Goal: Task Accomplishment & Management: Manage account settings

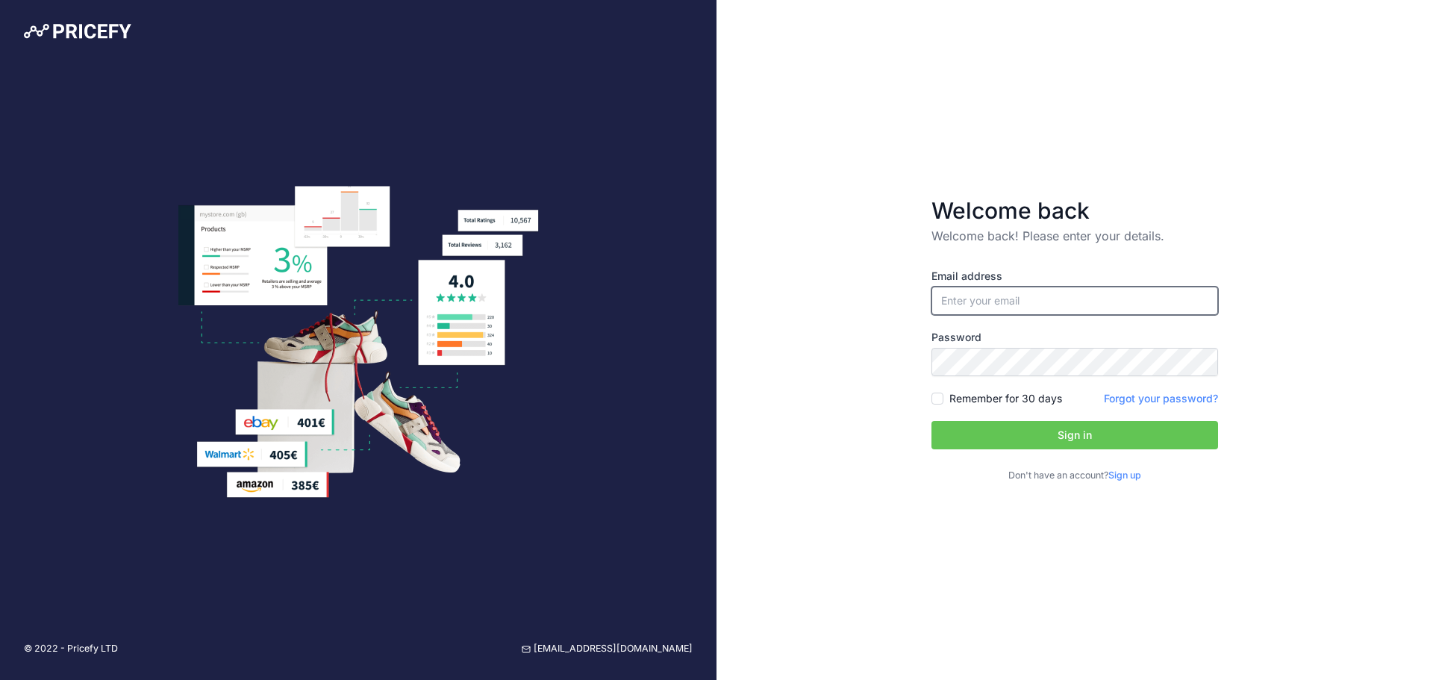
click at [1052, 310] on input "email" at bounding box center [1074, 301] width 287 height 28
paste input "[PERSON_NAME][EMAIL_ADDRESS][DOMAIN_NAME]"
type input "[PERSON_NAME][EMAIL_ADDRESS][DOMAIN_NAME]"
click at [960, 444] on button "Sign in" at bounding box center [1074, 435] width 287 height 28
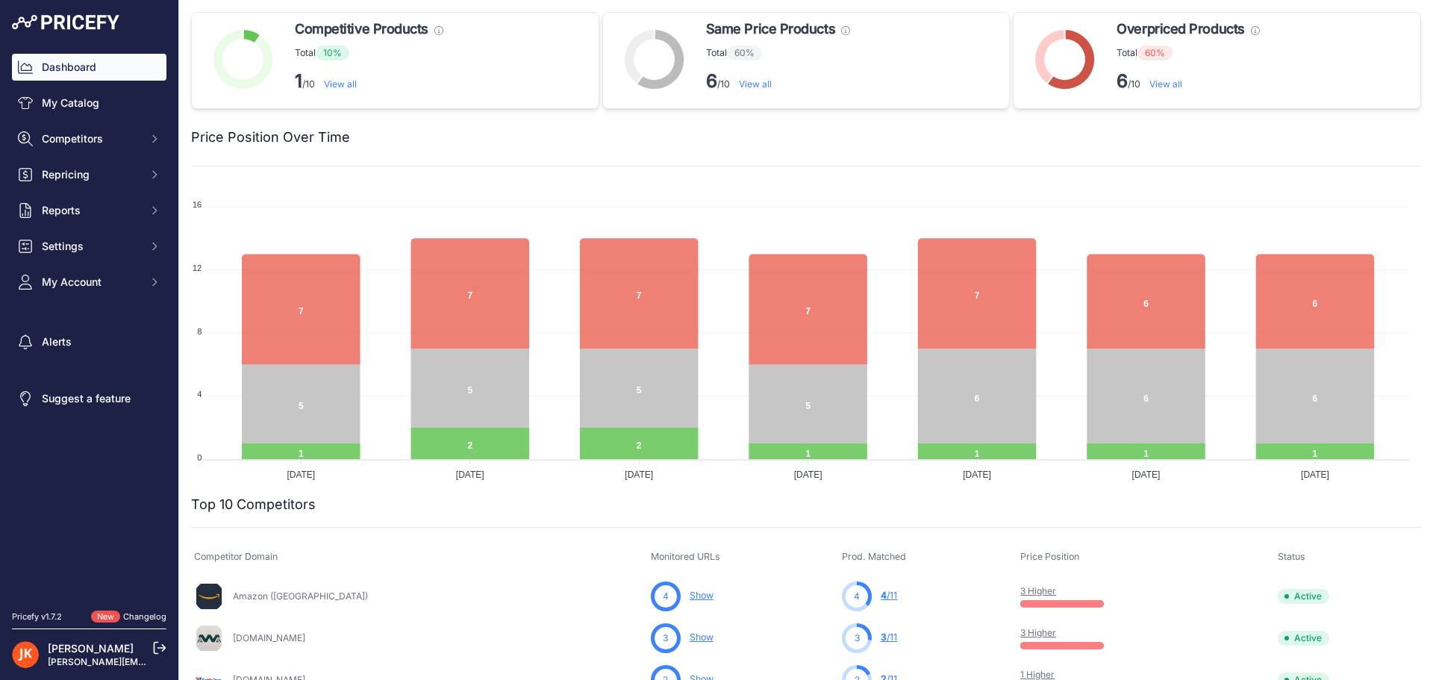
click at [1152, 87] on link "View all" at bounding box center [1165, 83] width 33 height 11
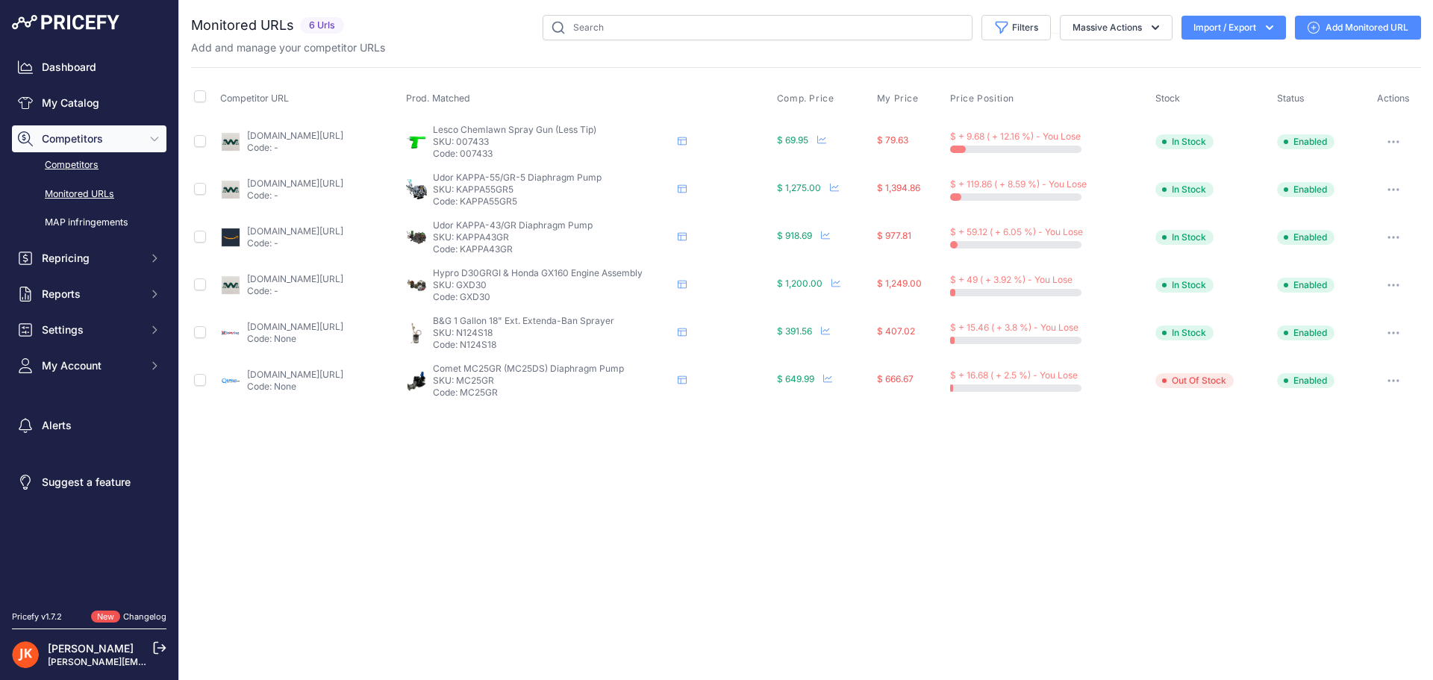
click at [75, 168] on link "Competitors" at bounding box center [89, 165] width 154 height 26
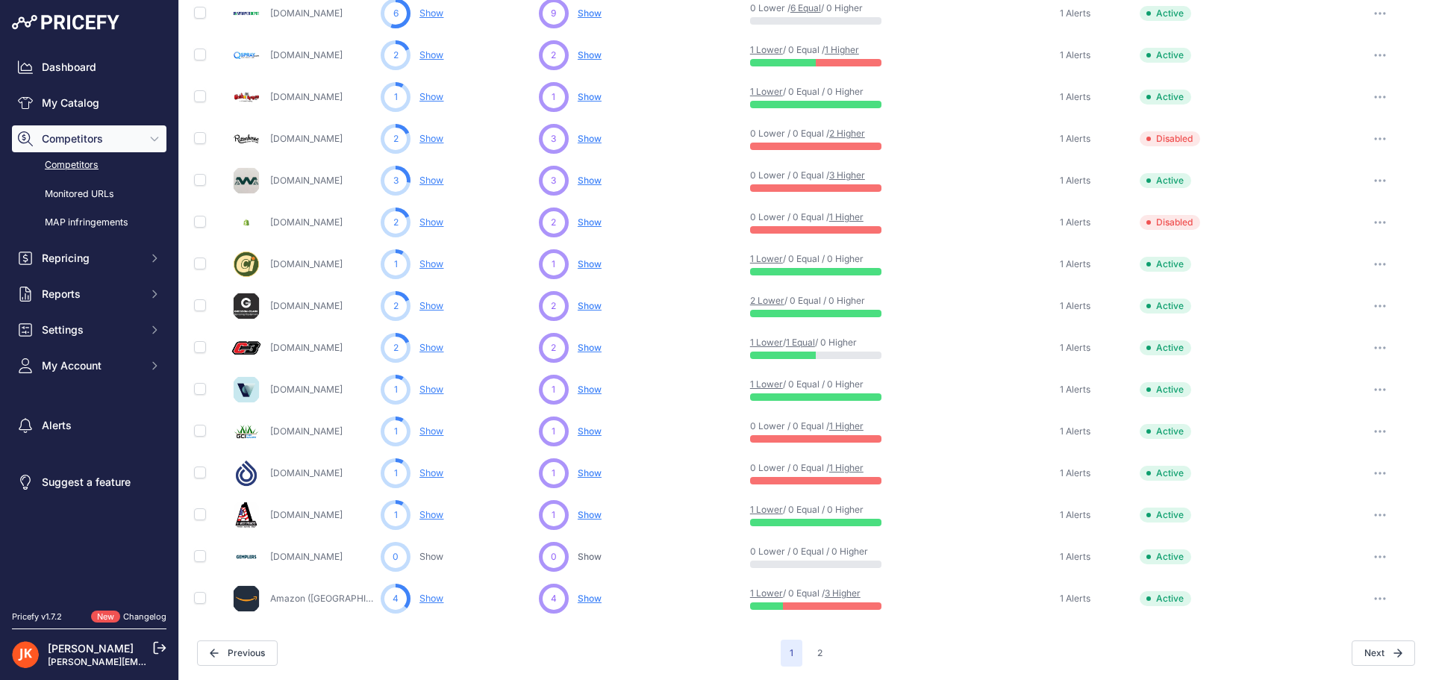
scroll to position [578, 0]
click at [821, 649] on button "2" at bounding box center [819, 651] width 23 height 27
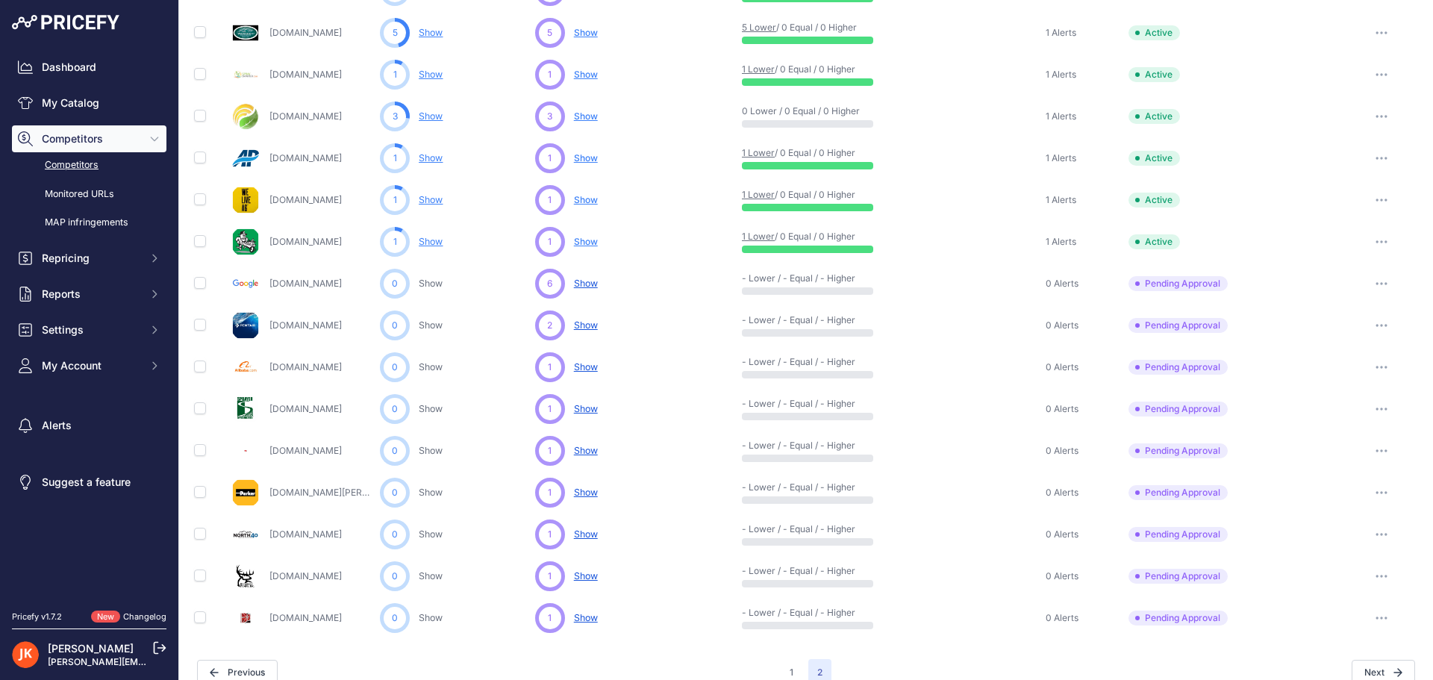
scroll to position [369, 0]
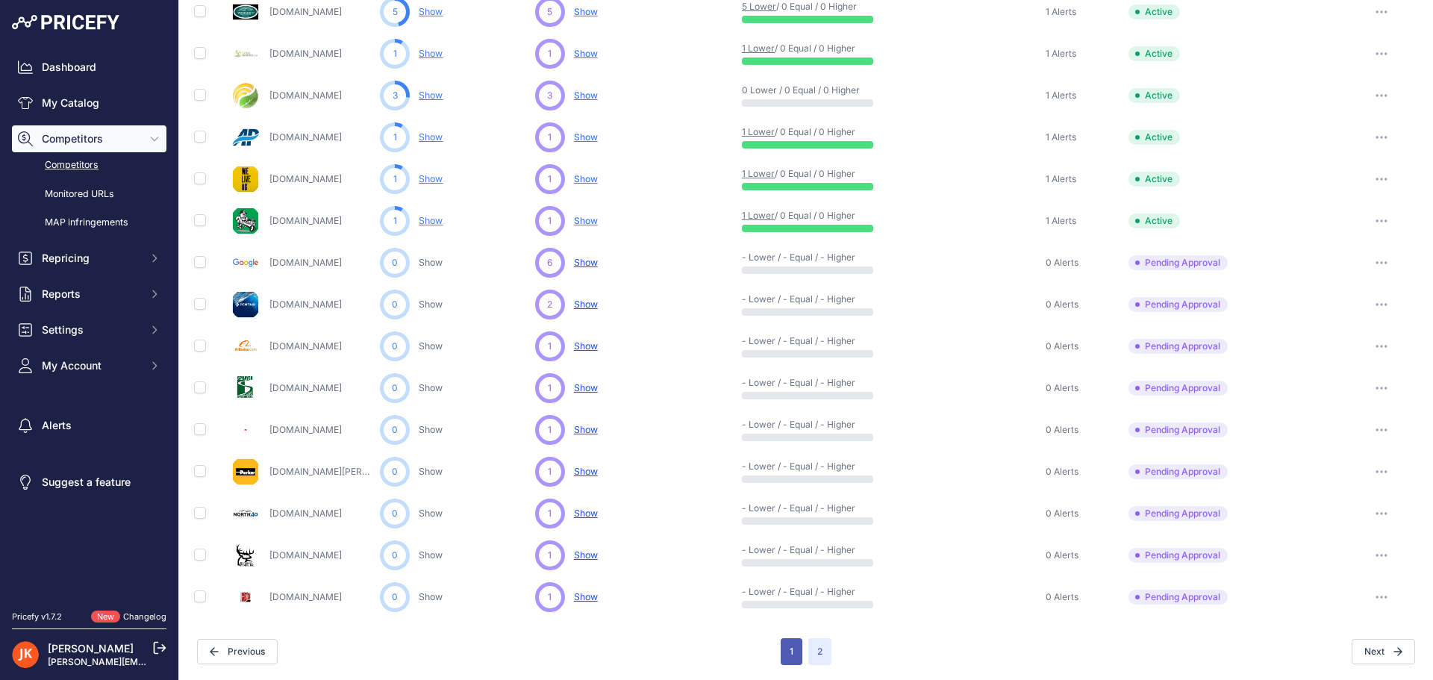
click at [784, 657] on button "1" at bounding box center [792, 651] width 22 height 27
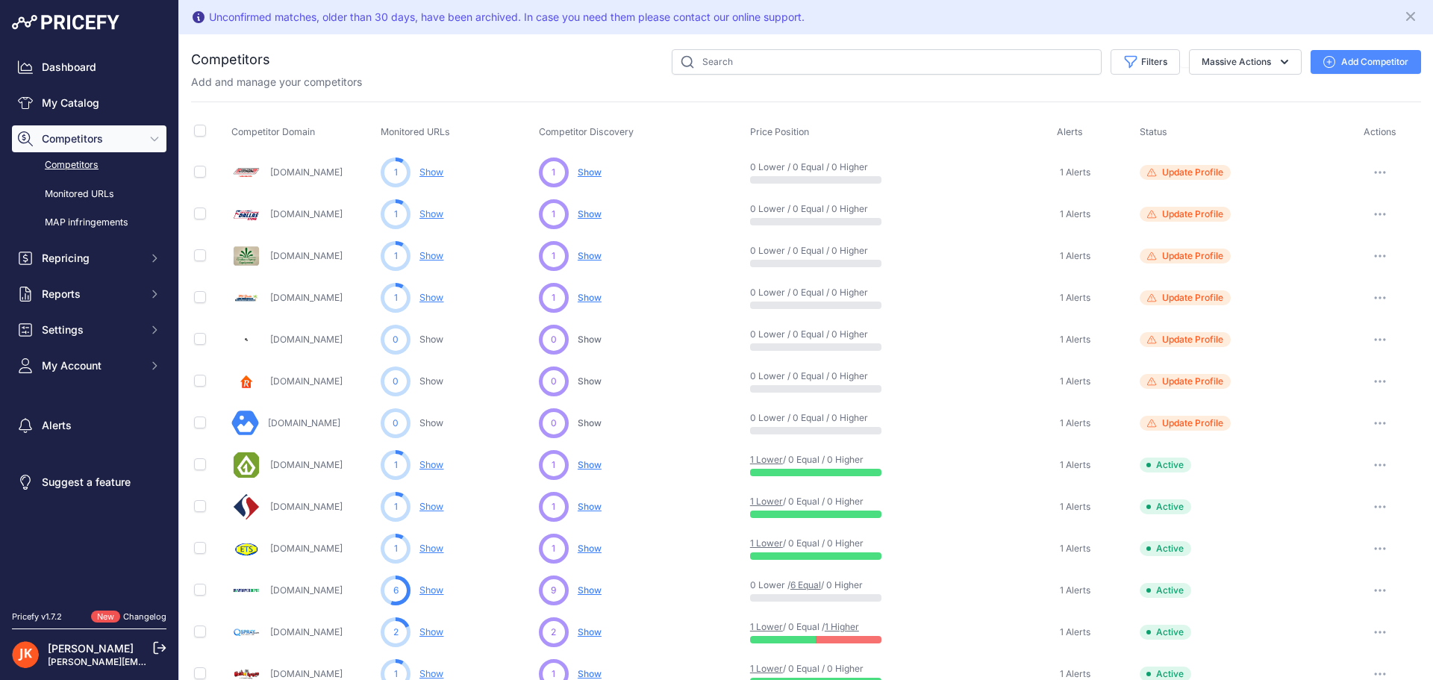
click at [1338, 60] on button "Add Competitor" at bounding box center [1365, 62] width 110 height 24
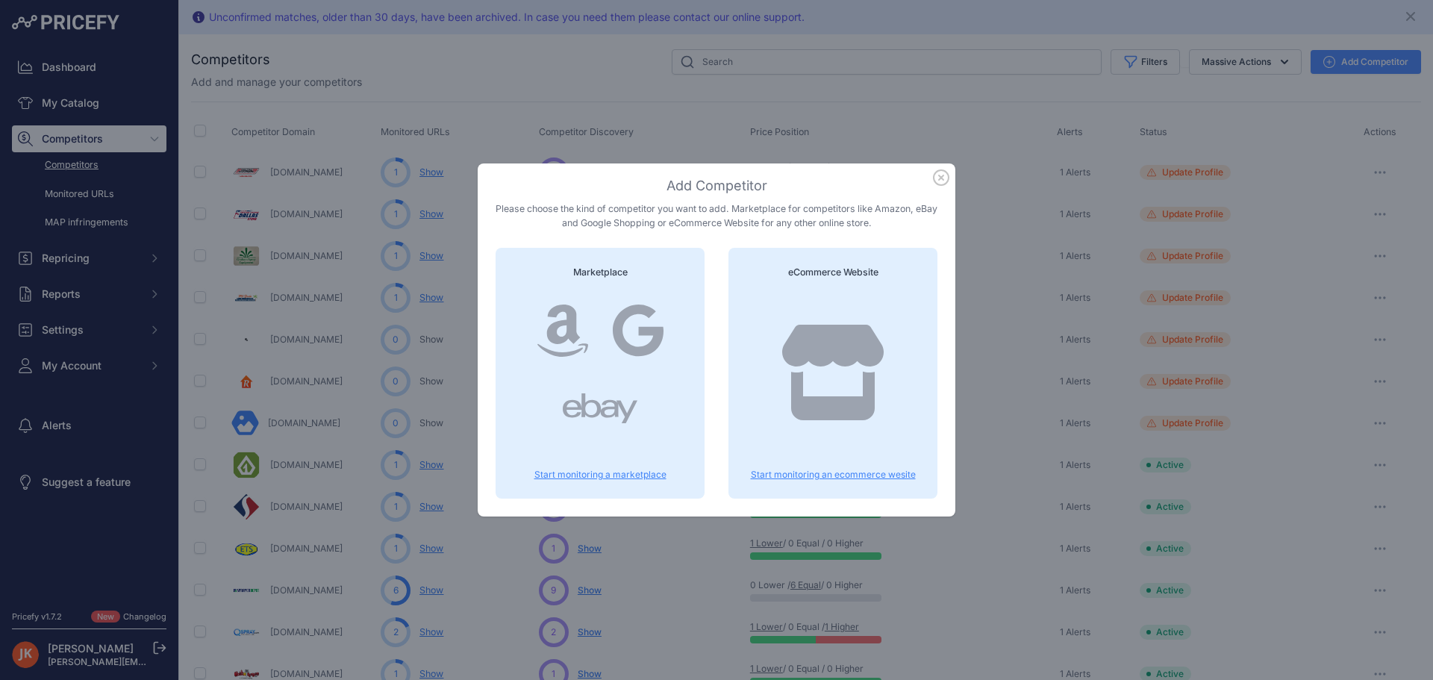
click at [842, 404] on icon at bounding box center [832, 373] width 101 height 96
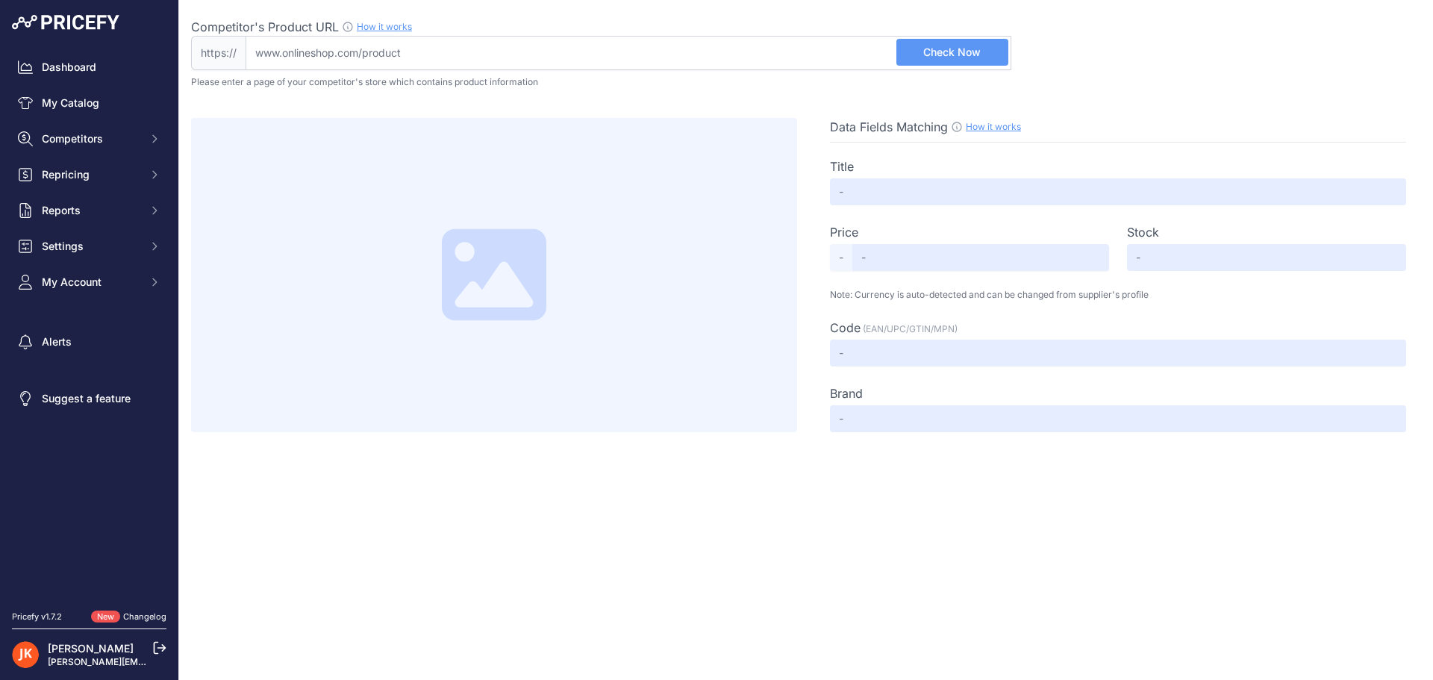
click at [378, 49] on input "Competitor's Product URL How it works In order to create your competitor's extr…" at bounding box center [629, 53] width 766 height 34
click at [364, 57] on input "Competitor's Product URL How it works In order to create your competitor's extr…" at bounding box center [629, 53] width 766 height 34
paste input "https://www.northerntool.com/products/honda-gx-series-horizontal-ohv-engine-163…"
type input "www.northerntool.com/products/honda-gx-series-horizontal-ohv-engine-163cc-3-4in…"
click at [971, 49] on span "Check Now" at bounding box center [951, 52] width 57 height 15
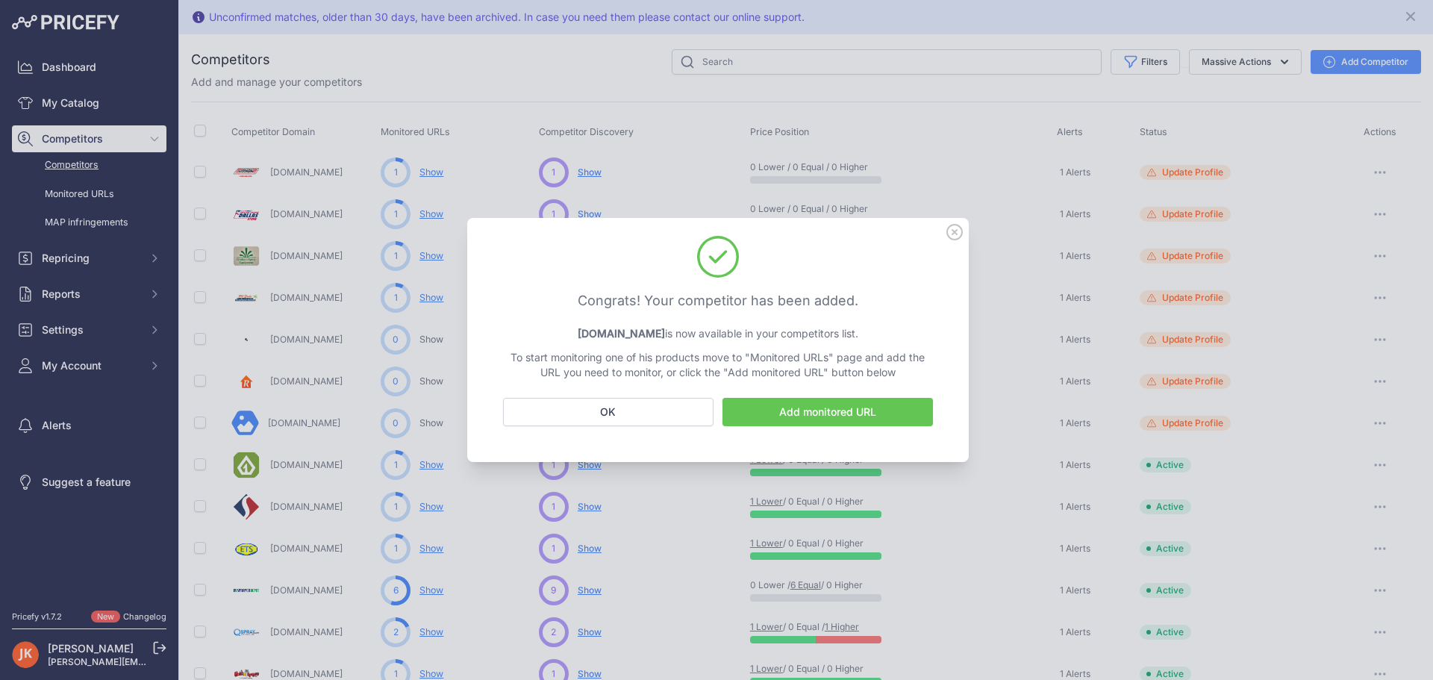
click at [810, 421] on link "Add monitored URL" at bounding box center [827, 412] width 210 height 28
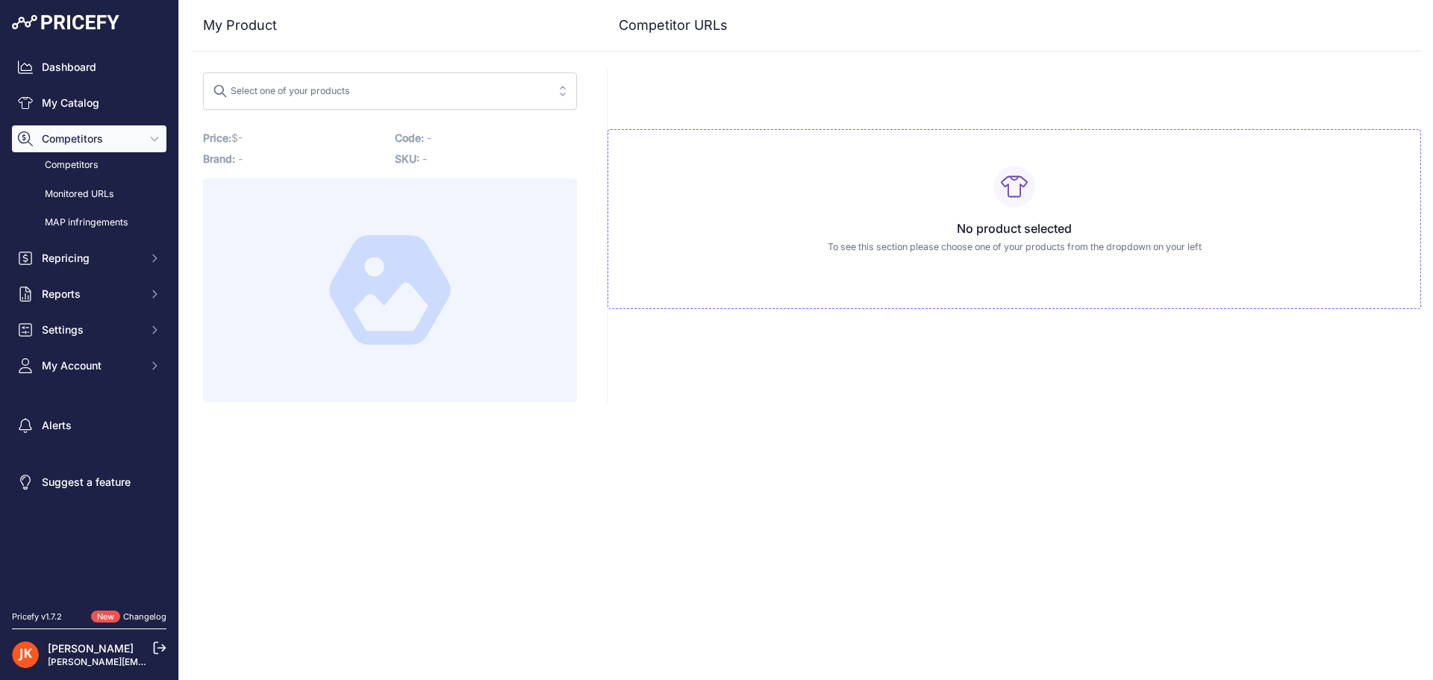
click at [350, 84] on div "Select one of your products" at bounding box center [281, 88] width 137 height 19
click at [466, 93] on input "search" at bounding box center [380, 91] width 334 height 24
paste input "GX160UT2QX2"
type input "GX160UT2QX2"
click at [492, 101] on input "GX160UT2QX2" at bounding box center [380, 91] width 334 height 24
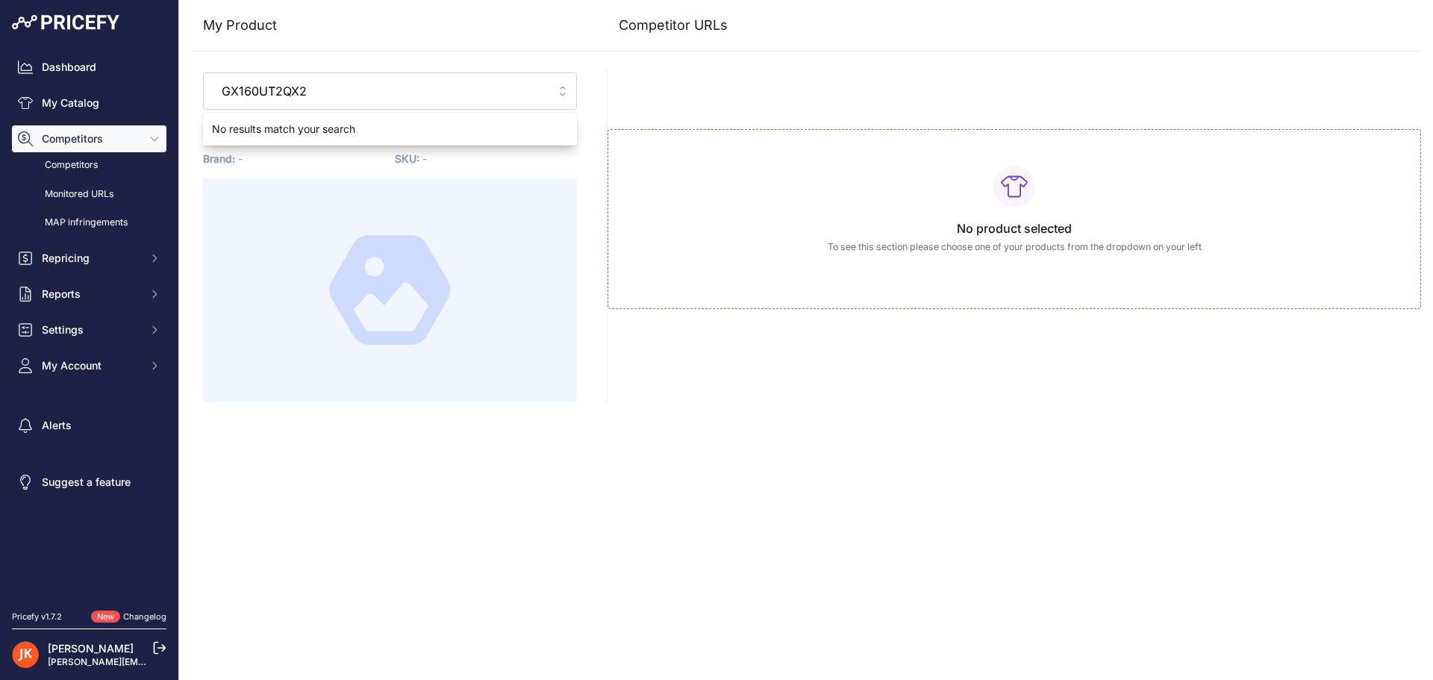
click at [531, 93] on input "GX160UT2QX2" at bounding box center [380, 91] width 334 height 24
click at [638, 94] on div "No product selected To see this section please choose one of your products from…" at bounding box center [1014, 235] width 814 height 333
click at [419, 103] on button "Select one of your products" at bounding box center [390, 90] width 374 height 37
click at [745, 290] on div "No product selected To see this section please choose one of your products from…" at bounding box center [1013, 219] width 813 height 180
click at [968, 216] on div "No product selected To see this section please choose one of your products from…" at bounding box center [1013, 219] width 813 height 180
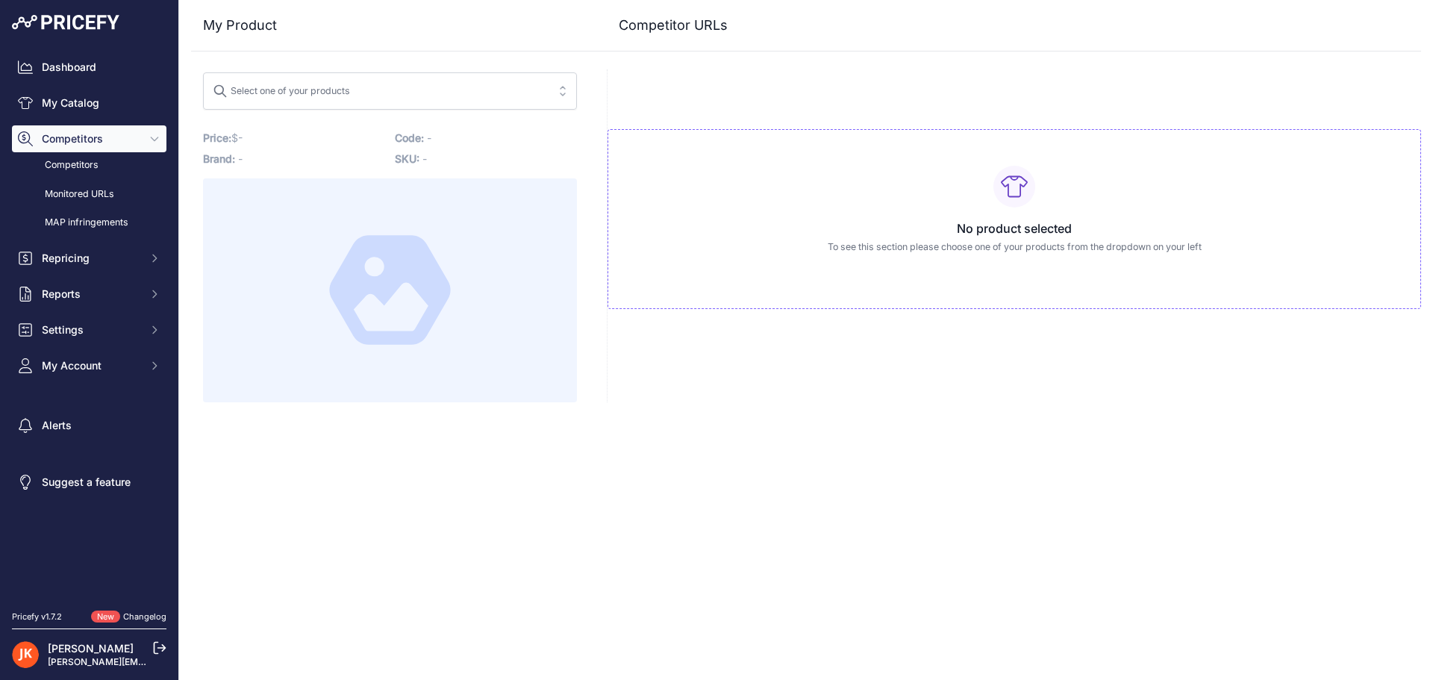
click at [325, 110] on div "Select one of your products No results match your search Price: - / Cost: -" at bounding box center [390, 235] width 398 height 333
click at [322, 89] on div "Select one of your products" at bounding box center [281, 88] width 137 height 19
click at [318, 131] on div "No results match your search" at bounding box center [390, 129] width 374 height 27
click at [476, 39] on div "My Product Competitor URLs" at bounding box center [806, 25] width 1230 height 51
click at [97, 187] on link "Monitored URLs" at bounding box center [89, 194] width 154 height 26
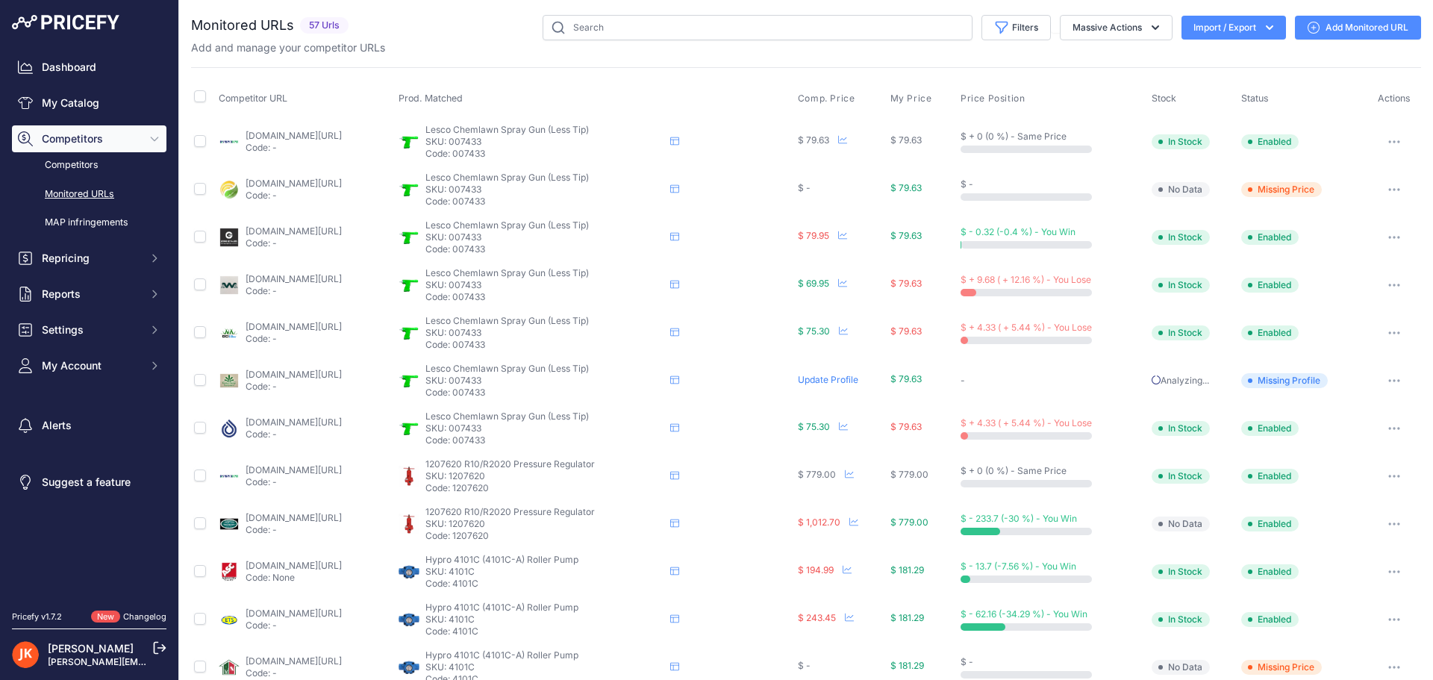
click at [1315, 31] on link "Add Monitored URL" at bounding box center [1358, 28] width 126 height 24
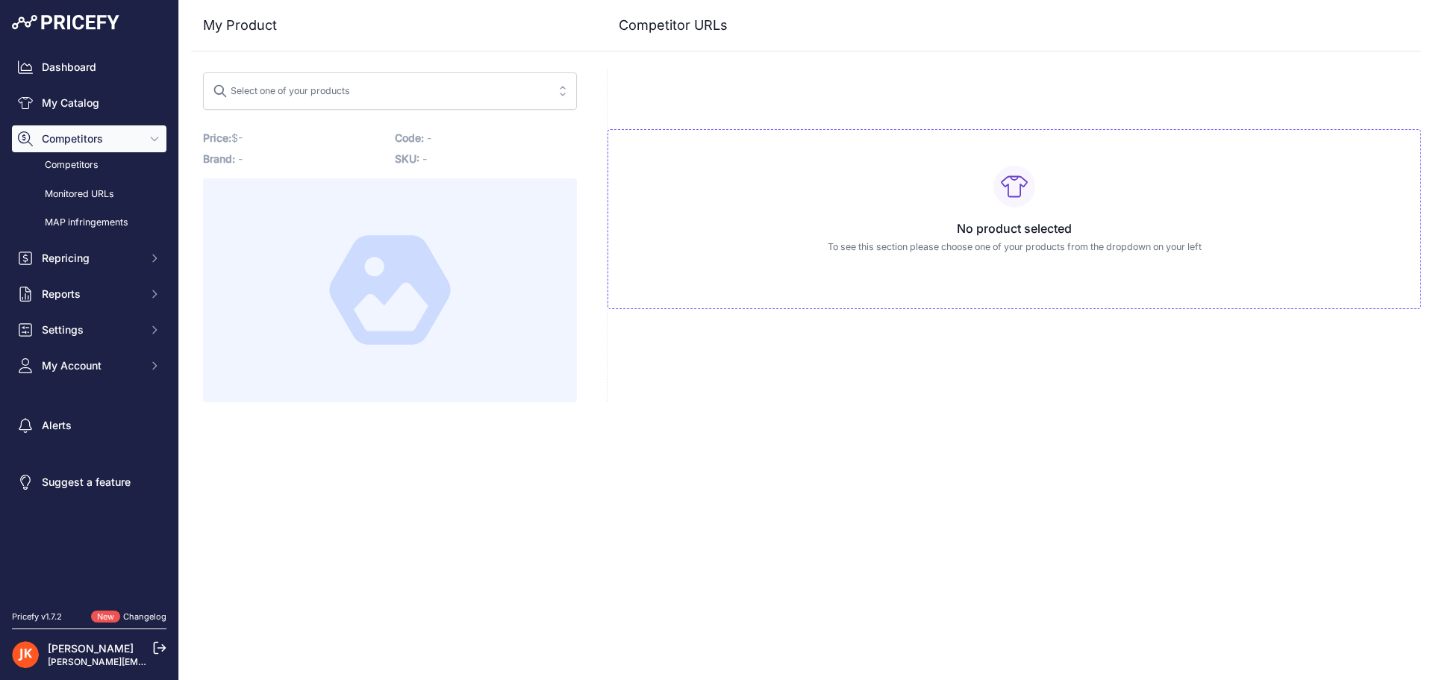
click at [1025, 243] on p "To see this section please choose one of your products from the dropdown on you…" at bounding box center [1014, 247] width 788 height 14
click at [498, 90] on span "Select one of your products" at bounding box center [380, 91] width 334 height 24
click at [498, 90] on input "search" at bounding box center [380, 91] width 334 height 24
click at [399, 308] on icon at bounding box center [390, 290] width 125 height 125
click at [832, 199] on div "No product selected To see this section please choose one of your products from…" at bounding box center [1013, 219] width 813 height 180
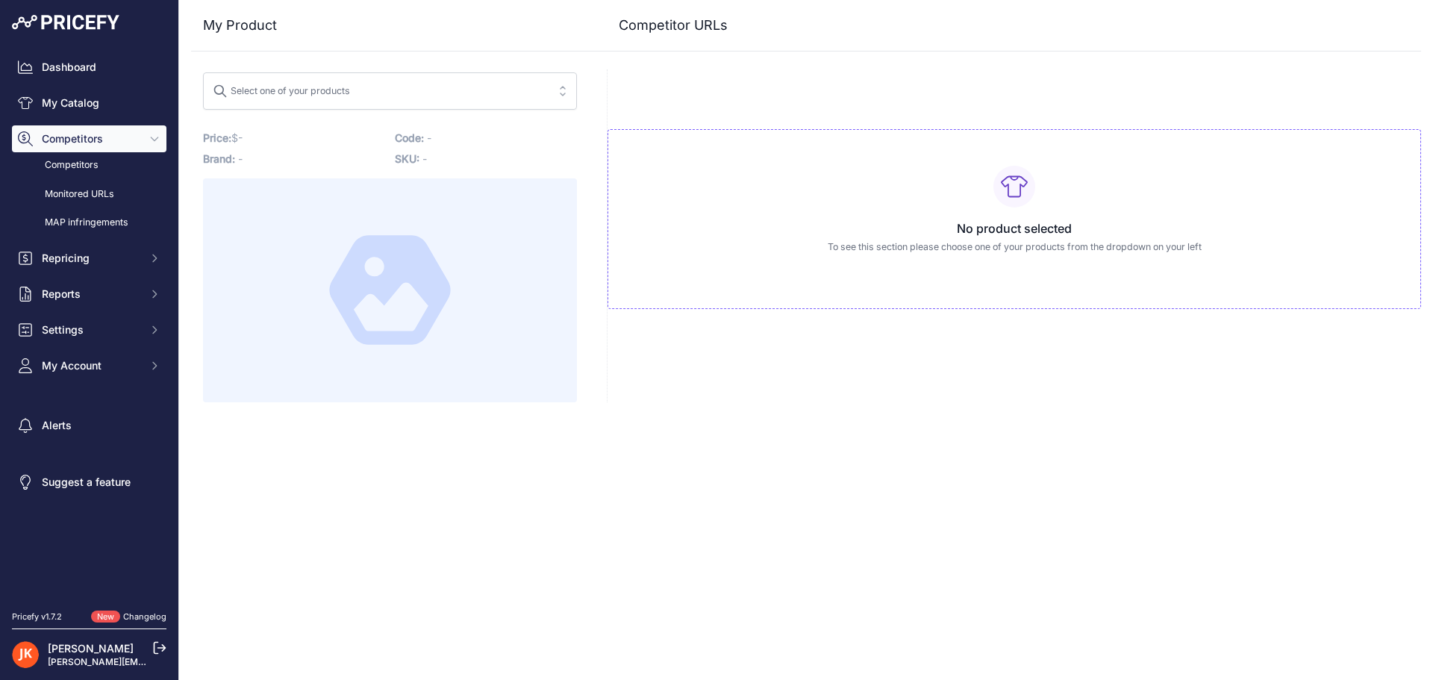
click at [1002, 234] on h3 "No product selected" at bounding box center [1014, 228] width 788 height 18
click at [1052, 372] on div "No product selected To see this section please choose one of your products from…" at bounding box center [1014, 235] width 814 height 333
click at [96, 199] on link "Monitored URLs" at bounding box center [89, 194] width 154 height 26
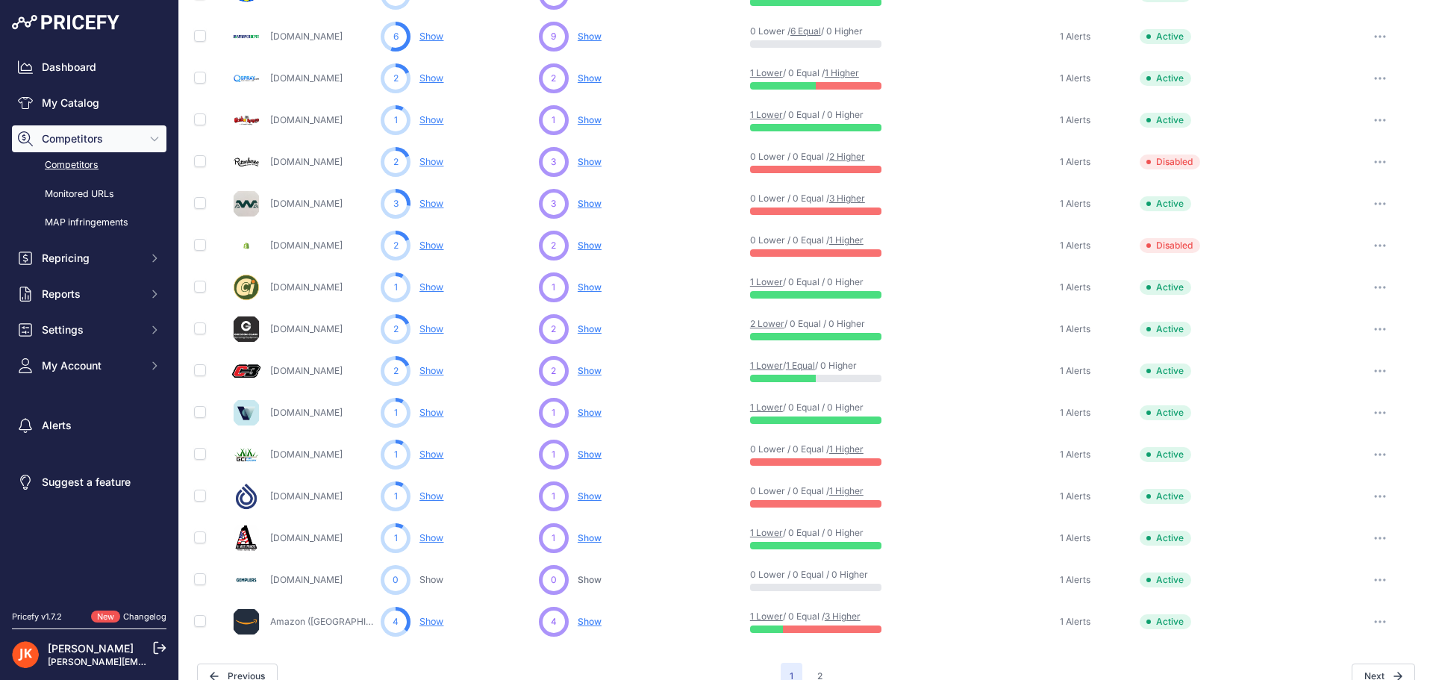
scroll to position [578, 0]
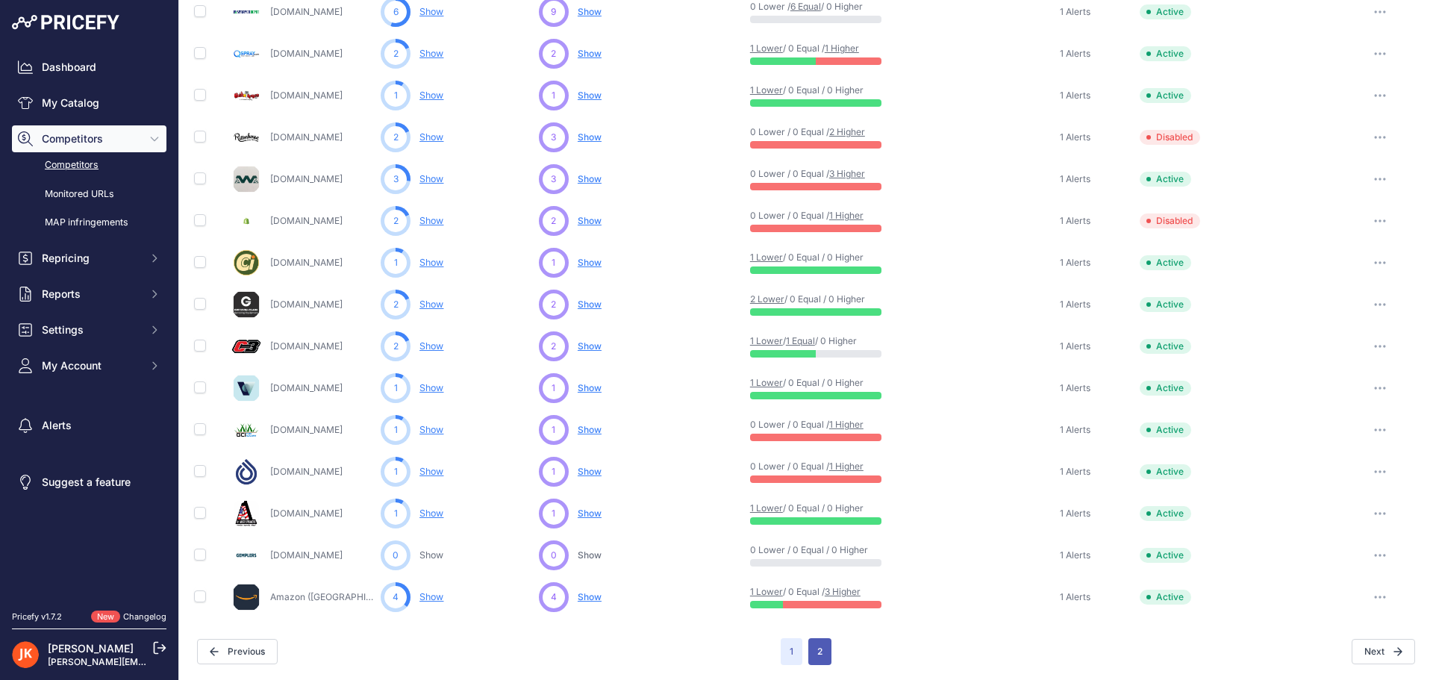
click at [819, 656] on button "2" at bounding box center [819, 651] width 23 height 27
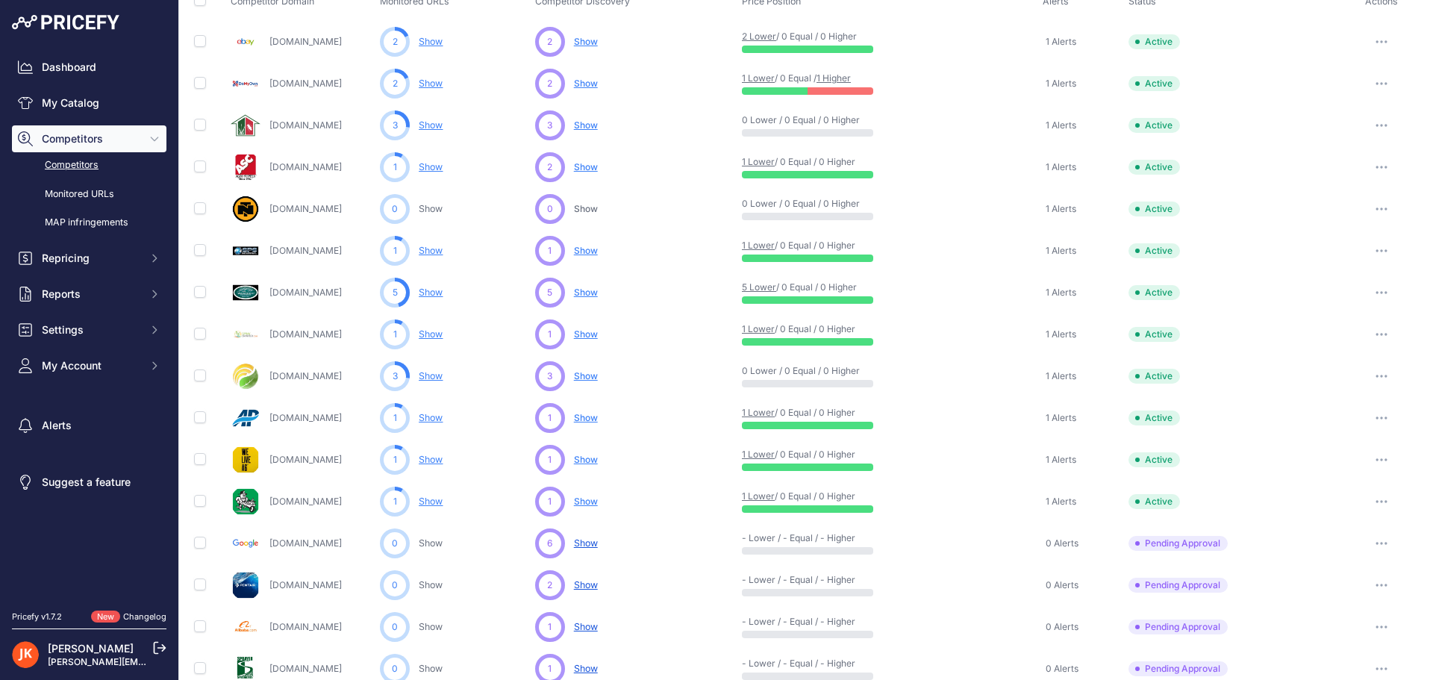
scroll to position [149, 0]
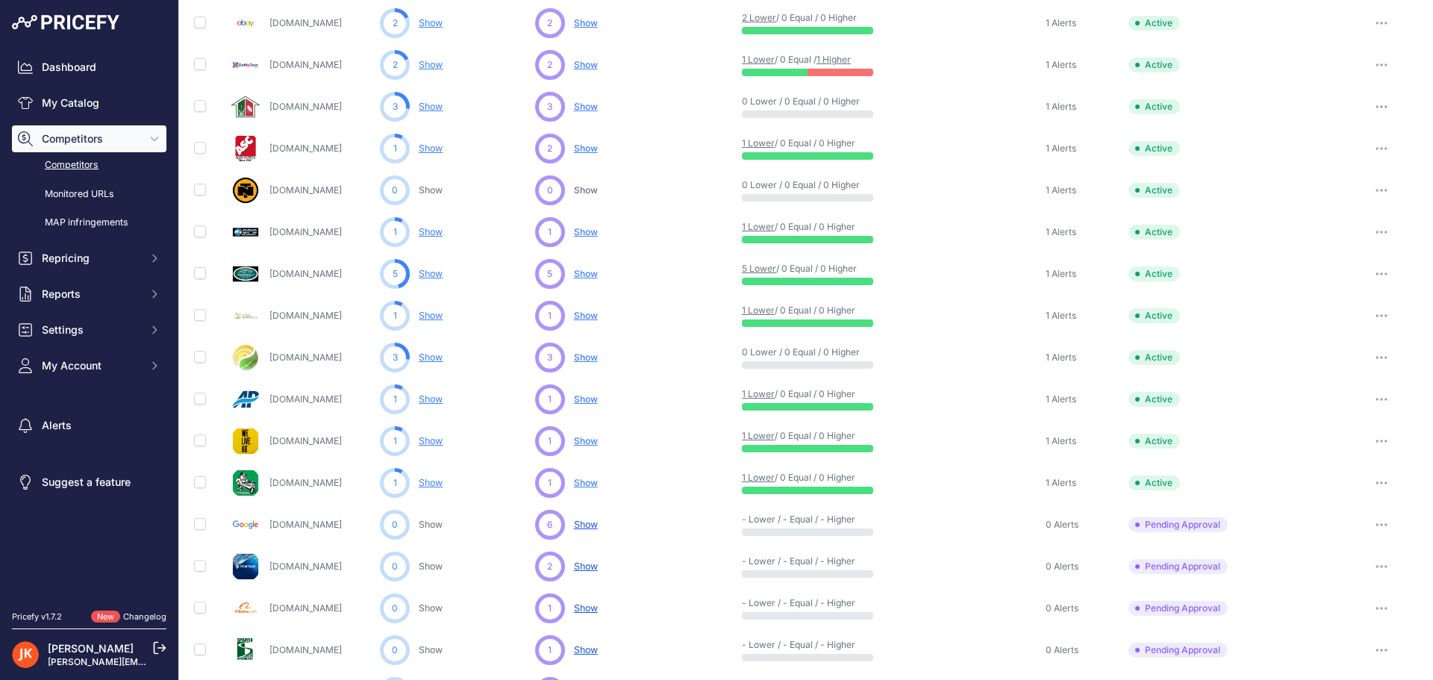
click at [1377, 189] on button "button" at bounding box center [1381, 190] width 30 height 21
click at [298, 191] on link "[DOMAIN_NAME]" at bounding box center [305, 189] width 72 height 11
click at [106, 225] on link "MAP infringements" at bounding box center [89, 223] width 154 height 26
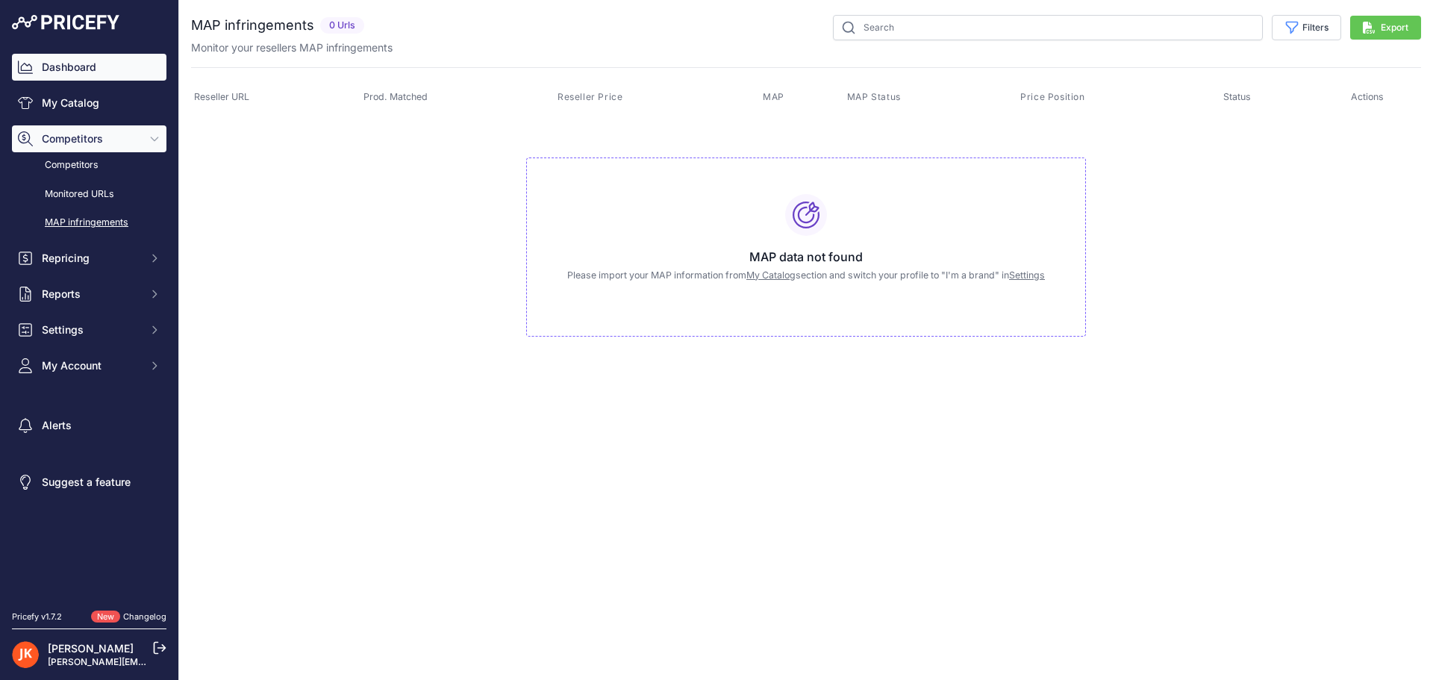
click at [63, 62] on link "Dashboard" at bounding box center [89, 67] width 154 height 27
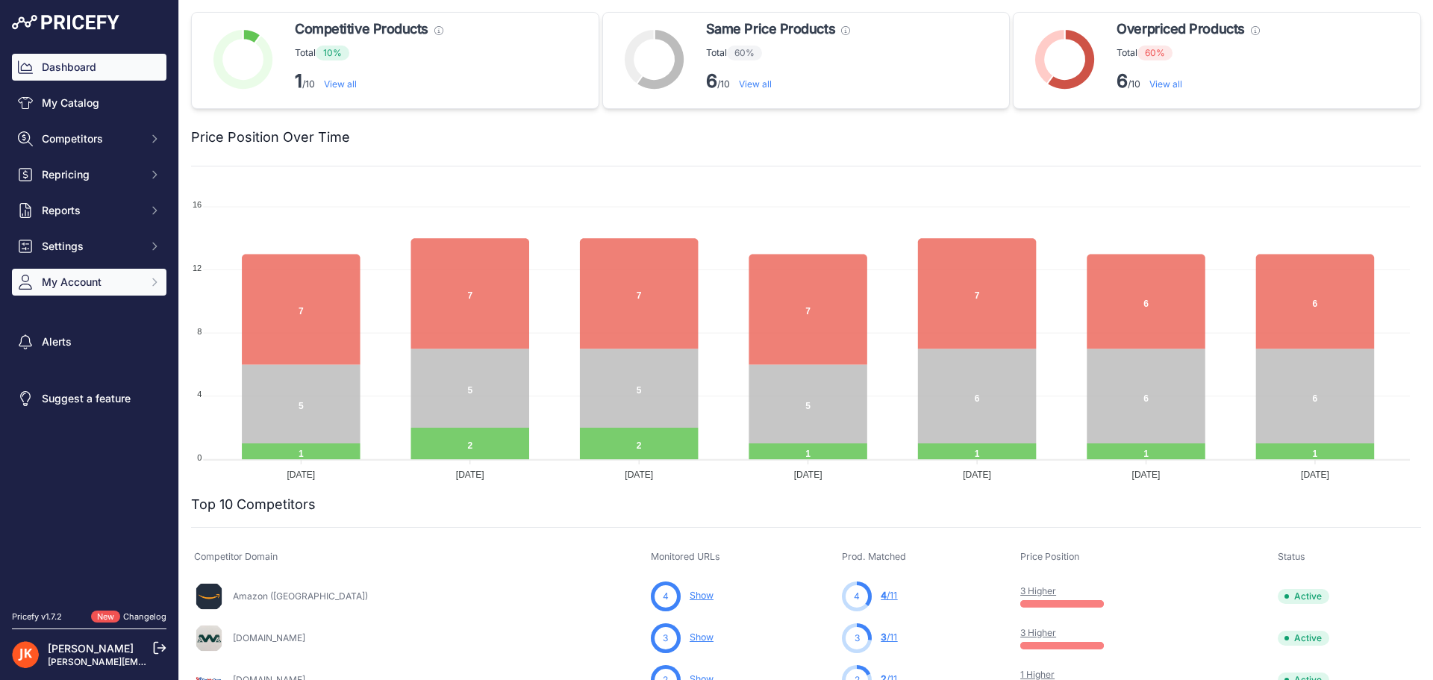
click at [63, 285] on span "My Account" at bounding box center [91, 282] width 98 height 15
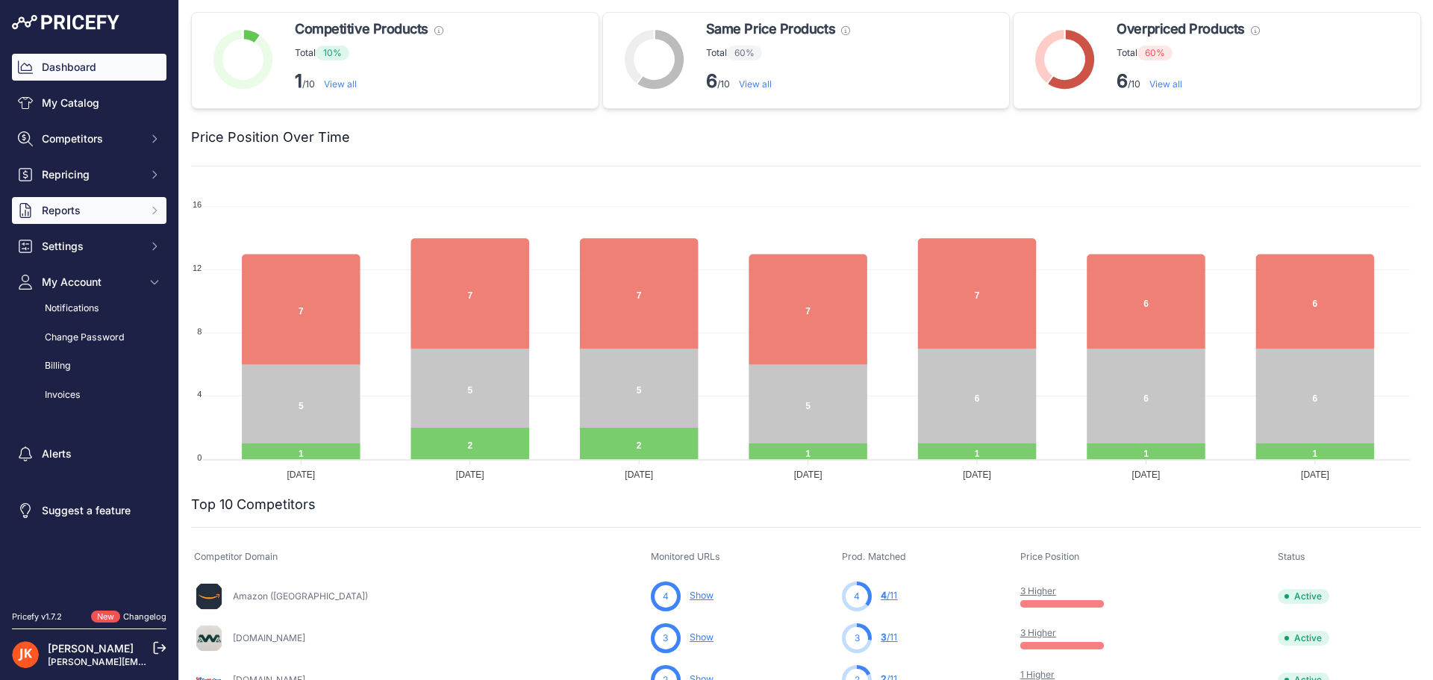
click at [72, 204] on span "Reports" at bounding box center [91, 210] width 98 height 15
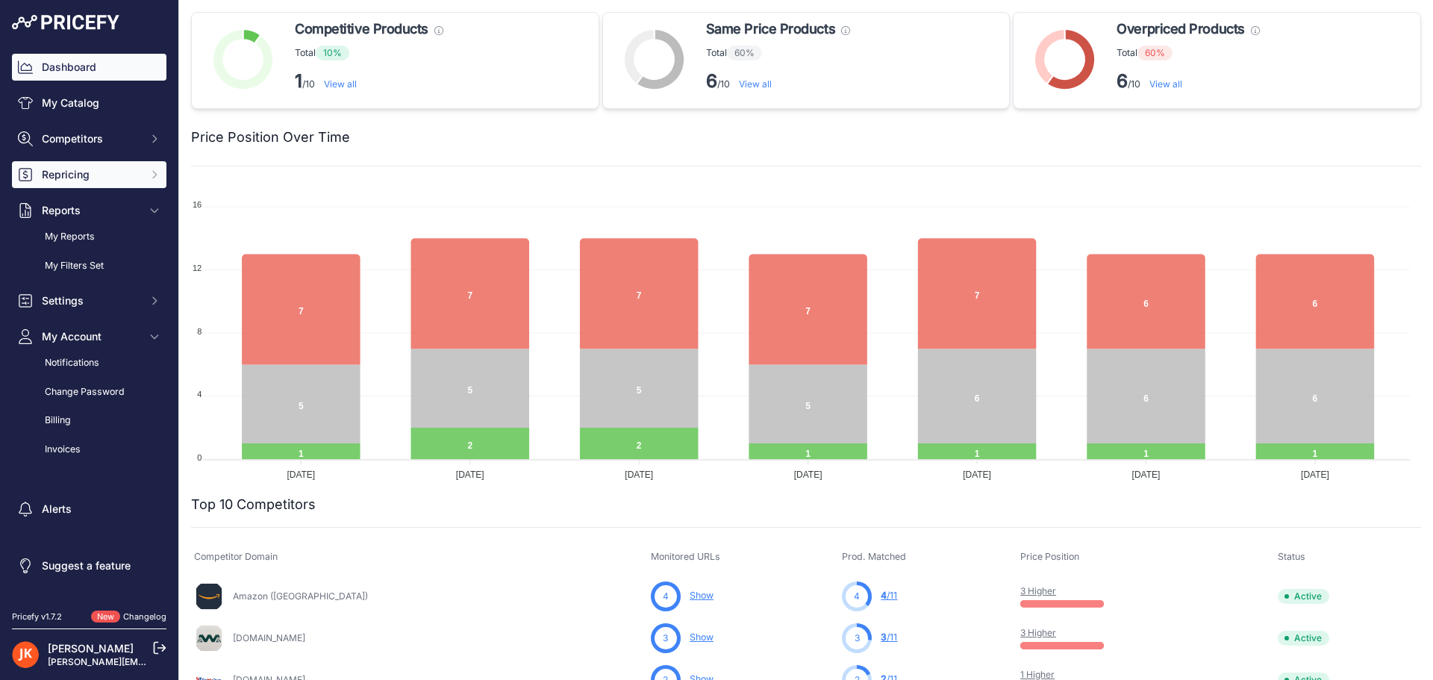
click at [75, 179] on span "Repricing" at bounding box center [91, 174] width 98 height 15
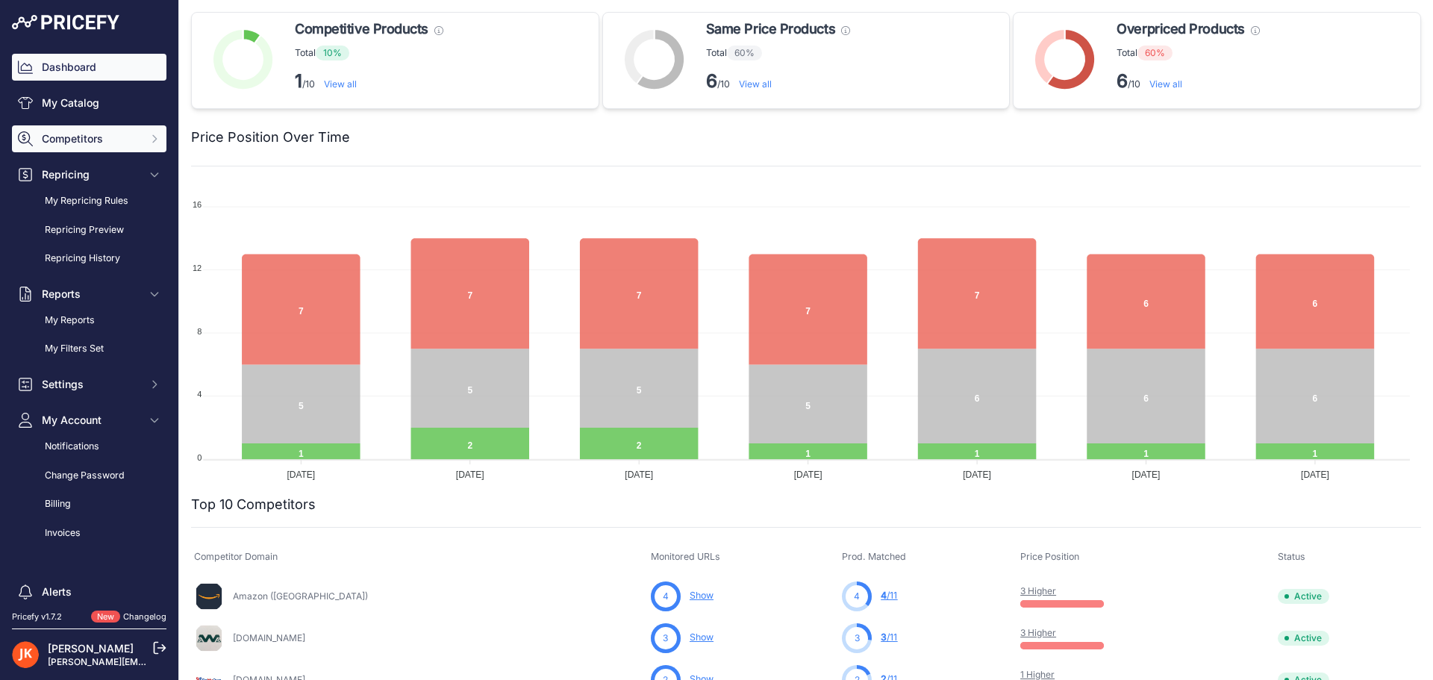
click at [83, 142] on span "Competitors" at bounding box center [91, 138] width 98 height 15
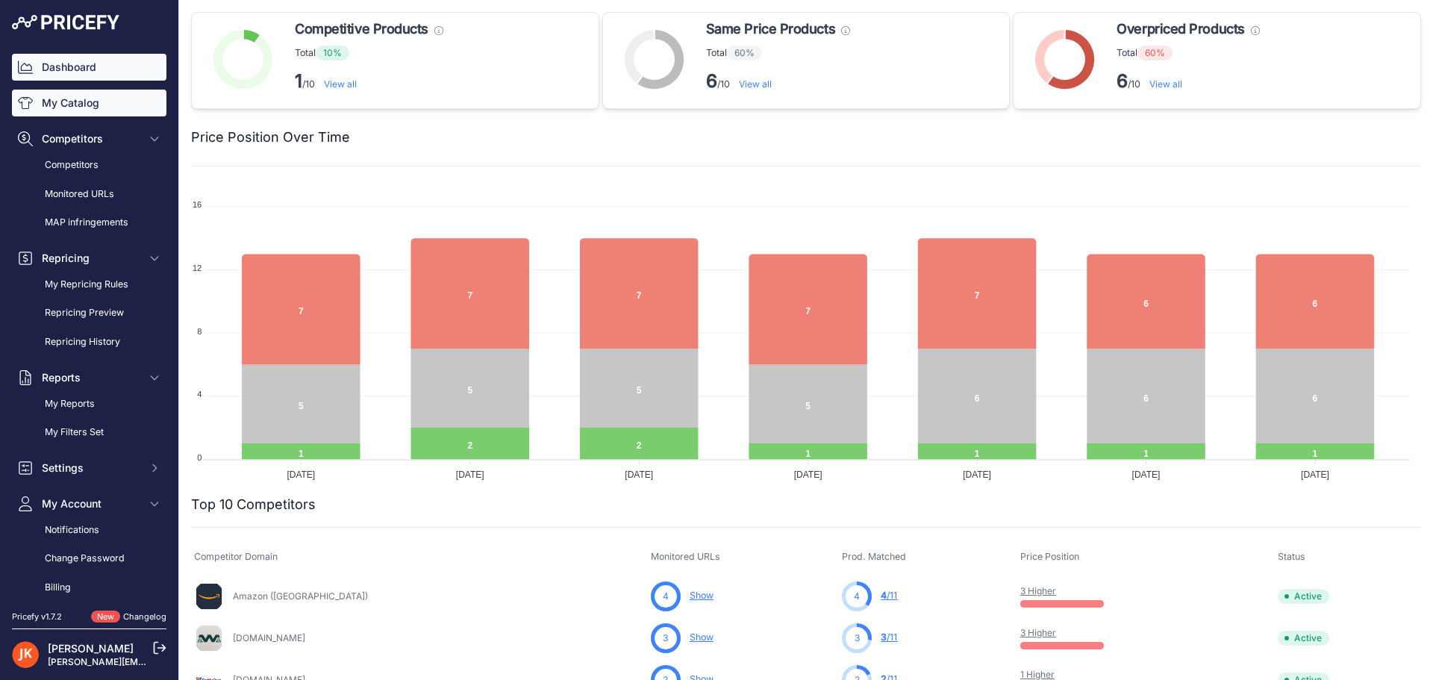
click at [86, 108] on link "My Catalog" at bounding box center [89, 103] width 154 height 27
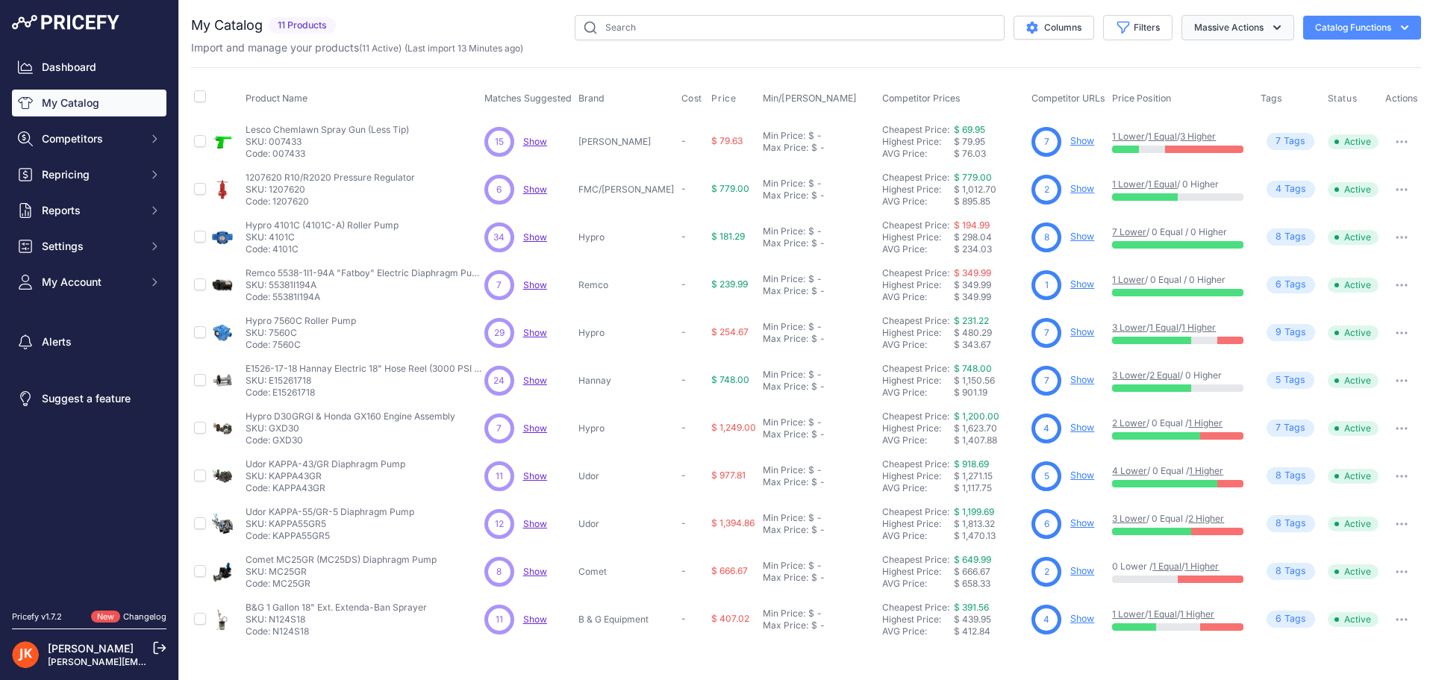
click at [1278, 29] on icon "button" at bounding box center [1276, 27] width 15 height 15
click at [1337, 29] on button "Catalog Functions" at bounding box center [1362, 28] width 118 height 24
click at [1056, 49] on div "Import and manage your products ( 11 Active ) (Last import 13 Minutes ago)" at bounding box center [806, 47] width 1230 height 15
click at [543, 145] on span "Show" at bounding box center [535, 141] width 24 height 11
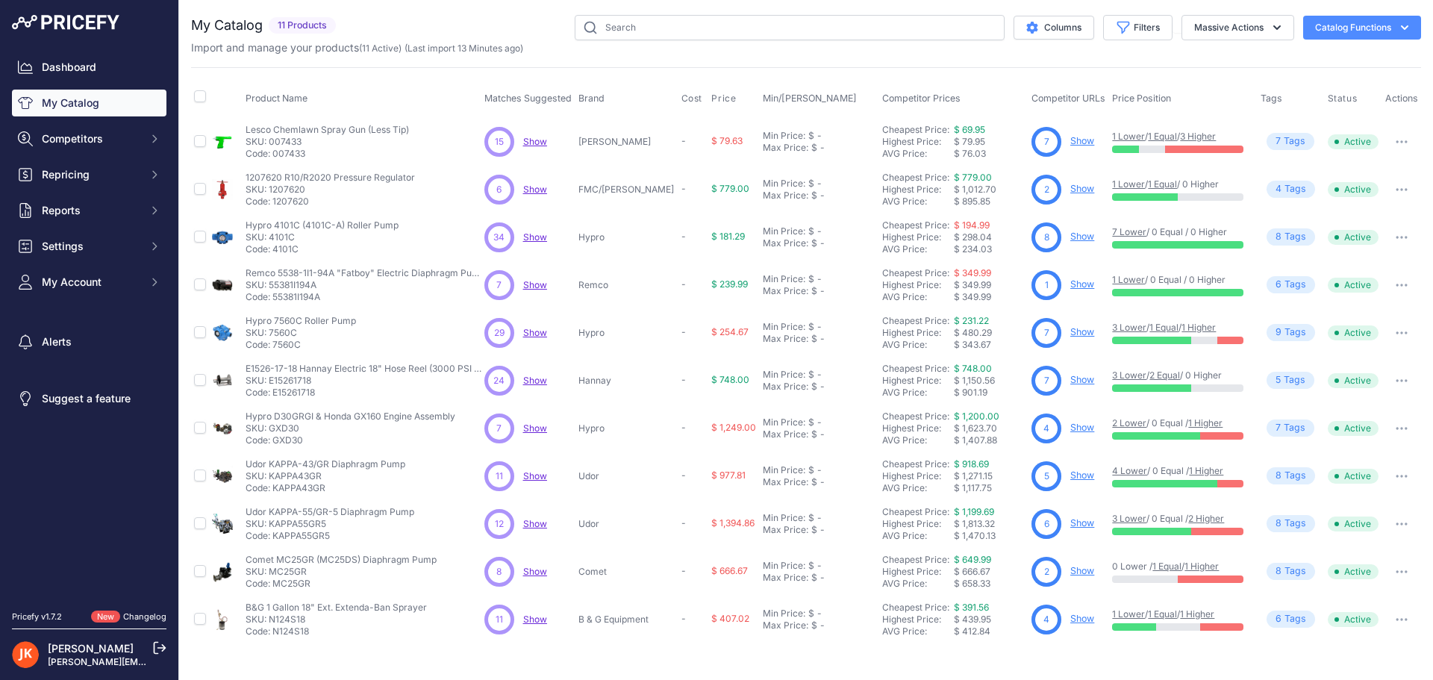
click at [1390, 143] on button "button" at bounding box center [1402, 141] width 30 height 21
click at [287, 128] on p "Lesco Chemlawn Spray Gun (Less Tip)" at bounding box center [327, 130] width 163 height 12
click at [196, 144] on input "checkbox" at bounding box center [200, 141] width 12 height 12
checkbox input "true"
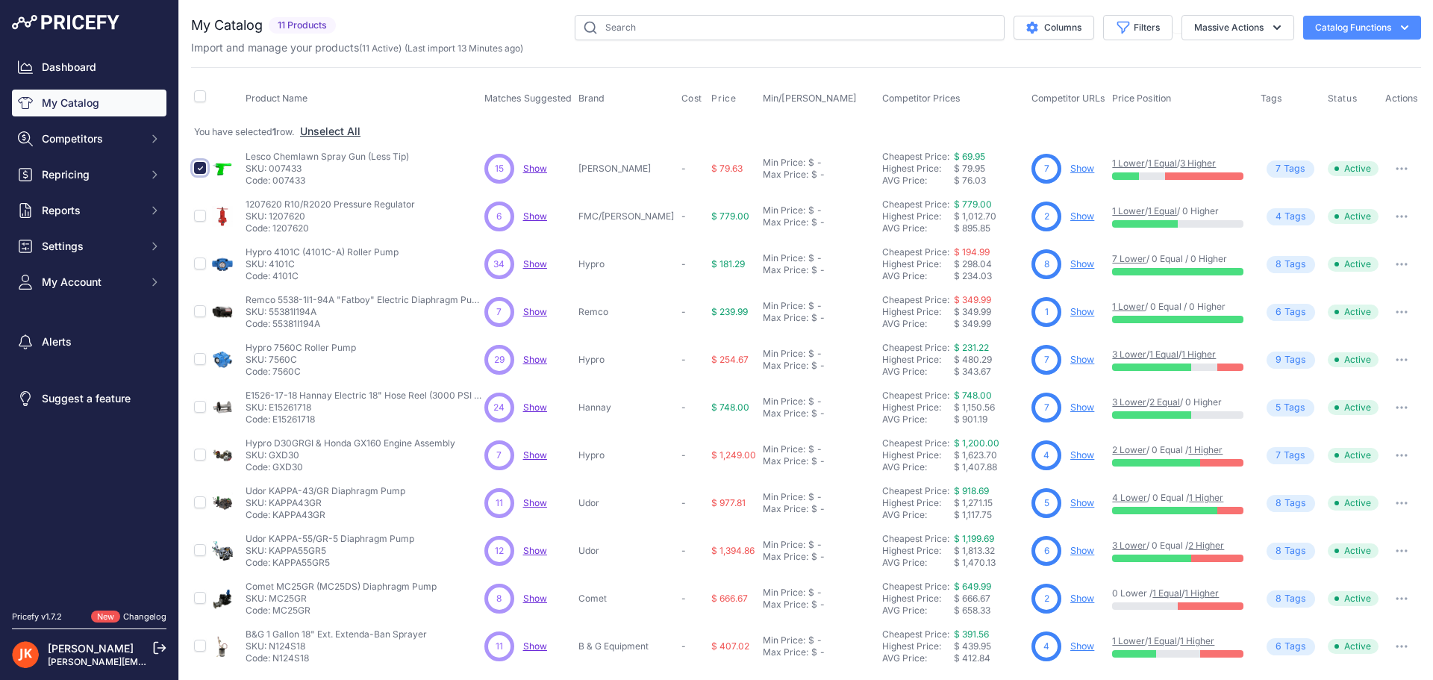
click at [196, 170] on input "checkbox" at bounding box center [200, 168] width 12 height 12
checkbox input "false"
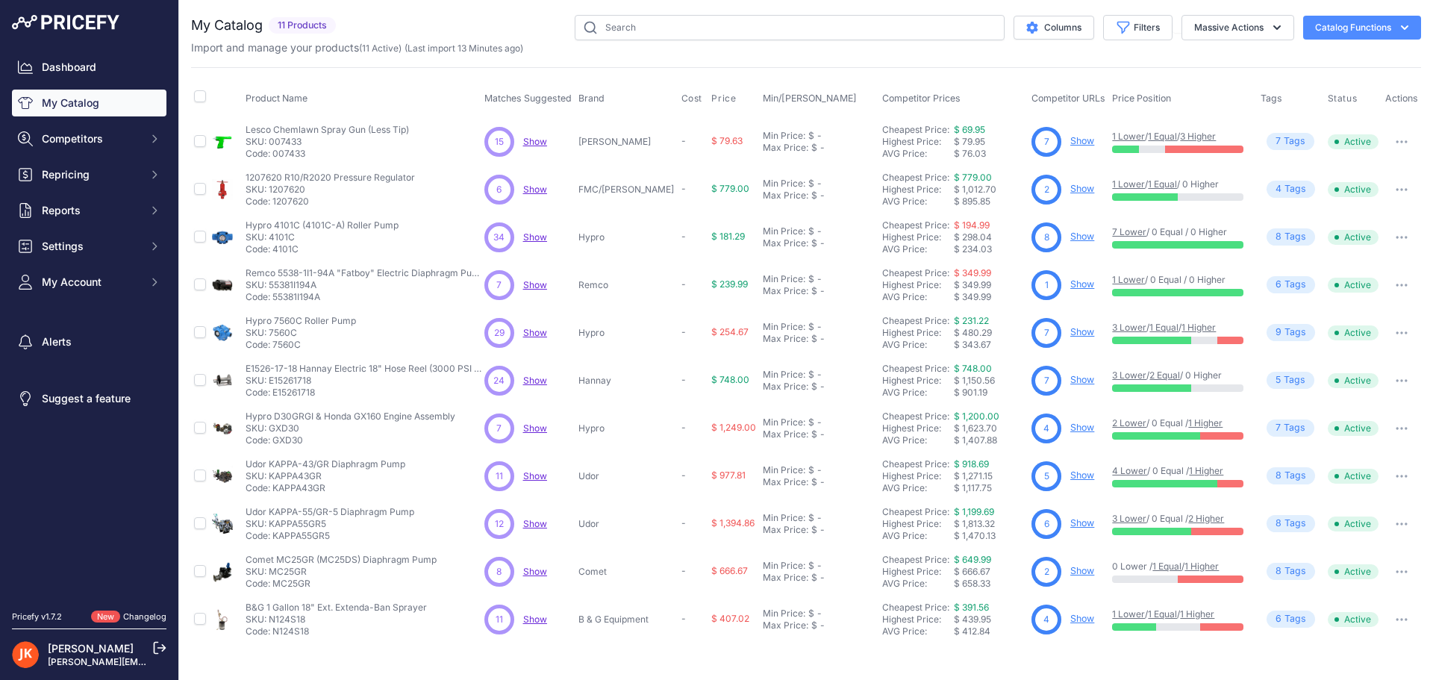
click at [1120, 137] on link "1 Lower" at bounding box center [1128, 136] width 33 height 11
click at [1269, 28] on icon "button" at bounding box center [1276, 27] width 15 height 15
click at [1128, 54] on div "Import and manage your products ( 11 Active ) (Last import 13 Minutes ago)" at bounding box center [806, 47] width 1230 height 15
click at [1385, 28] on button "Catalog Functions" at bounding box center [1362, 28] width 118 height 24
click at [1375, 54] on span "Import Additional Info" at bounding box center [1333, 59] width 91 height 12
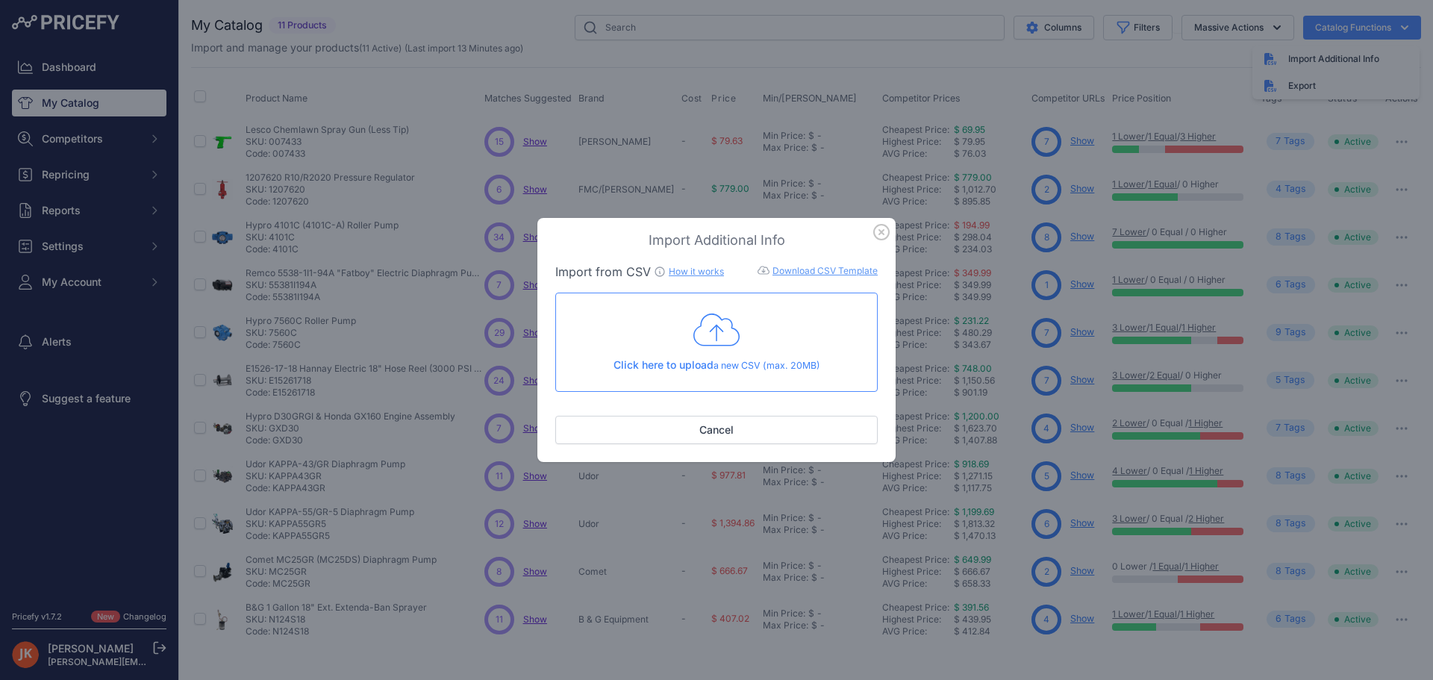
click at [878, 231] on icon "button" at bounding box center [881, 232] width 16 height 16
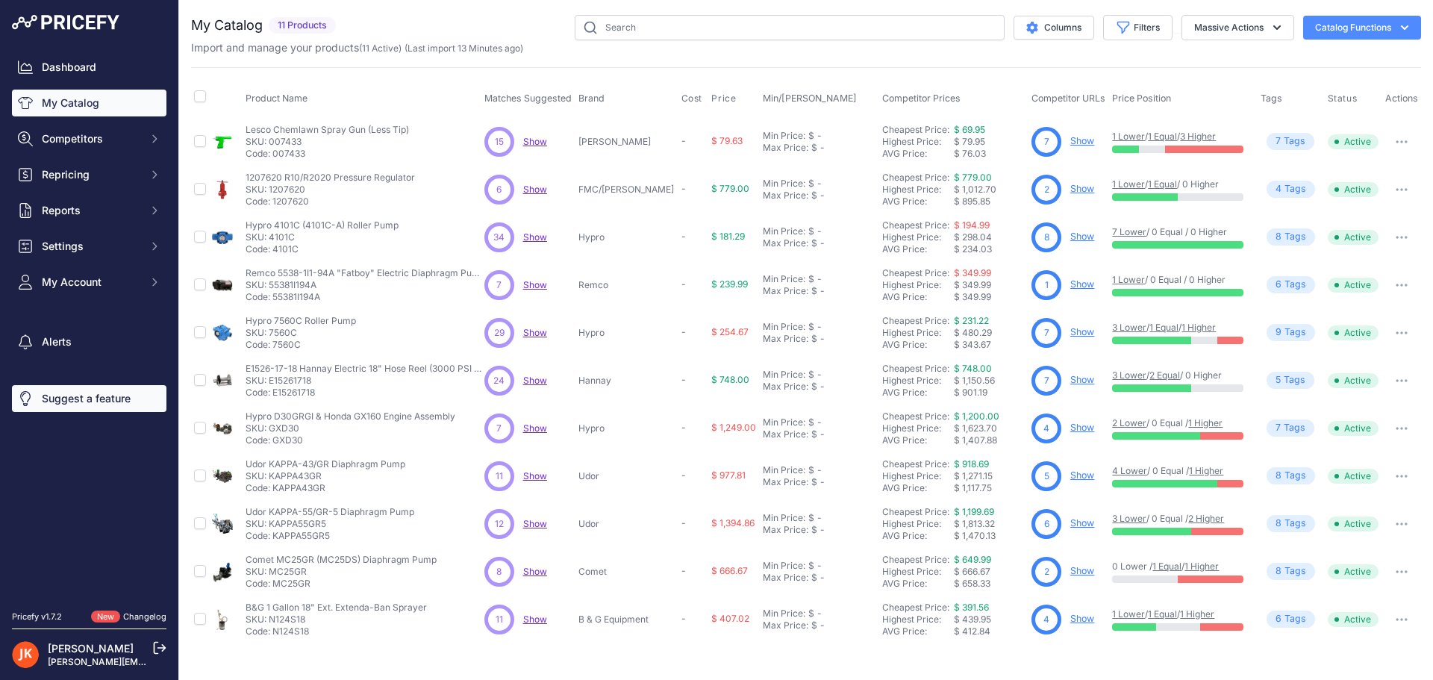
click at [110, 403] on link "Suggest a feature" at bounding box center [89, 398] width 154 height 27
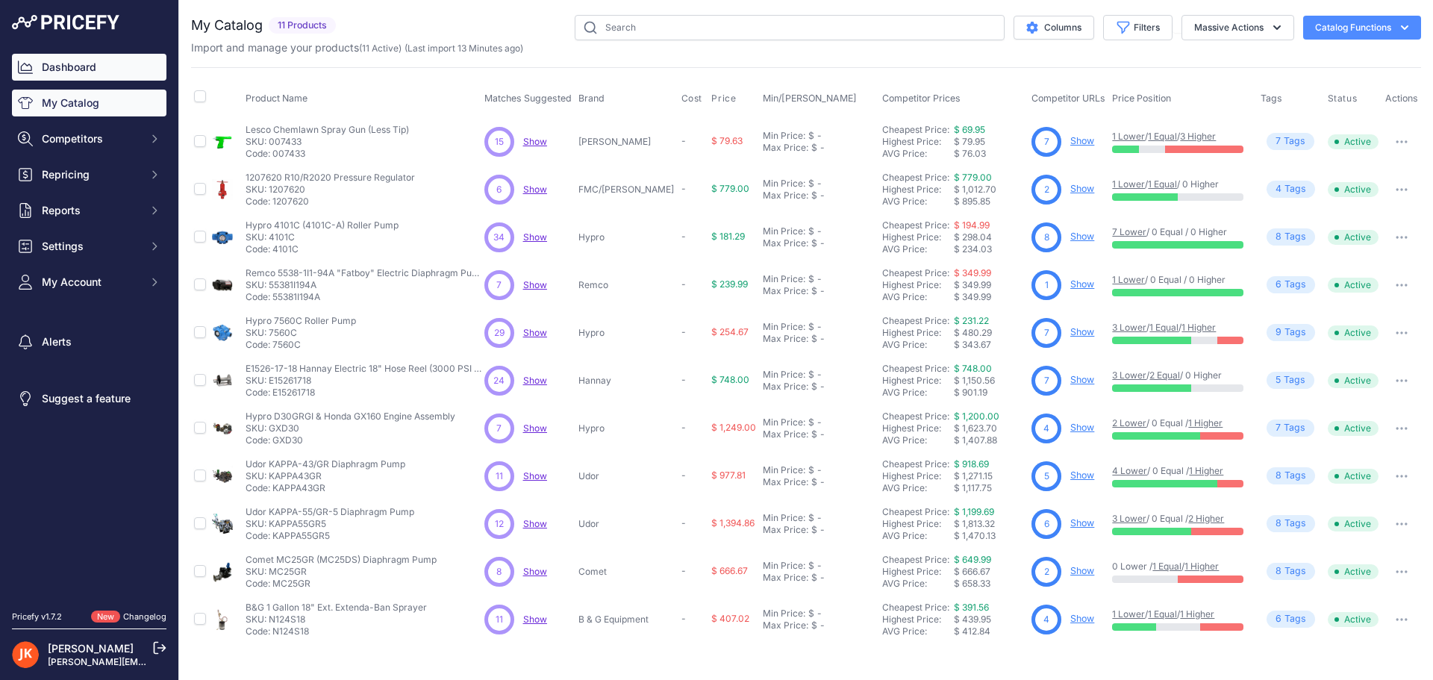
click at [75, 59] on link "Dashboard" at bounding box center [89, 67] width 154 height 27
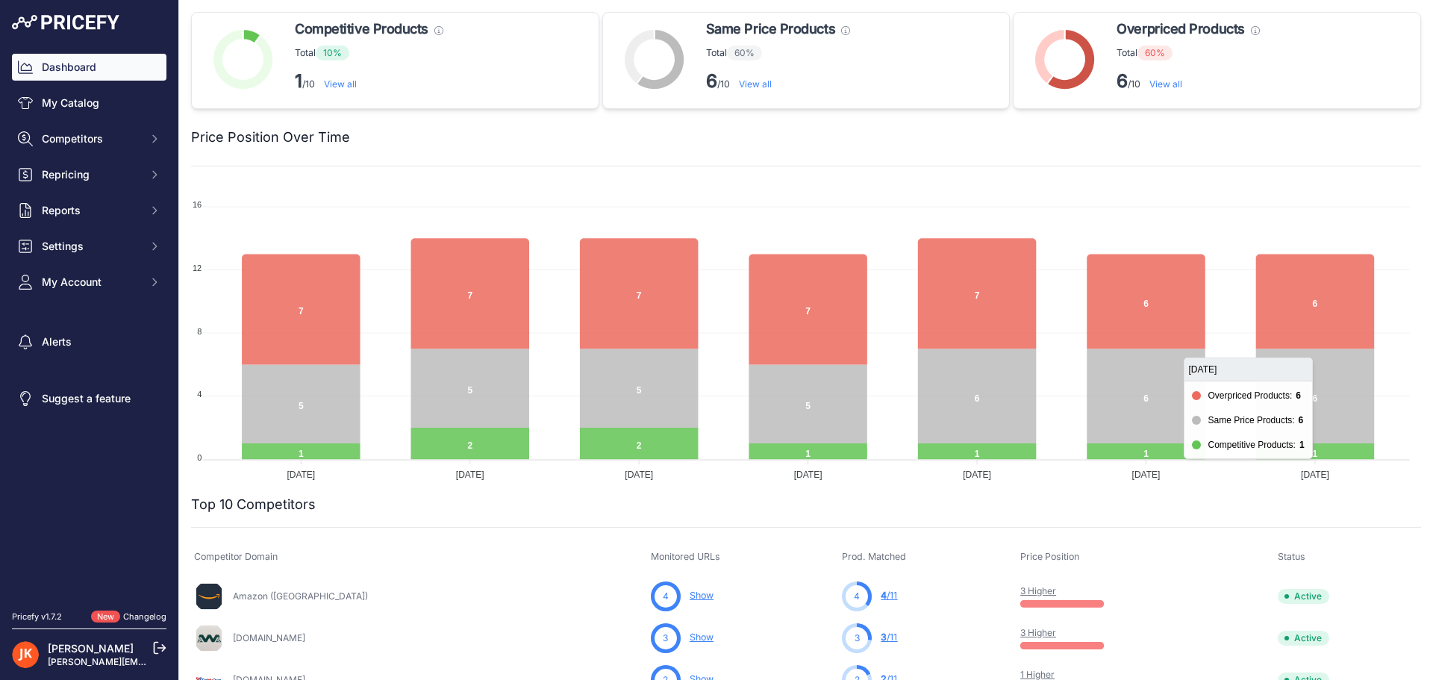
click at [1321, 316] on icon at bounding box center [1315, 301] width 119 height 95
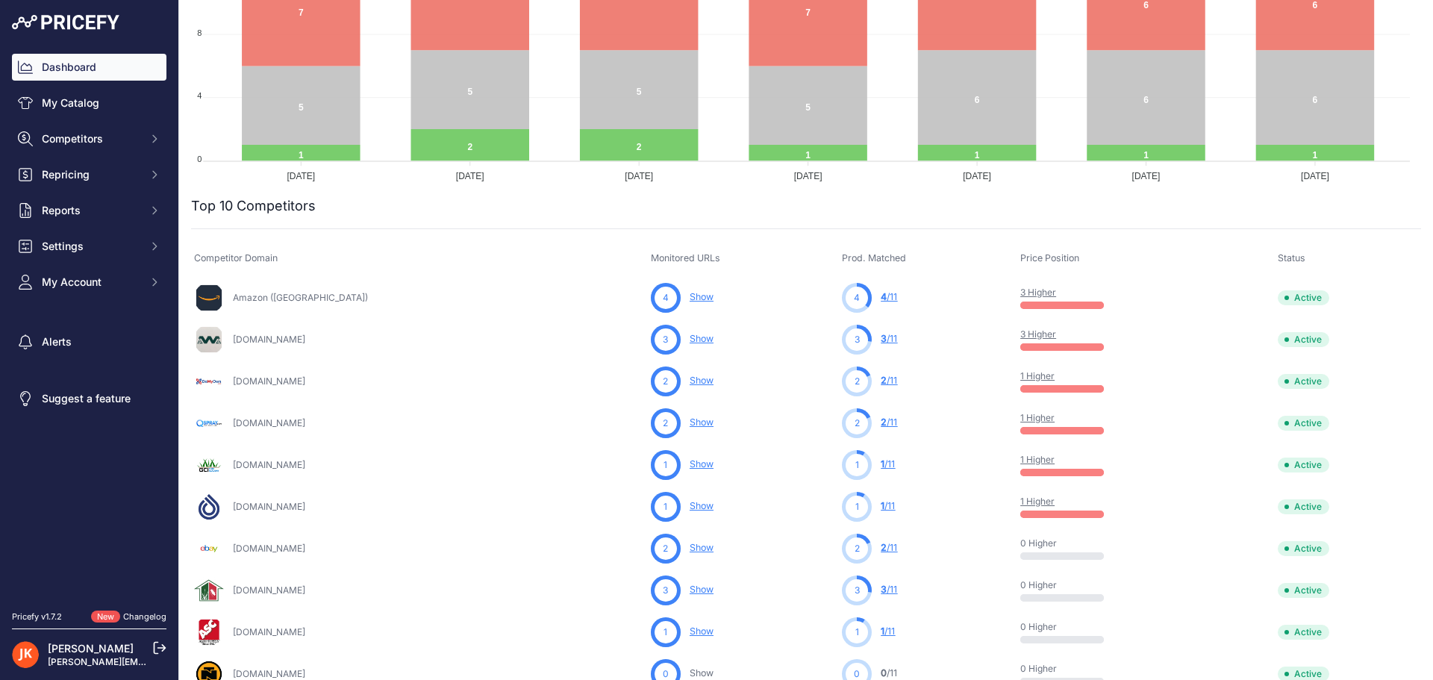
scroll to position [373, 0]
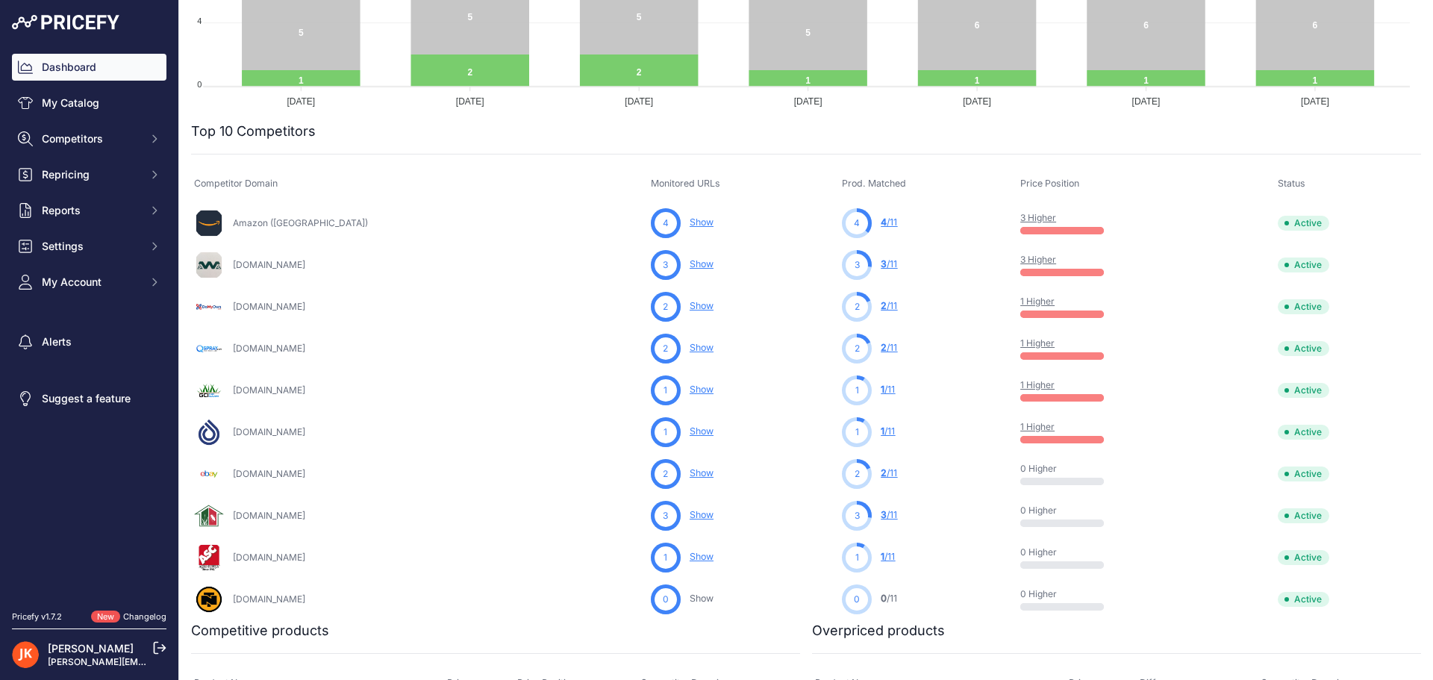
click at [1020, 229] on div at bounding box center [1062, 230] width 84 height 7
click at [1020, 218] on link "3 Higher" at bounding box center [1038, 217] width 36 height 11
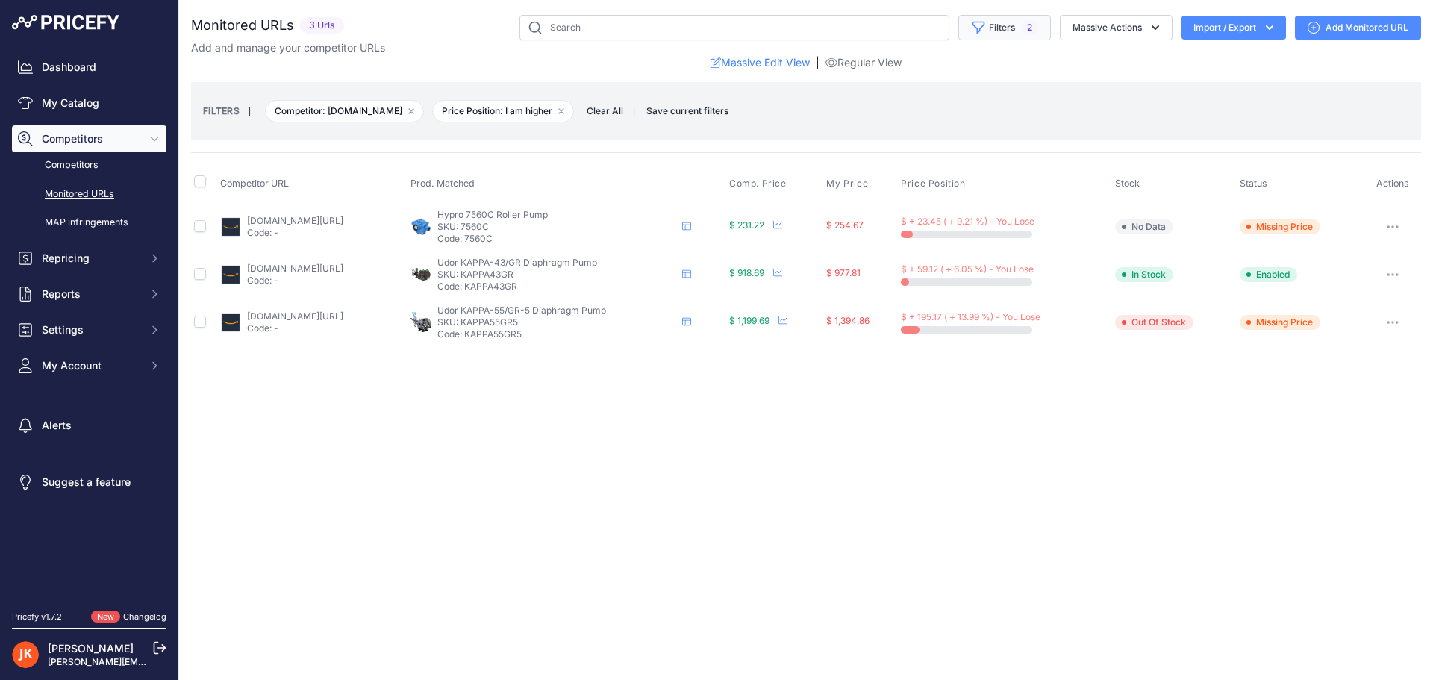
click at [1037, 27] on button "Filters 2" at bounding box center [1004, 27] width 93 height 25
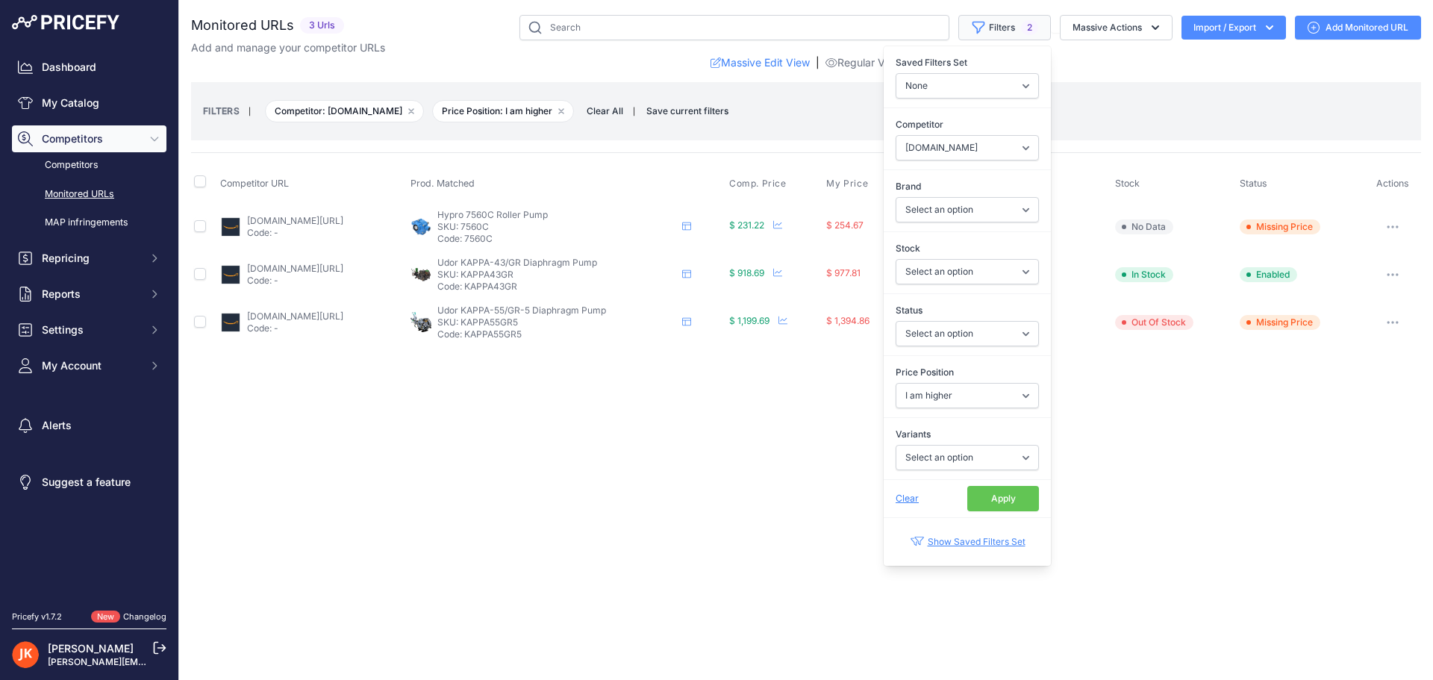
click at [1037, 27] on button "Filters 2" at bounding box center [1004, 27] width 93 height 25
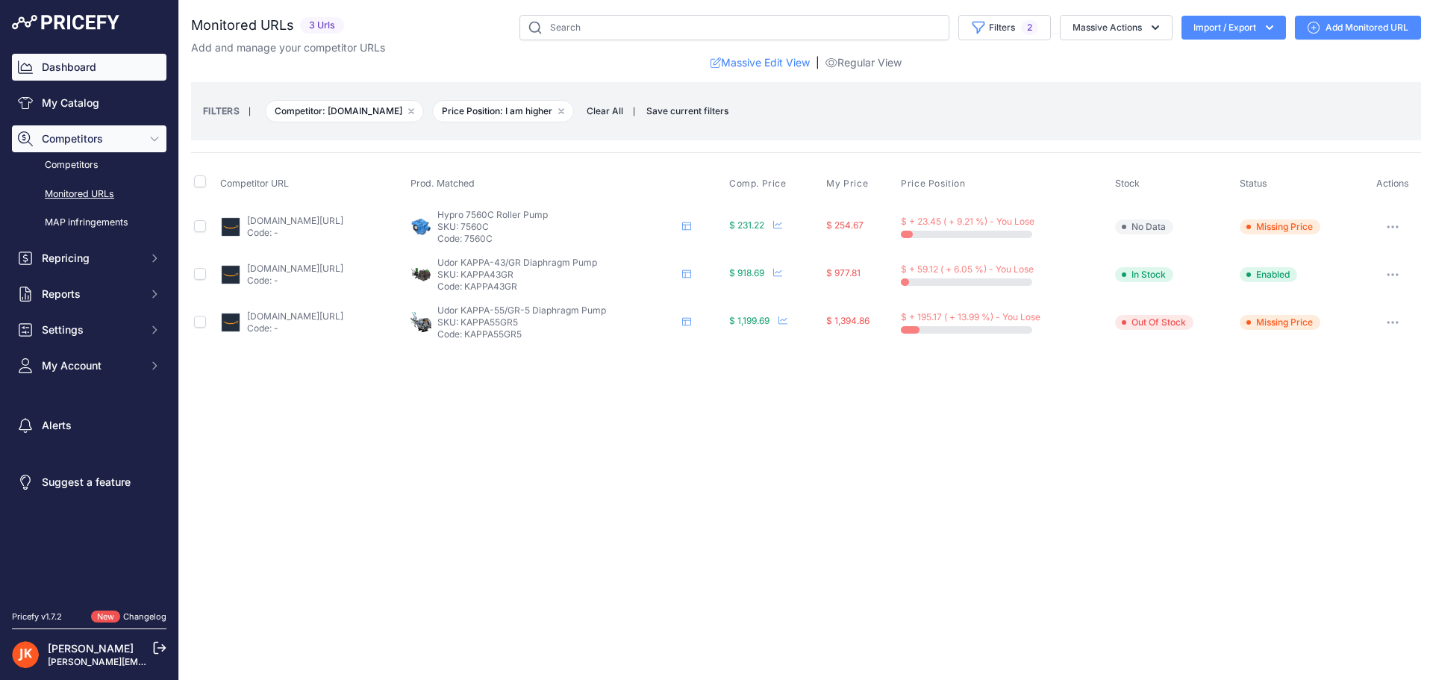
click at [62, 72] on link "Dashboard" at bounding box center [89, 67] width 154 height 27
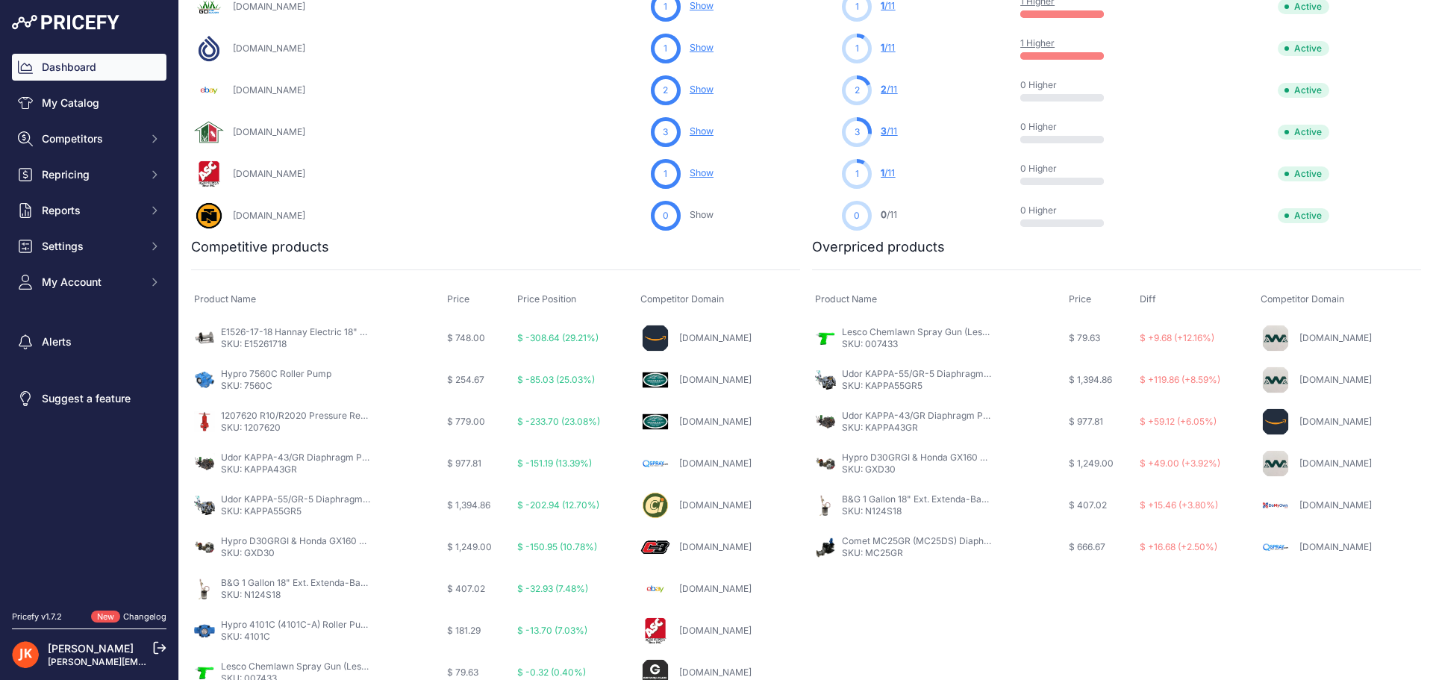
scroll to position [770, 0]
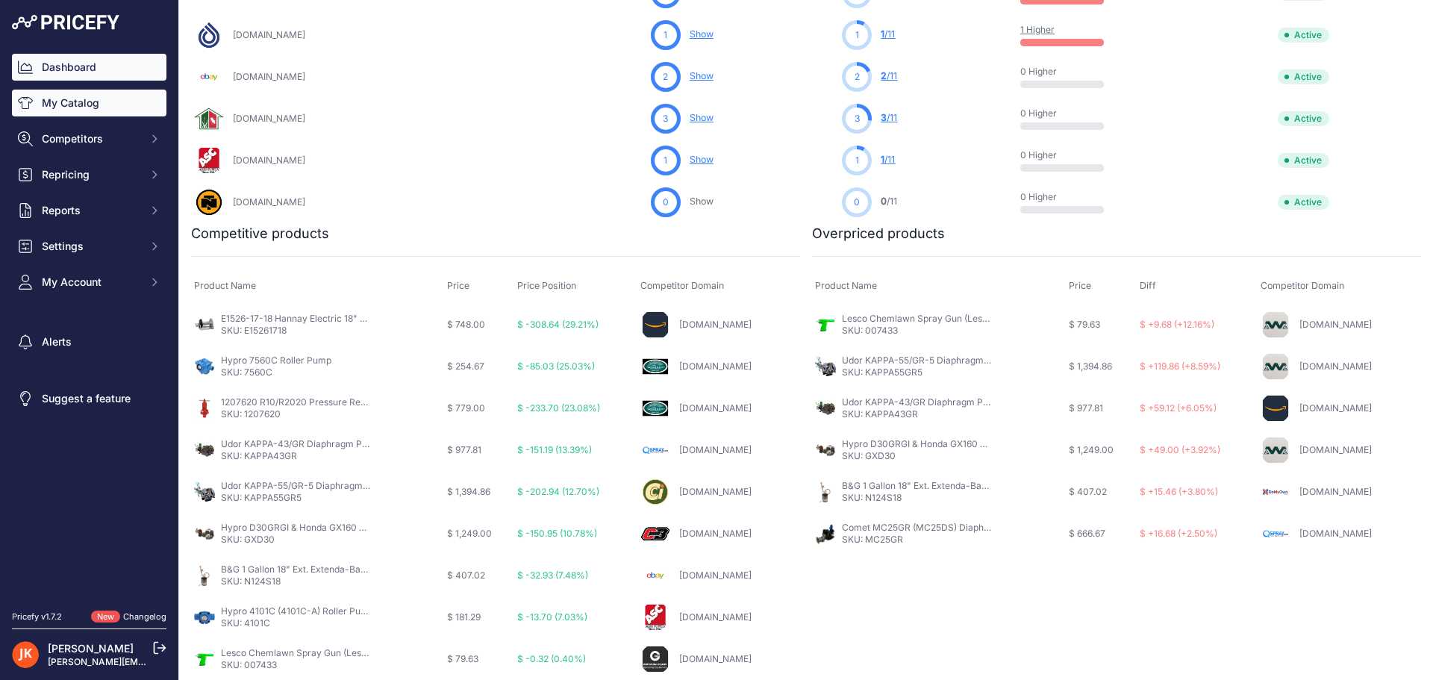
click at [104, 104] on link "My Catalog" at bounding box center [89, 103] width 154 height 27
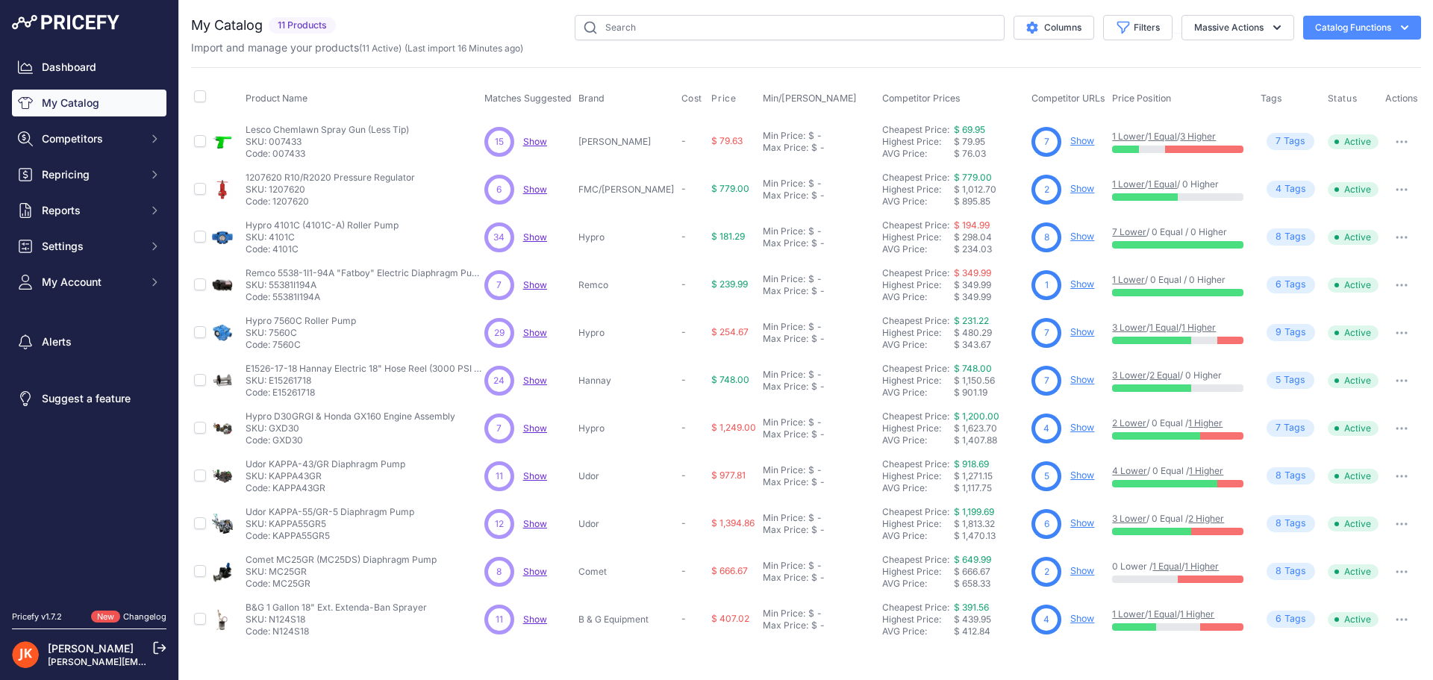
click at [1330, 24] on button "Catalog Functions" at bounding box center [1362, 28] width 118 height 24
click at [904, 66] on div "My Catalog 11 Products" at bounding box center [806, 329] width 1230 height 628
click at [125, 172] on span "Repricing" at bounding box center [91, 174] width 98 height 15
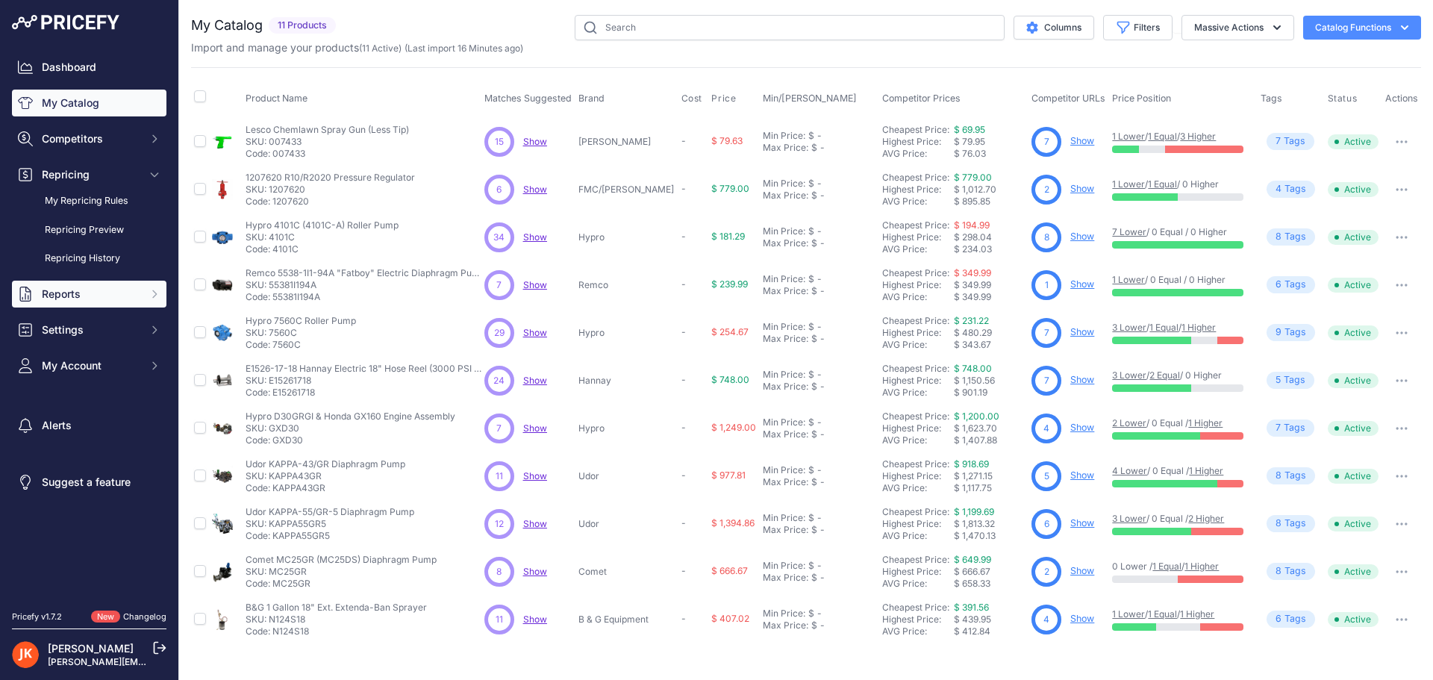
click at [119, 292] on span "Reports" at bounding box center [91, 294] width 98 height 15
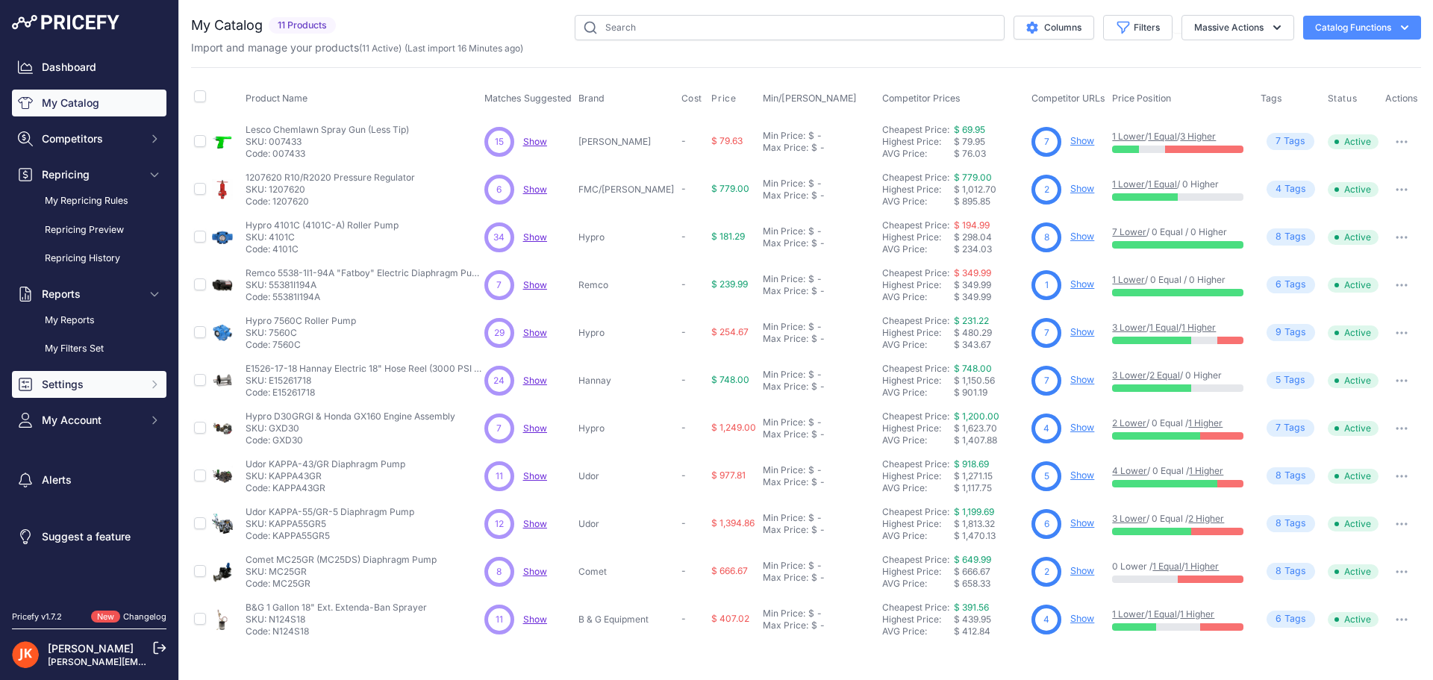
click at [100, 387] on span "Settings" at bounding box center [91, 384] width 98 height 15
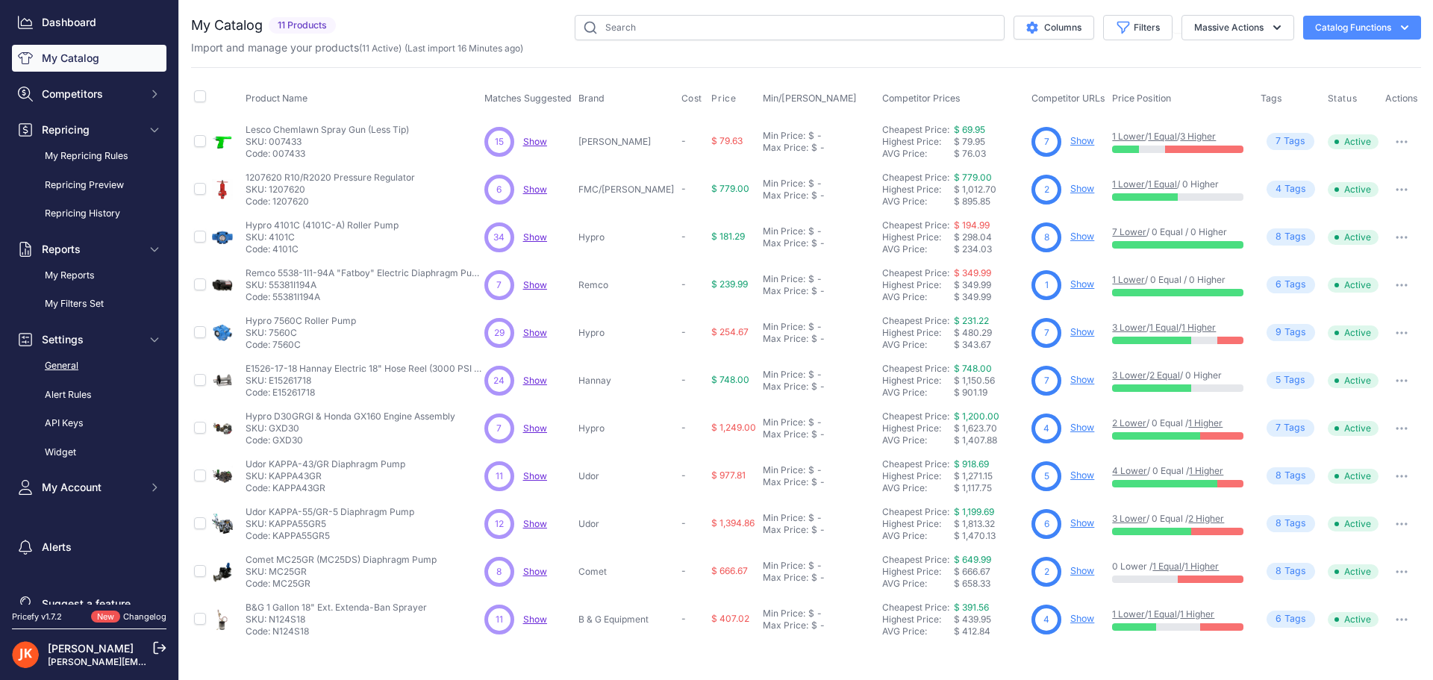
scroll to position [69, 0]
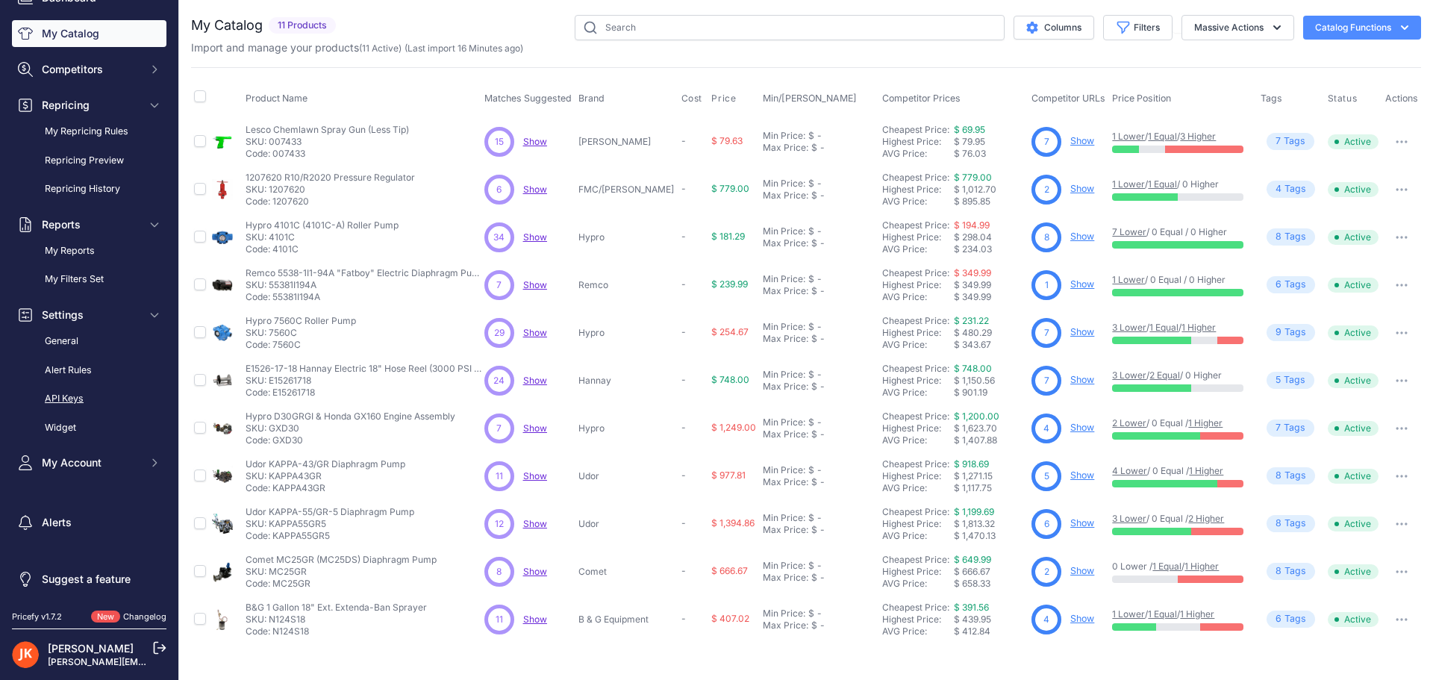
click at [51, 397] on link "API Keys" at bounding box center [89, 399] width 154 height 26
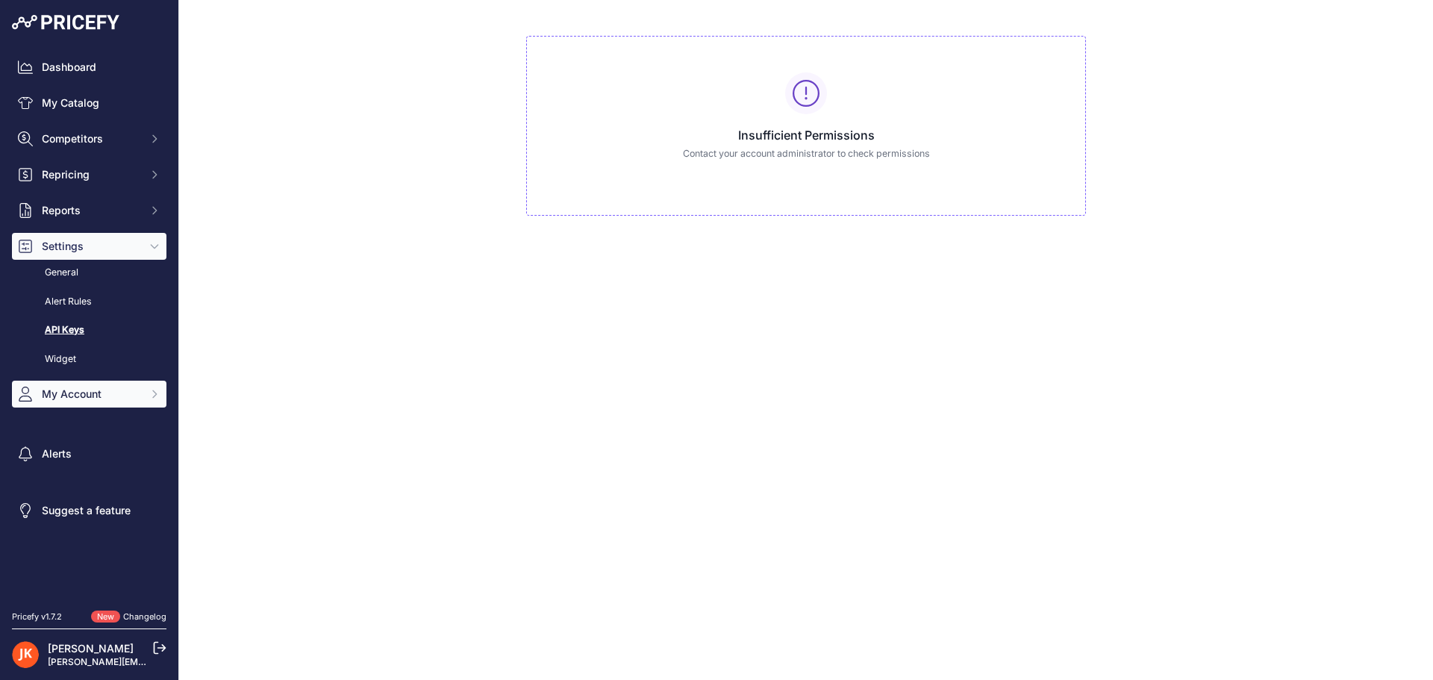
click at [55, 402] on button "My Account" at bounding box center [89, 394] width 154 height 27
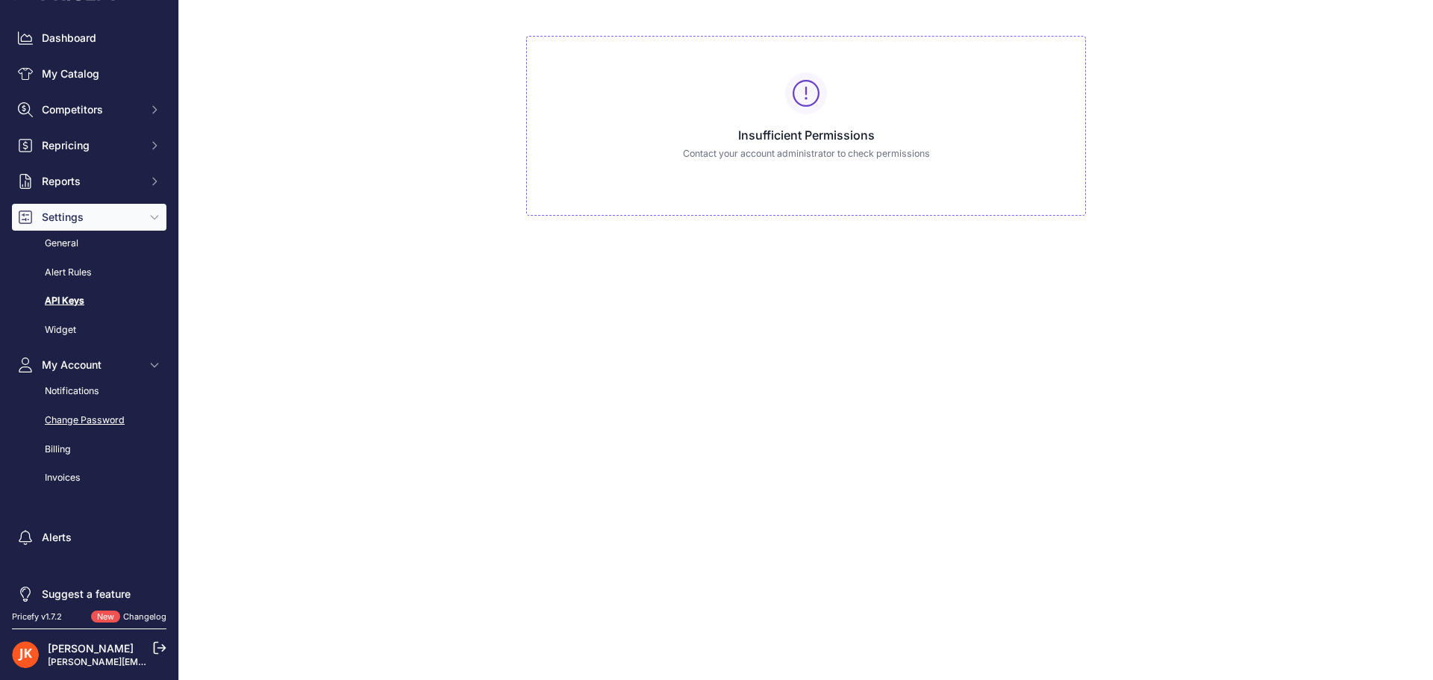
scroll to position [44, 0]
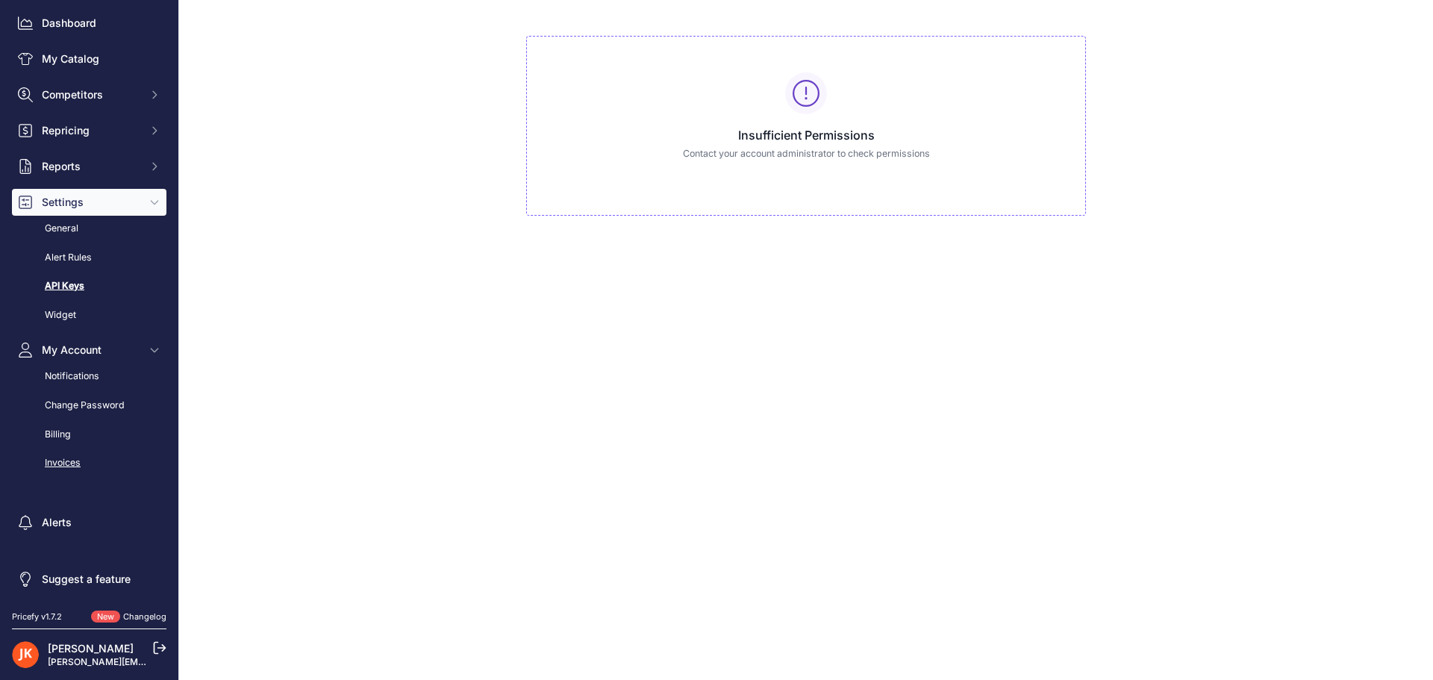
click at [64, 466] on link "Invoices" at bounding box center [89, 463] width 154 height 26
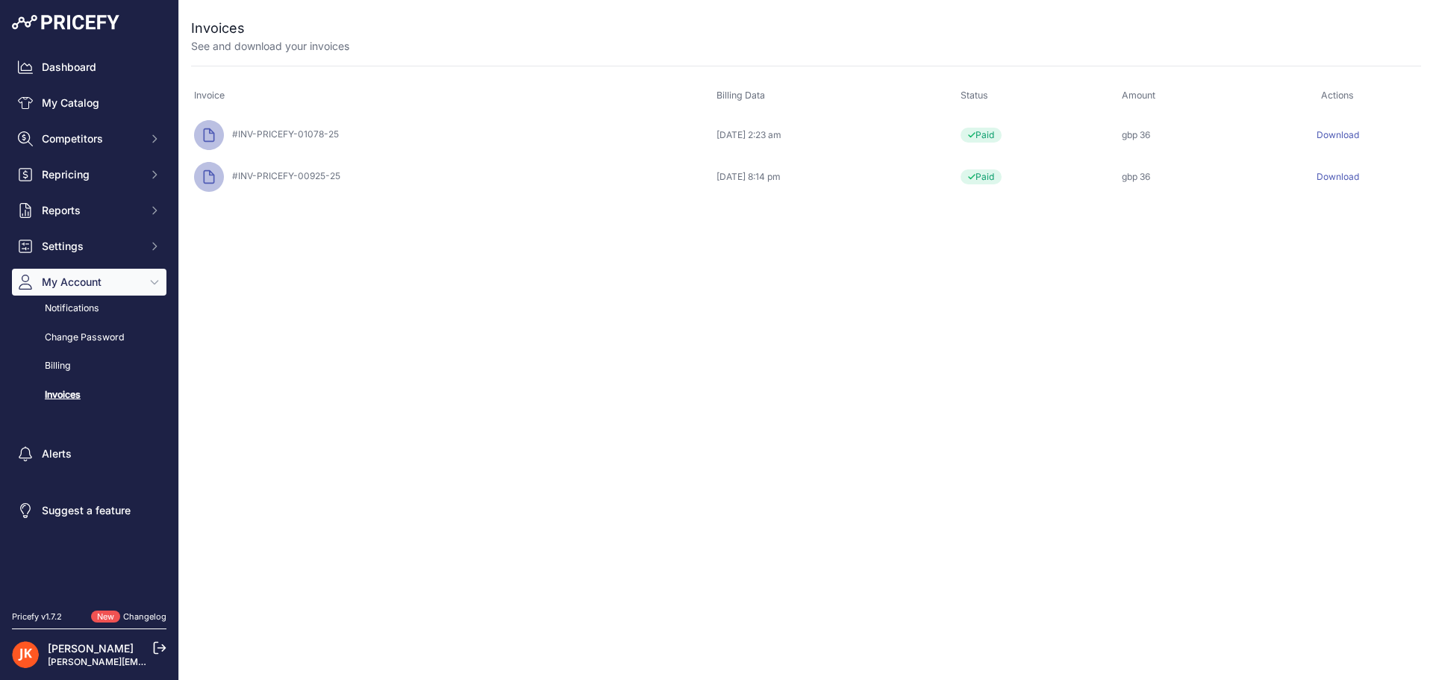
click at [1340, 133] on link "Download" at bounding box center [1337, 134] width 43 height 11
click at [95, 134] on span "Competitors" at bounding box center [91, 138] width 98 height 15
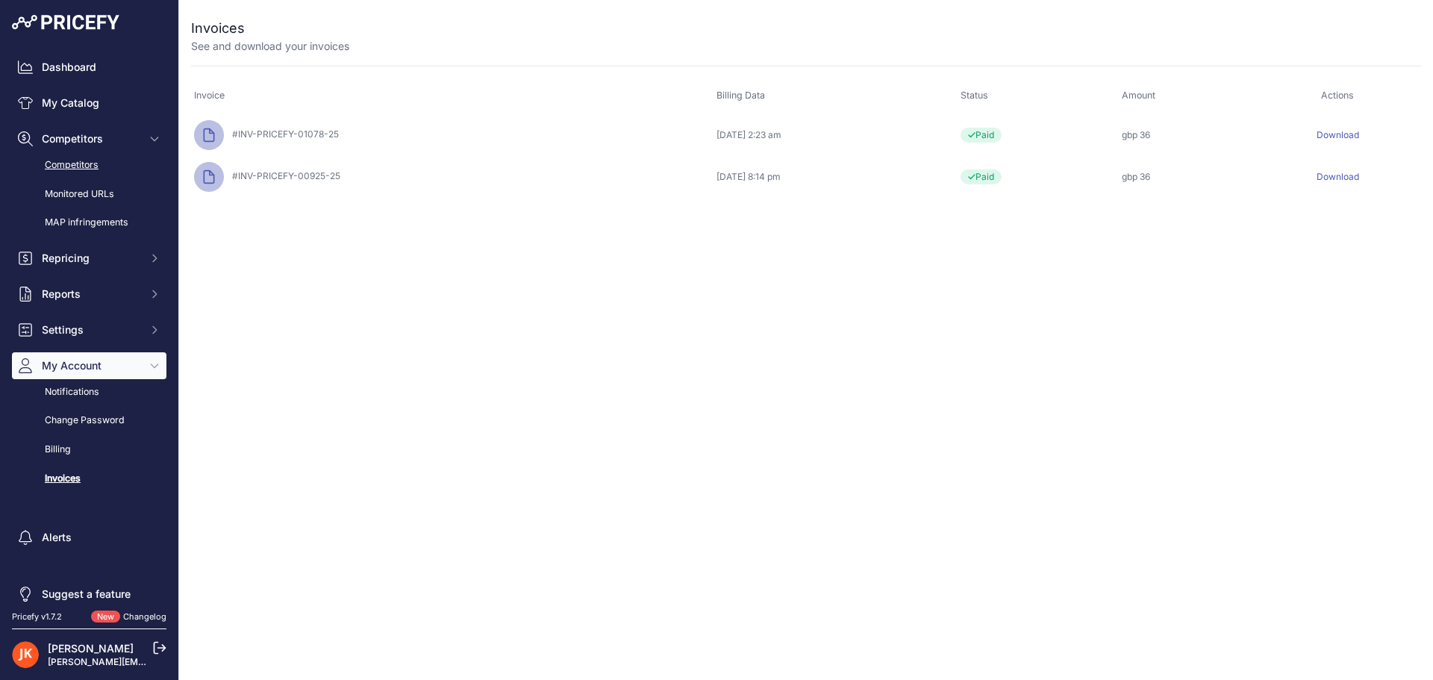
click at [92, 161] on link "Competitors" at bounding box center [89, 165] width 154 height 26
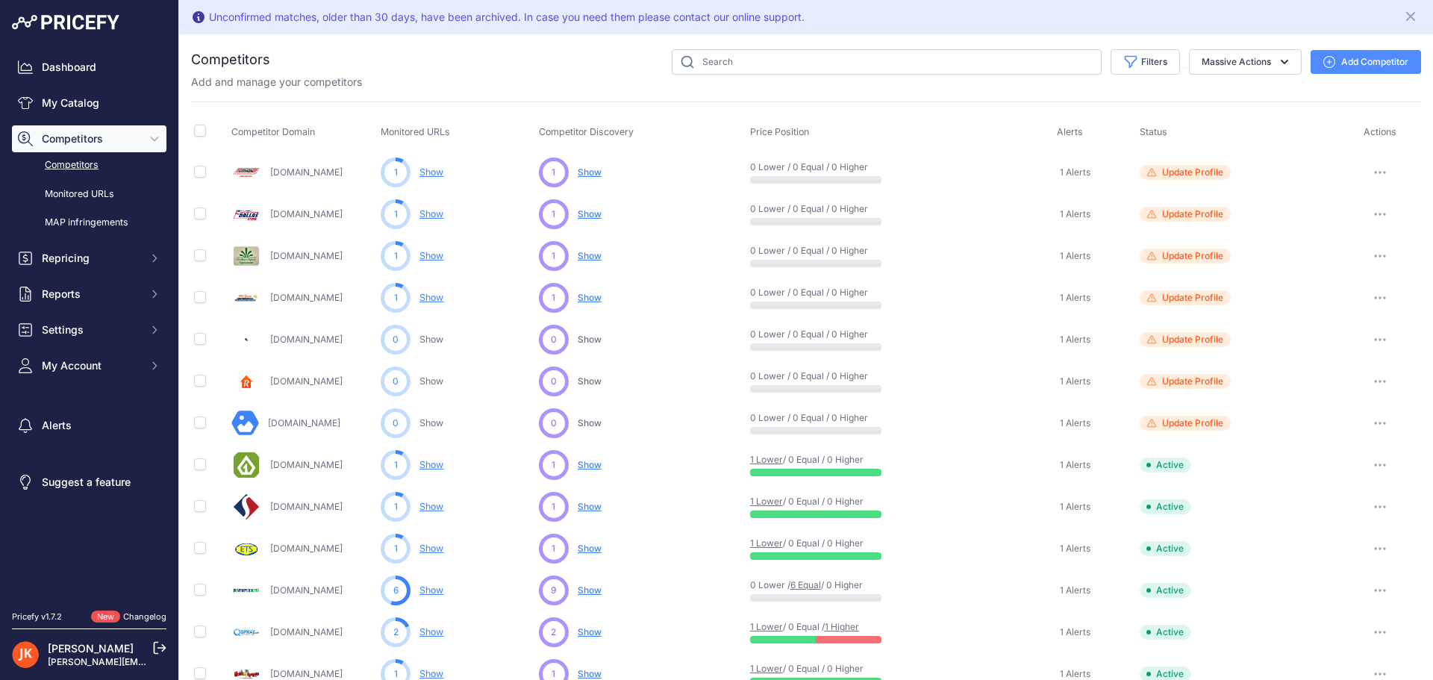
click at [318, 382] on link "Rittenhouseusa.com" at bounding box center [306, 380] width 72 height 11
click at [1180, 386] on span "Update Profile" at bounding box center [1192, 381] width 61 height 12
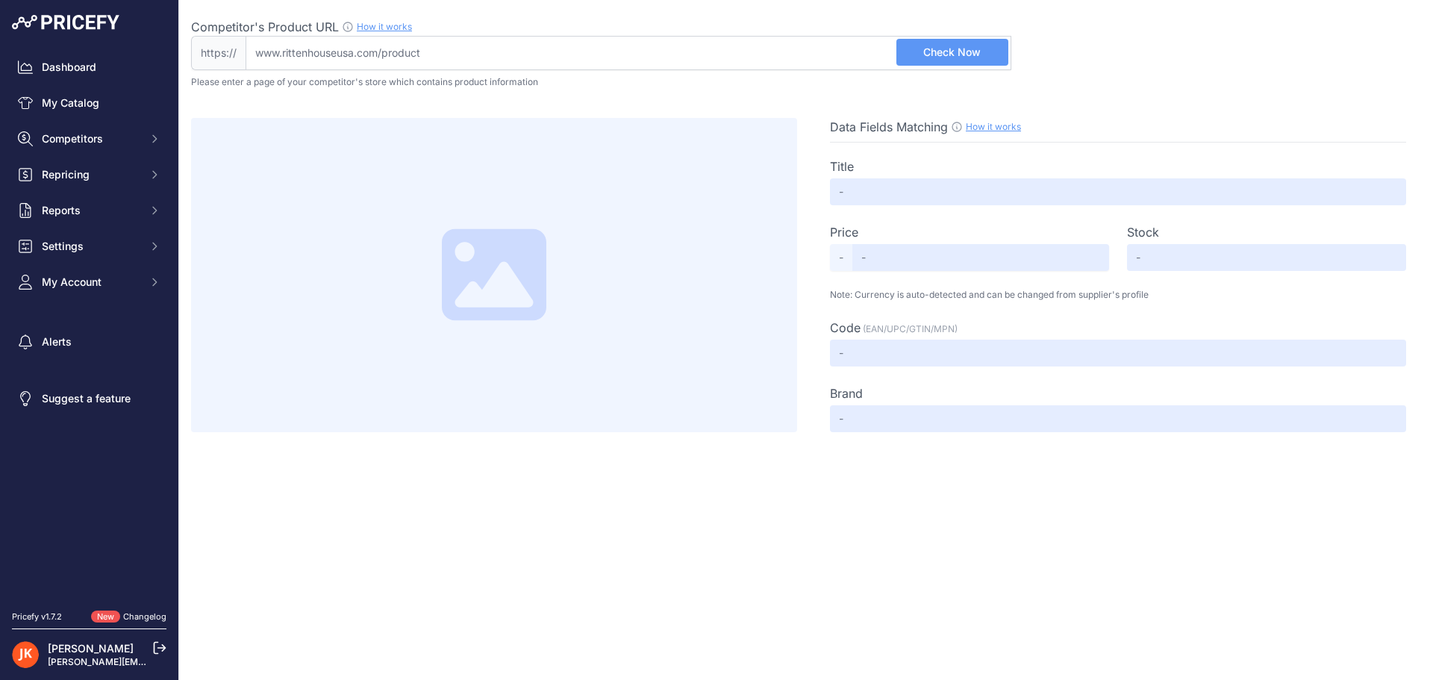
click at [474, 51] on input "Competitor's Product URL How it works In order to create your competitor's extr…" at bounding box center [629, 53] width 766 height 34
click at [666, 92] on div "Data Fields Matching How it works Use our Chrome APP to create a personalized s…" at bounding box center [806, 260] width 1230 height 344
click at [408, 54] on input "Competitor's Product URL How it works In order to create your competitor's extr…" at bounding box center [629, 53] width 766 height 34
paste input "[URL][DOMAIN_NAME]"
type input "[DOMAIN_NAME][URL]"
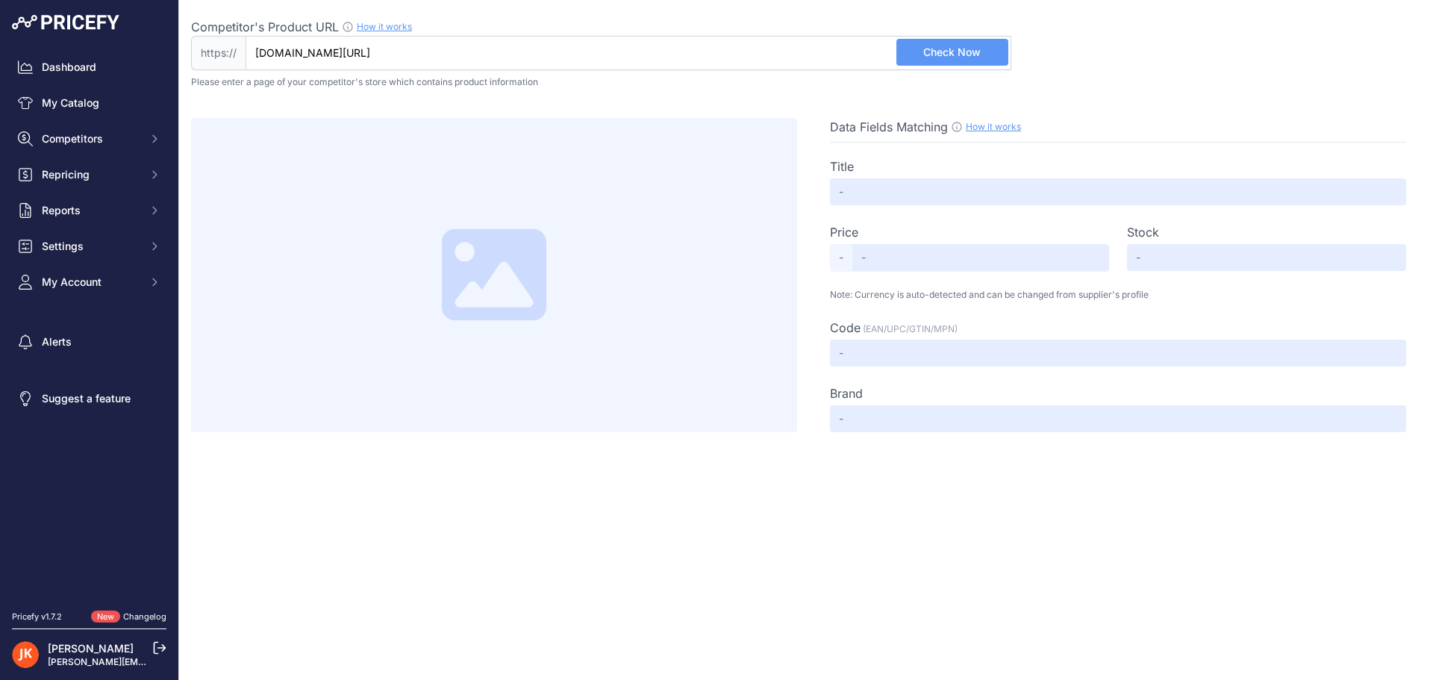
click at [981, 51] on span "Check Now" at bounding box center [951, 52] width 57 height 15
click at [389, 28] on link "How it works" at bounding box center [384, 26] width 55 height 11
type input "Not Found"
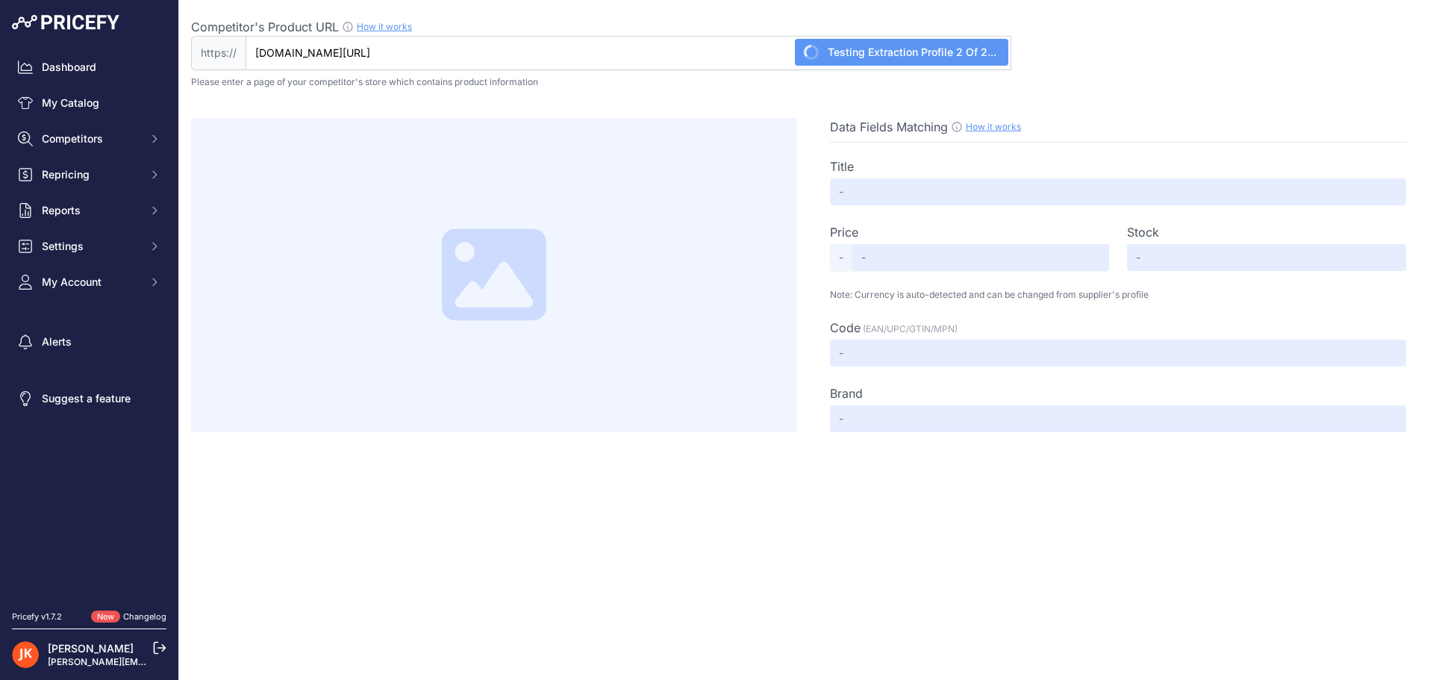
type input "Not Found"
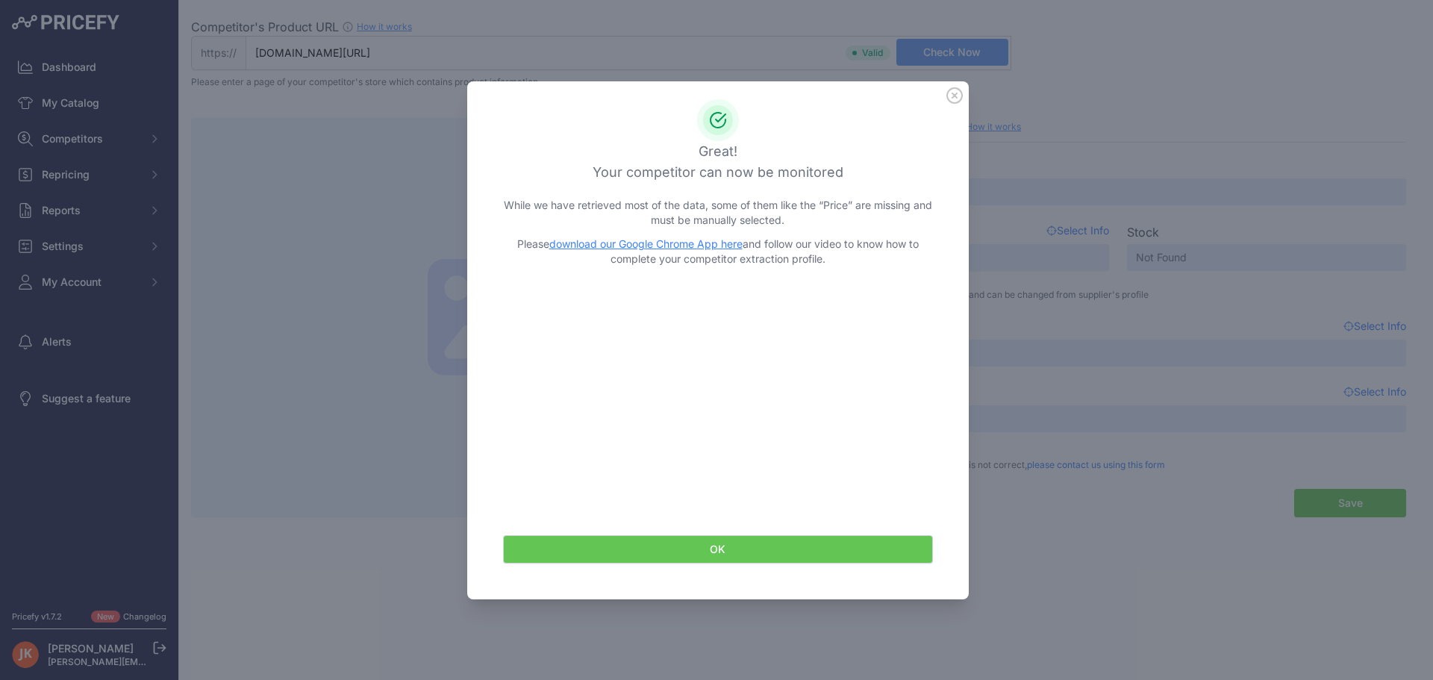
click at [765, 547] on button "OK" at bounding box center [718, 549] width 430 height 28
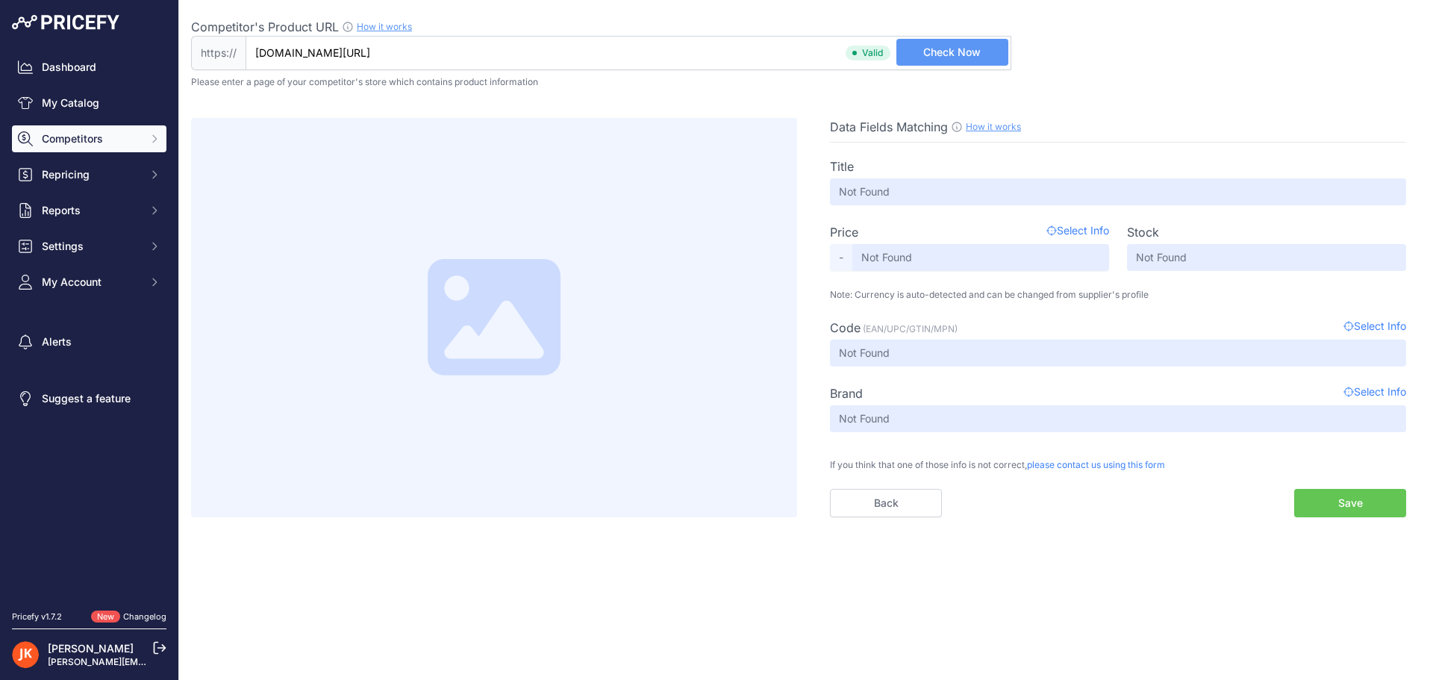
click at [58, 141] on span "Competitors" at bounding box center [91, 138] width 98 height 15
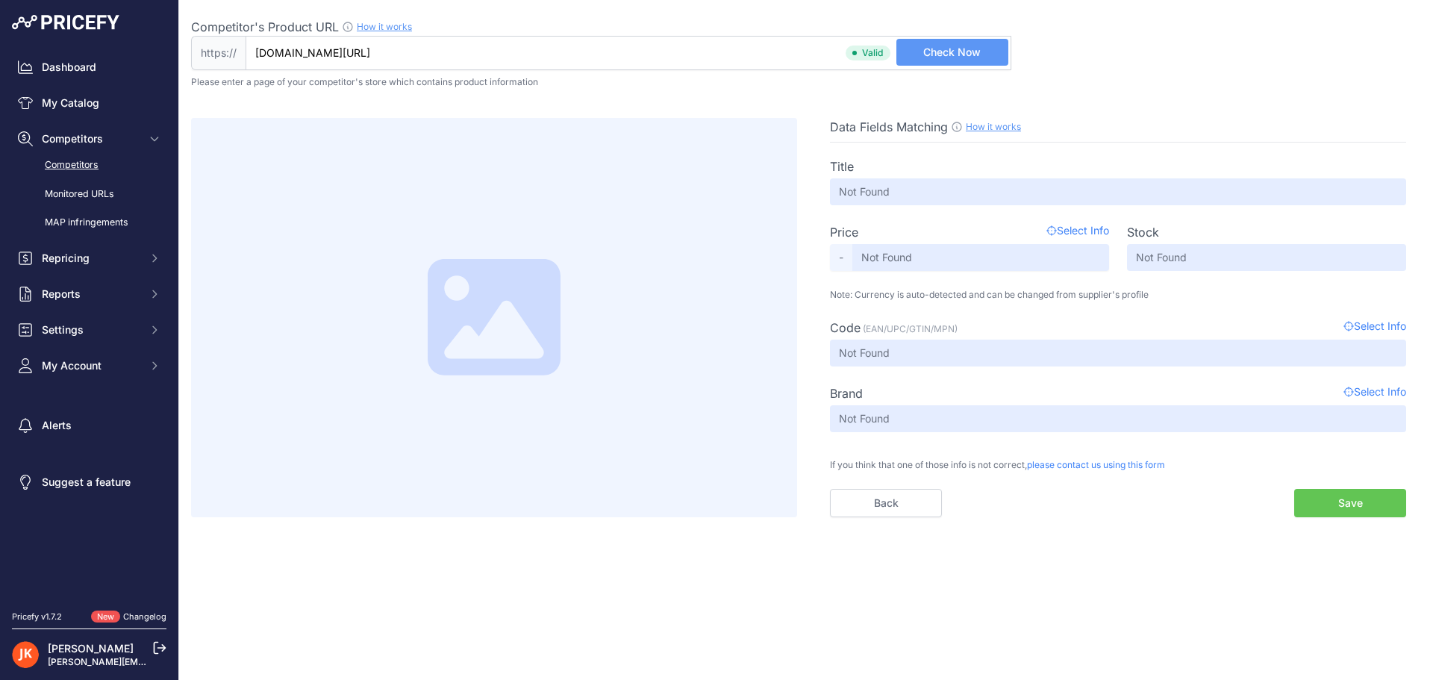
click at [83, 164] on link "Competitors" at bounding box center [89, 165] width 154 height 26
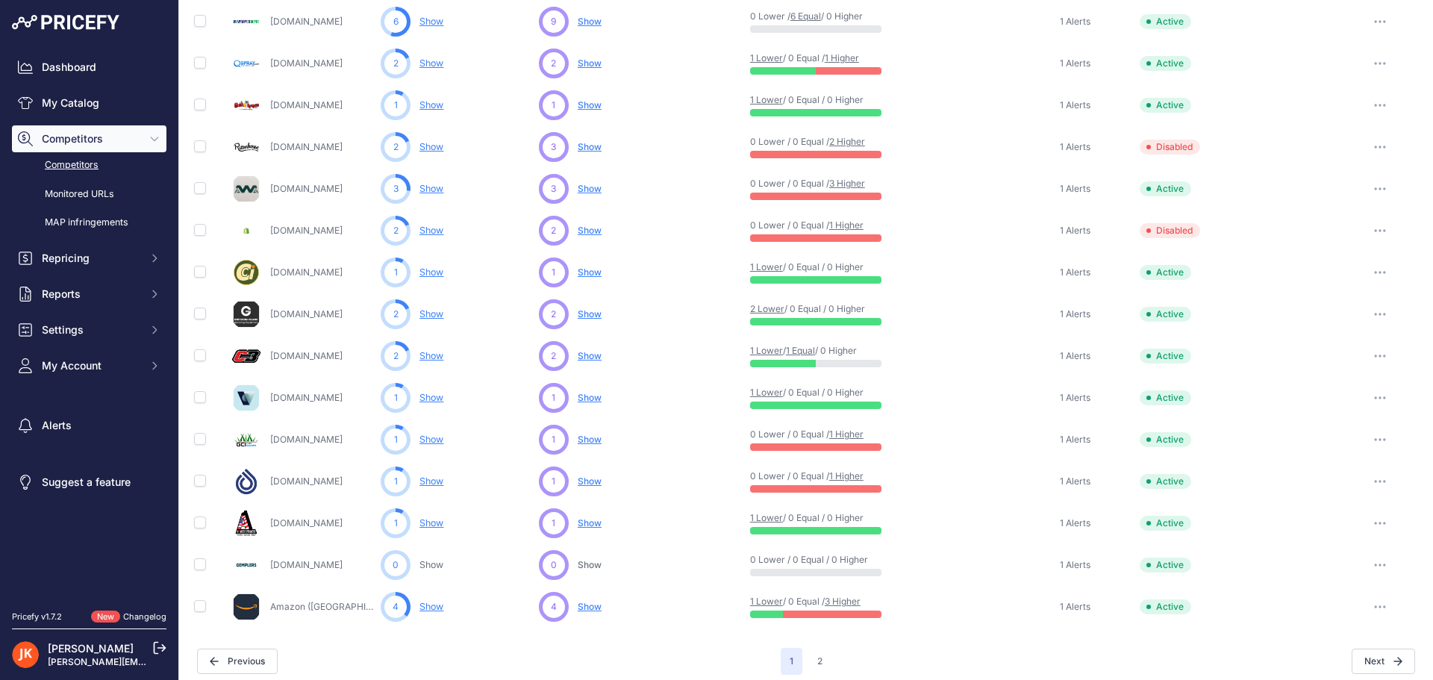
scroll to position [578, 0]
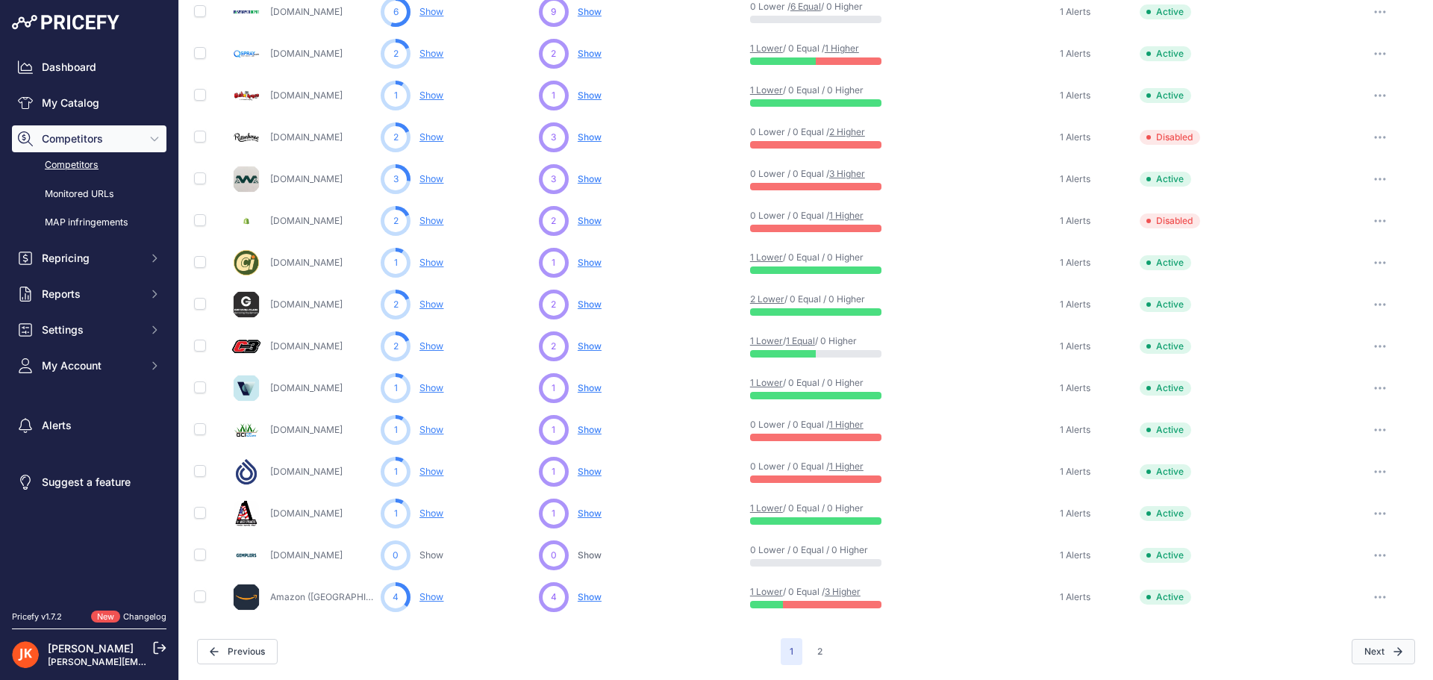
click at [1361, 651] on button "Next" at bounding box center [1382, 651] width 63 height 25
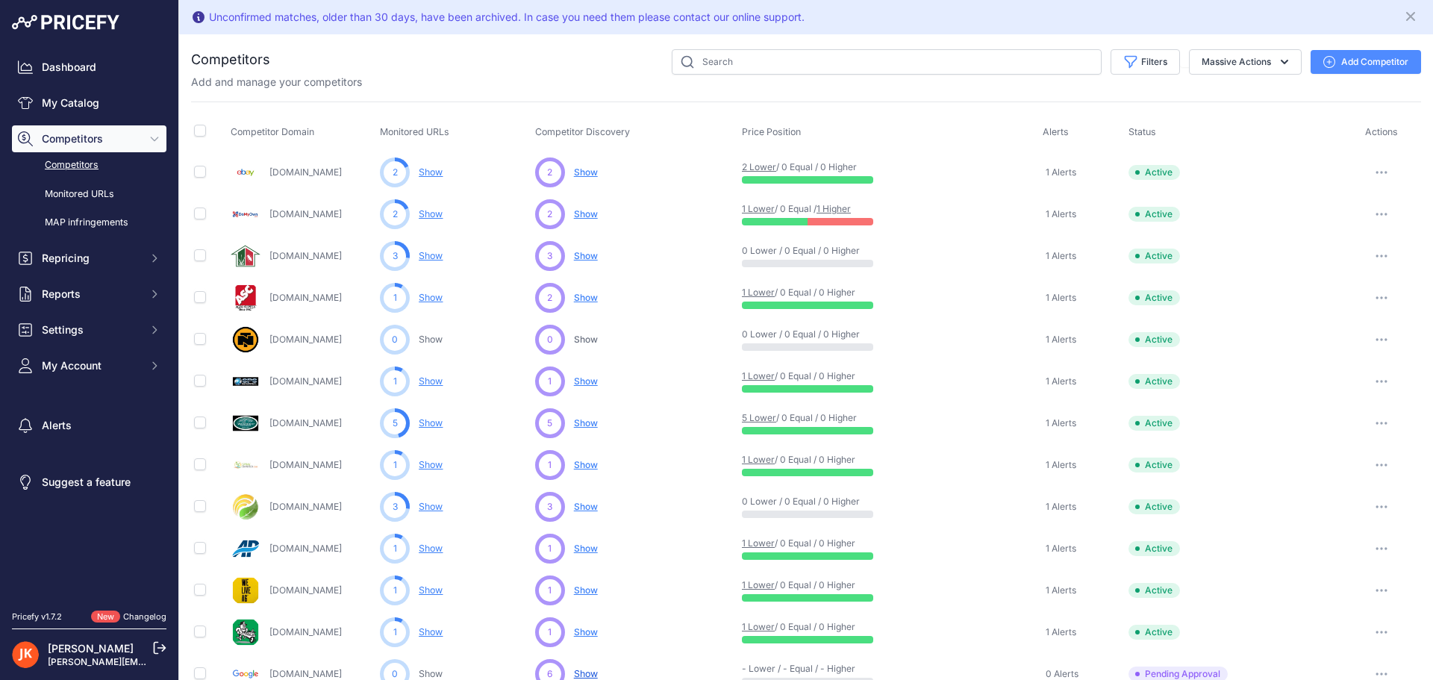
click at [1344, 65] on button "Add Competitor" at bounding box center [1365, 62] width 110 height 24
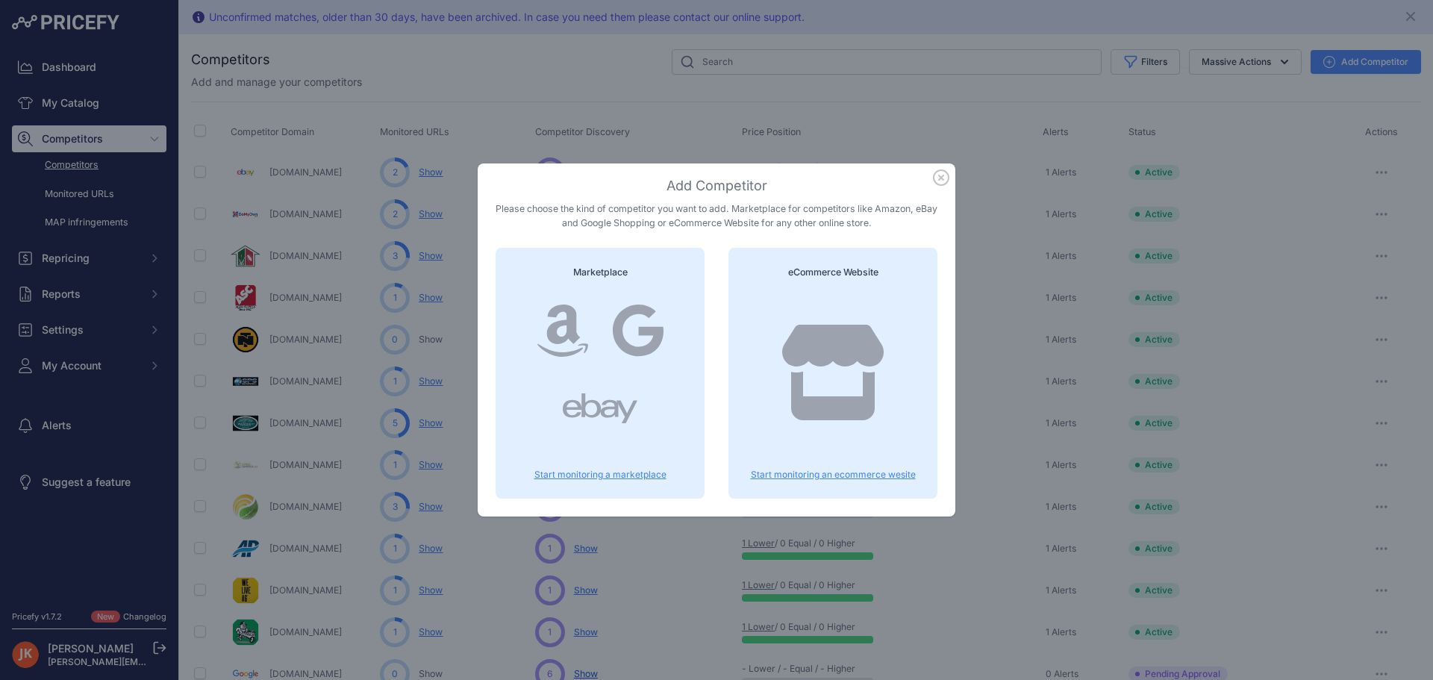
click at [822, 338] on icon at bounding box center [832, 373] width 101 height 96
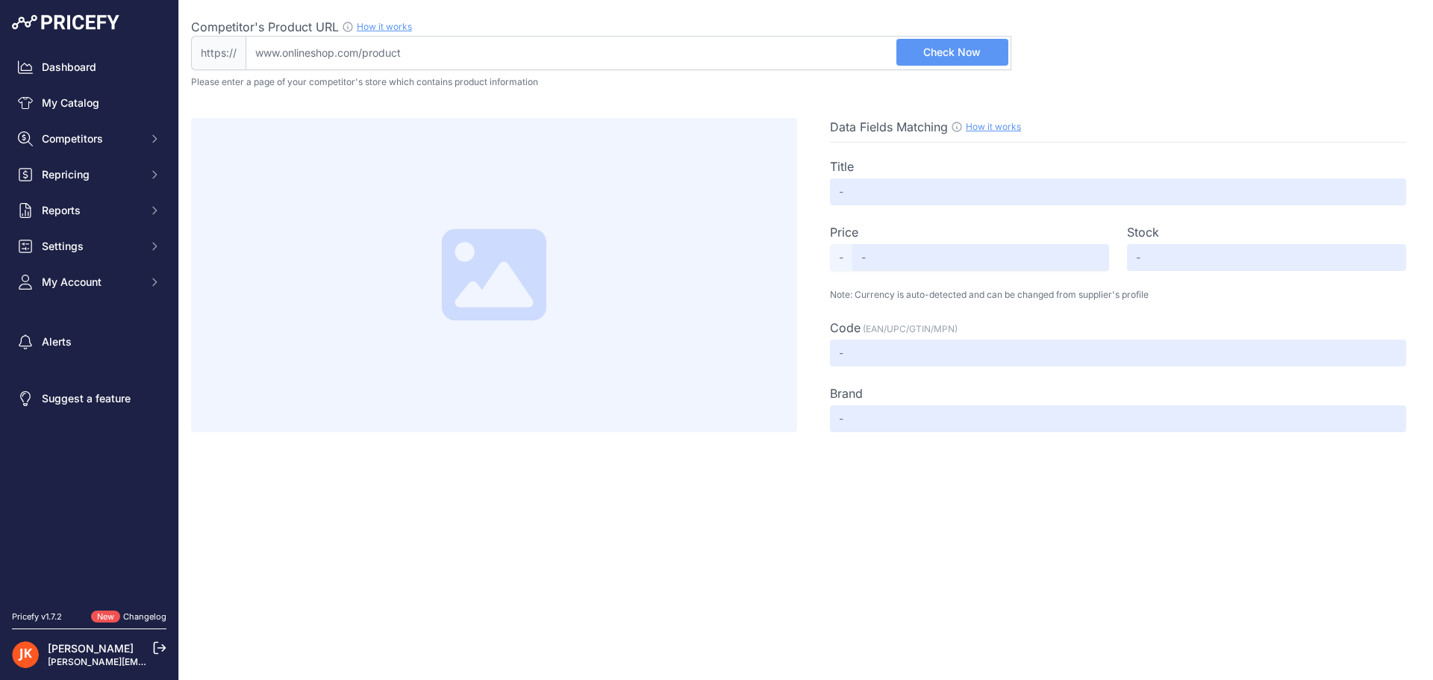
click at [378, 57] on input "Competitor's Product URL How it works In order to create your competitor's extr…" at bounding box center [629, 53] width 766 height 34
click at [387, 54] on input "Competitor's Product URL How it works In order to create your competitor's extr…" at bounding box center [629, 53] width 766 height 34
paste input "[URL][DOMAIN_NAME]"
click at [290, 53] on input "[URL][DOMAIN_NAME]" at bounding box center [629, 53] width 766 height 34
type input "[DOMAIN_NAME][URL]"
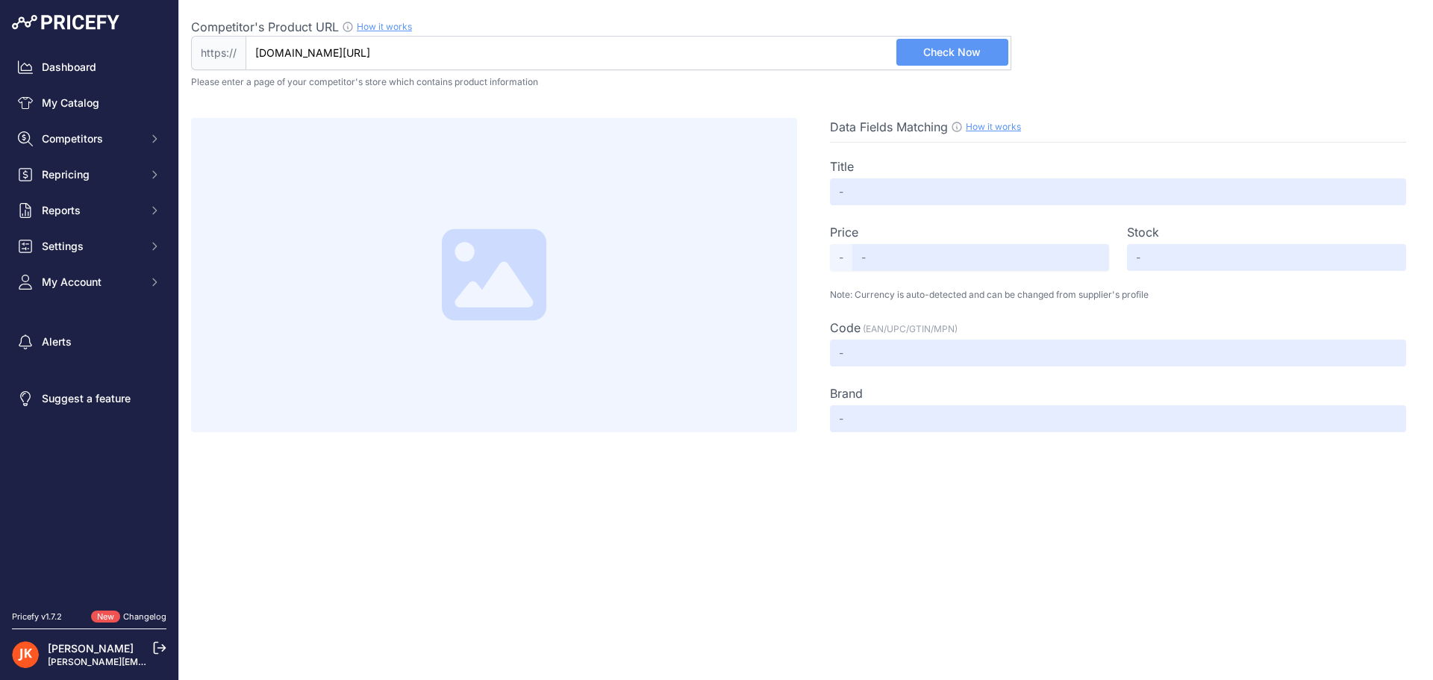
click at [991, 54] on button "Check Now" at bounding box center [952, 52] width 112 height 27
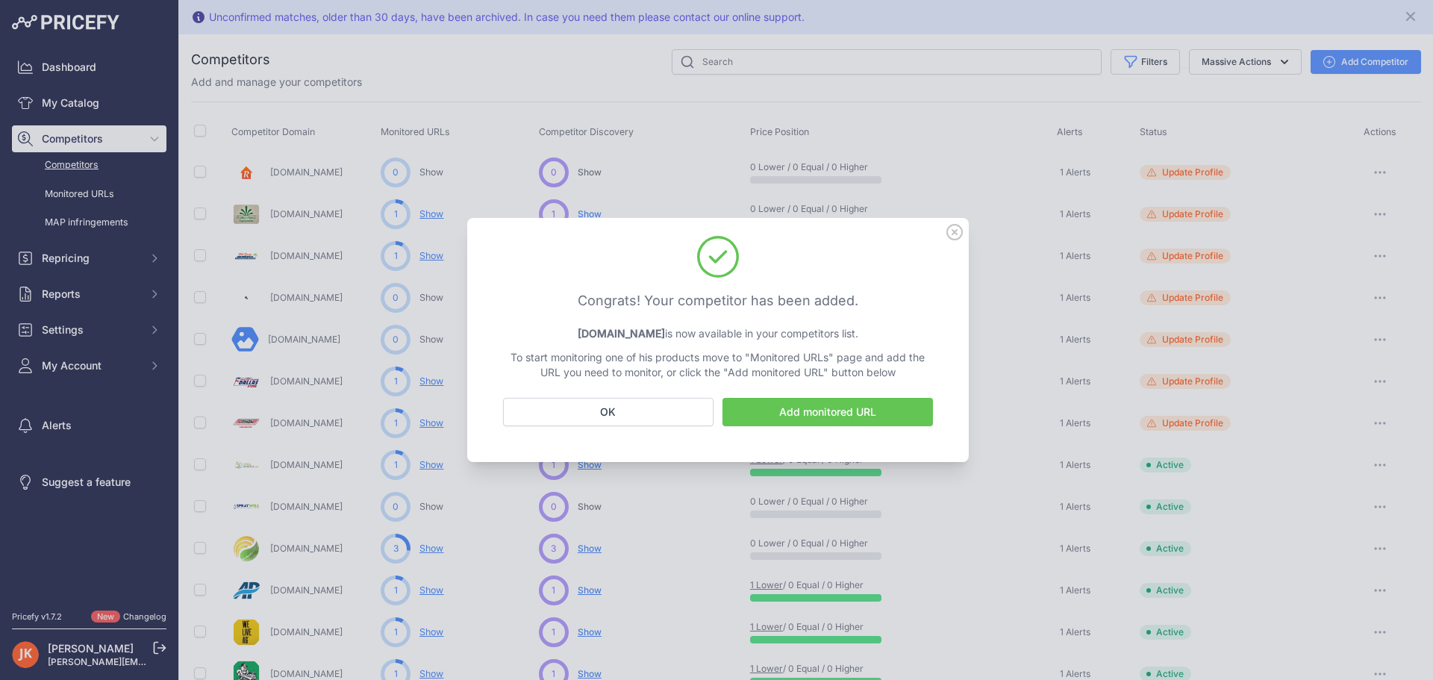
click at [875, 411] on link "Add monitored URL" at bounding box center [827, 412] width 210 height 28
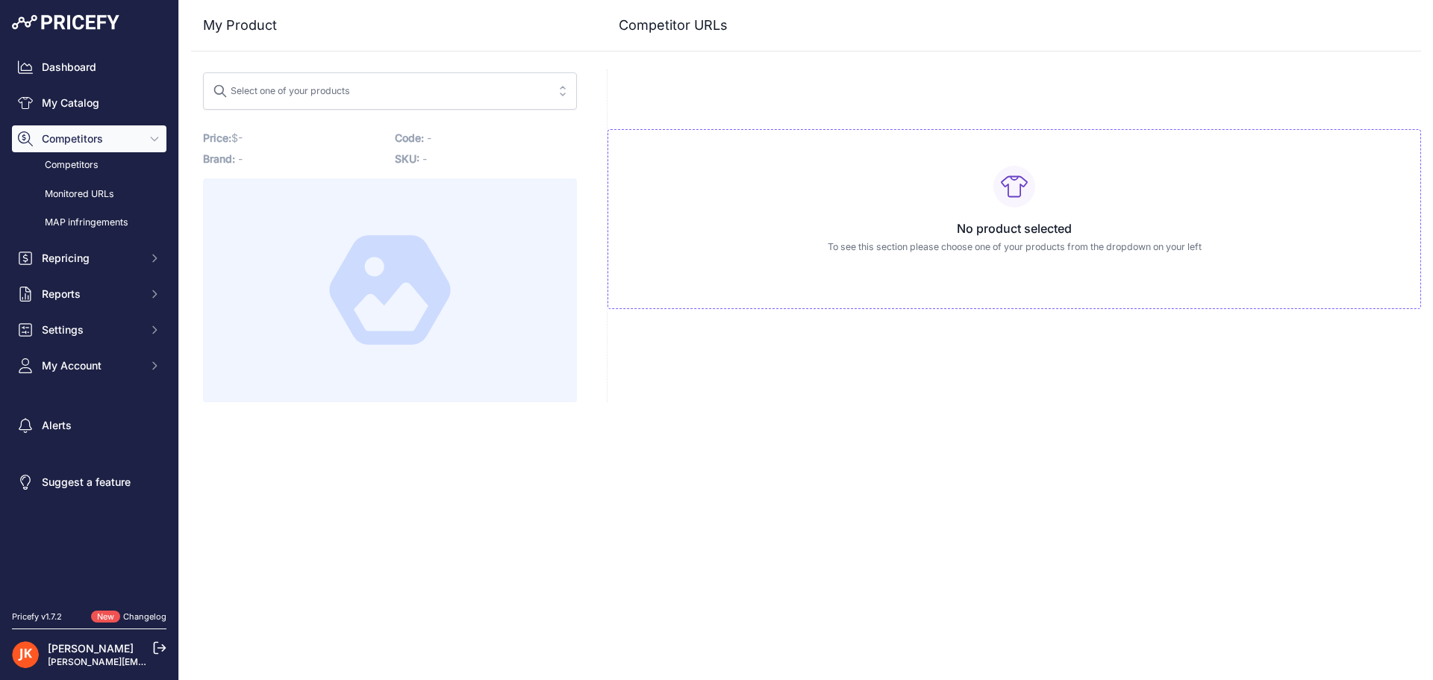
click at [507, 93] on span "Select one of your products" at bounding box center [380, 91] width 334 height 24
click at [459, 132] on div "No results match your search" at bounding box center [390, 129] width 374 height 27
click at [463, 88] on input "search" at bounding box center [380, 91] width 334 height 24
click at [507, 65] on div "My Product Competitor URLs" at bounding box center [806, 201] width 1230 height 402
click at [517, 96] on span "Select one of your products" at bounding box center [380, 91] width 334 height 24
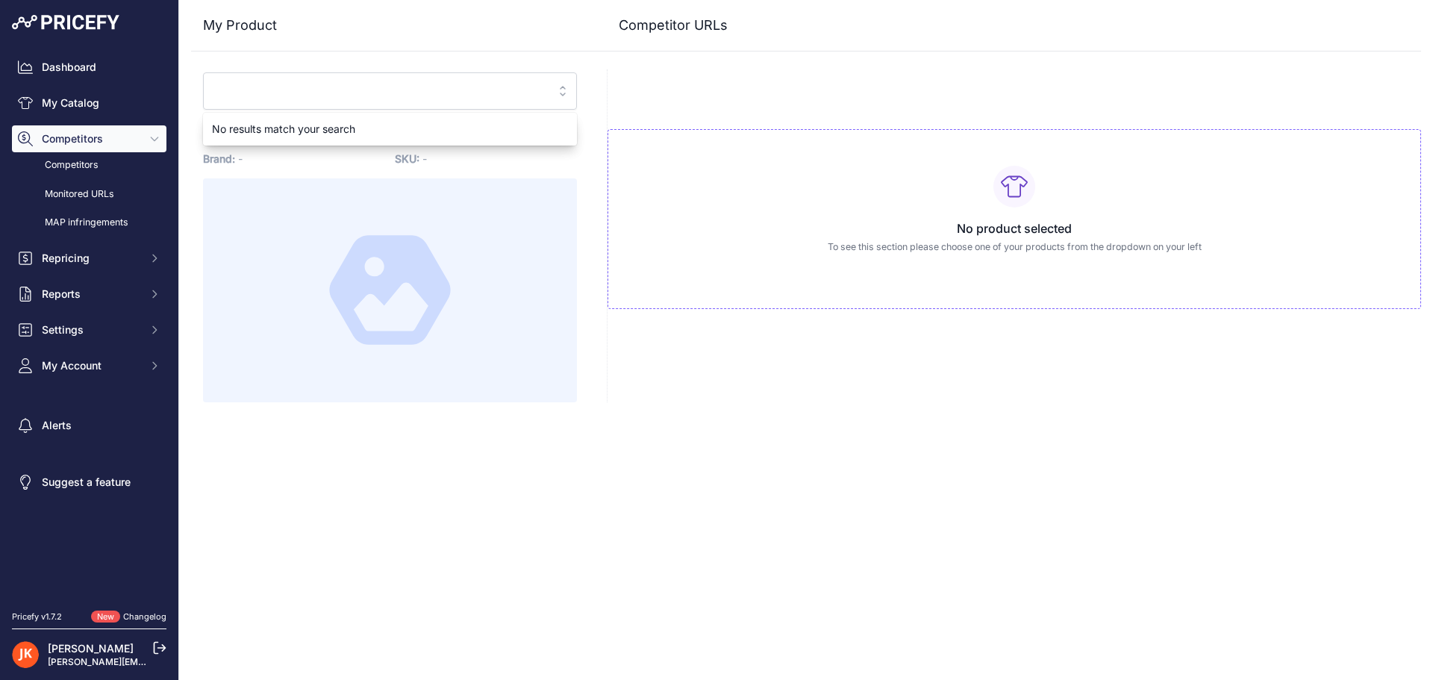
click at [619, 395] on div "No product selected To see this section please choose one of your products from…" at bounding box center [1014, 235] width 814 height 333
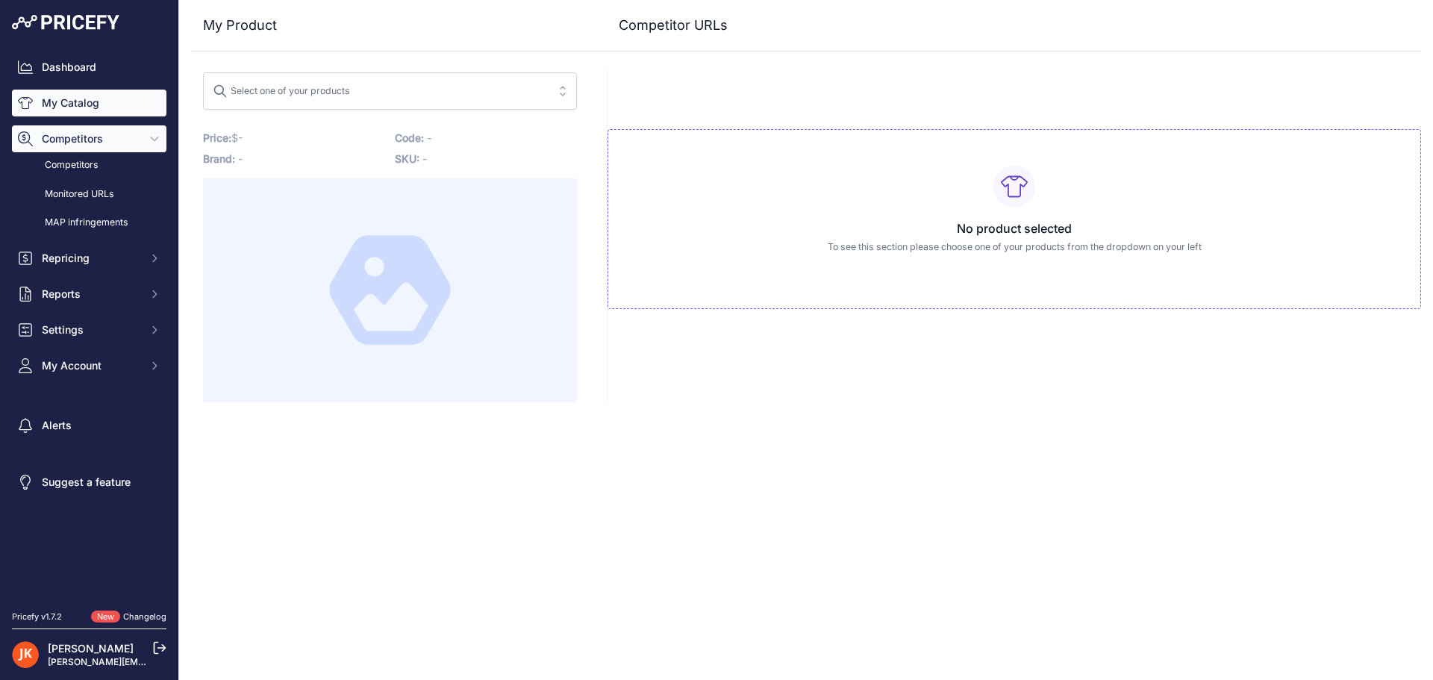
click at [79, 102] on link "My Catalog" at bounding box center [89, 103] width 154 height 27
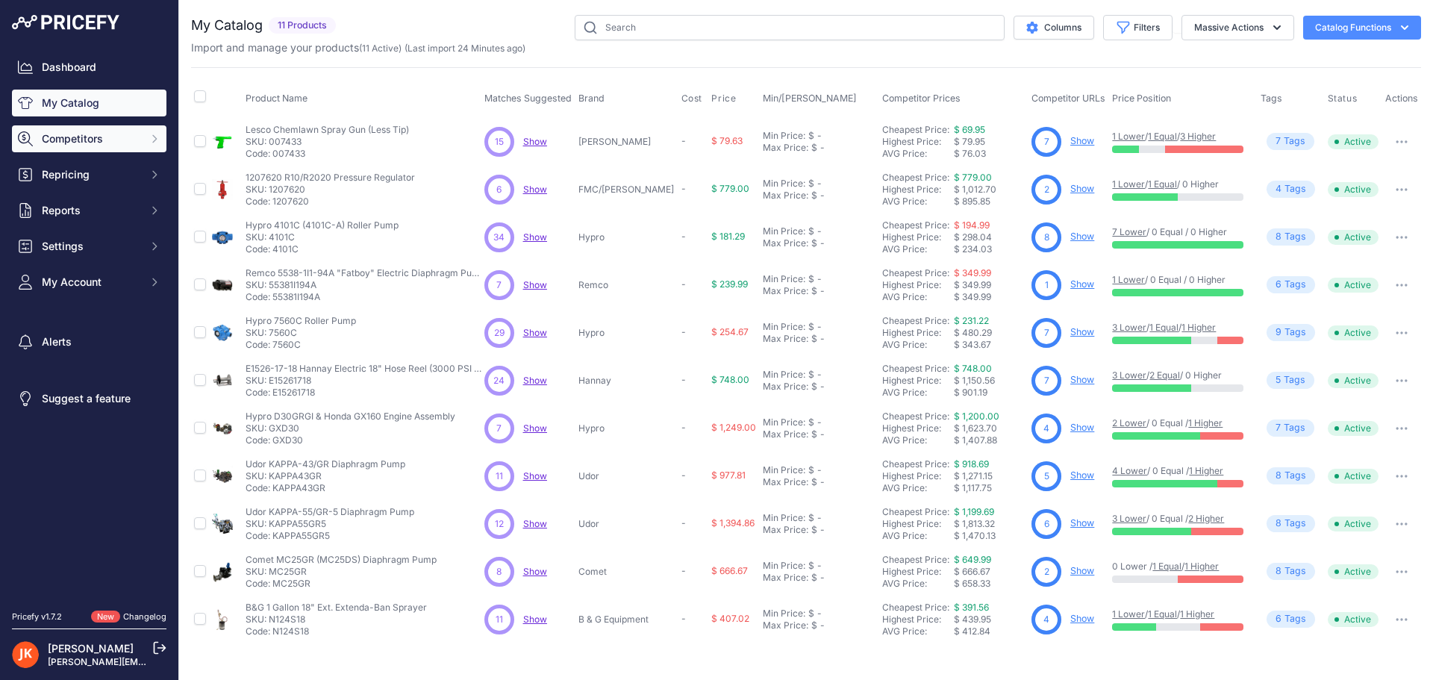
click at [40, 139] on button "Competitors" at bounding box center [89, 138] width 154 height 27
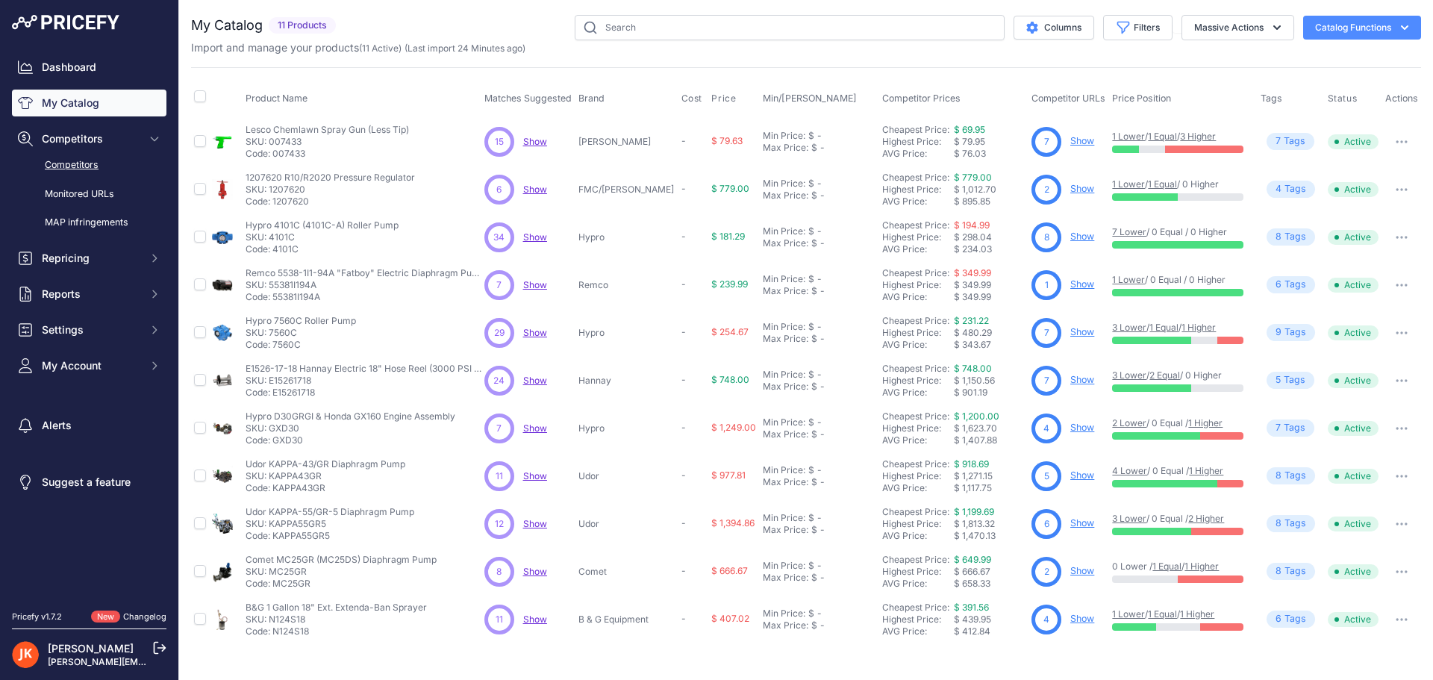
click at [96, 160] on link "Competitors" at bounding box center [89, 165] width 154 height 26
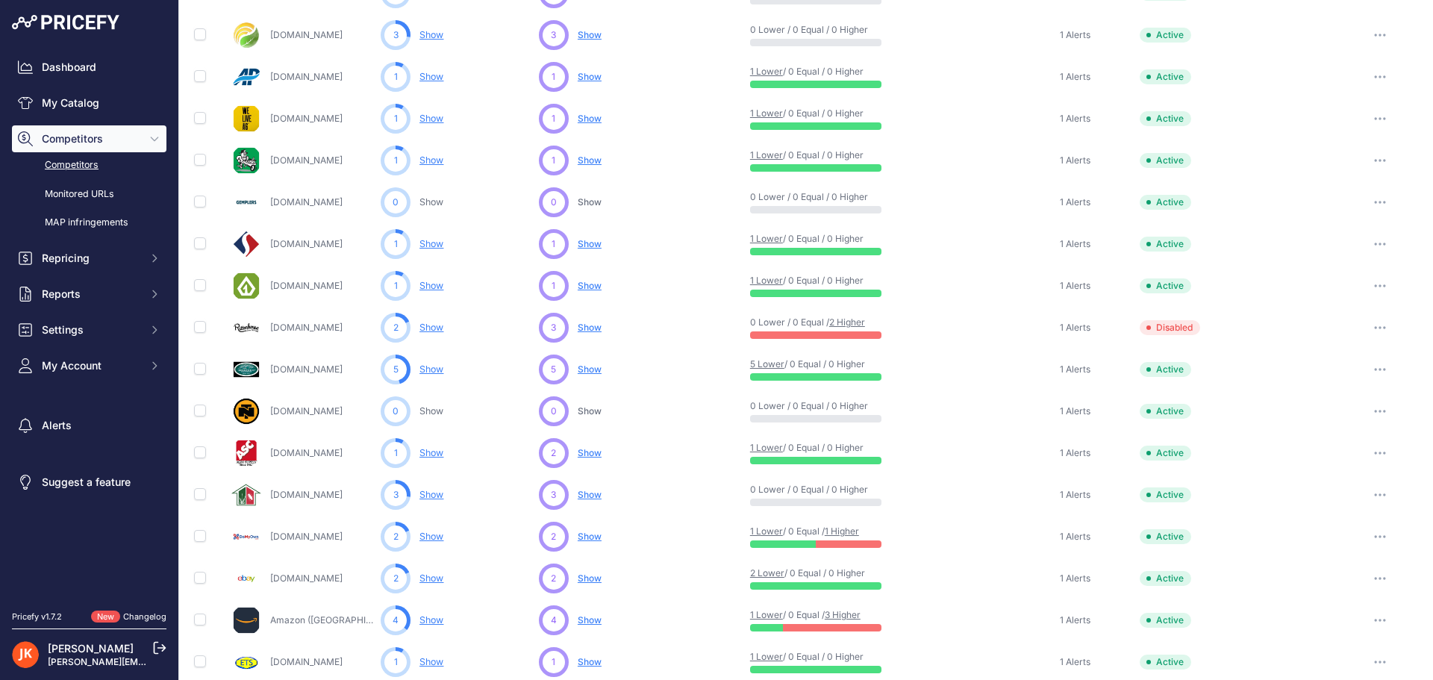
scroll to position [522, 0]
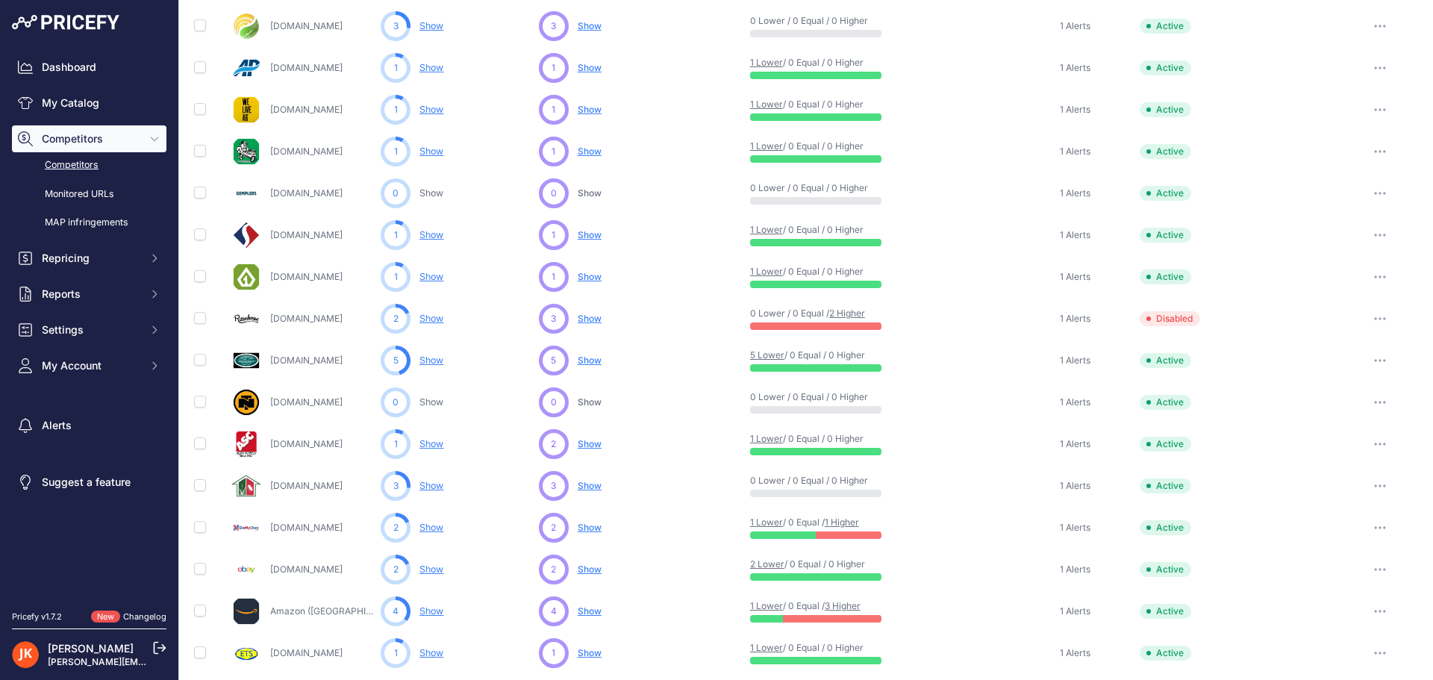
click at [293, 277] on link "[DOMAIN_NAME]" at bounding box center [306, 276] width 72 height 11
click at [586, 277] on span "Show" at bounding box center [590, 276] width 24 height 11
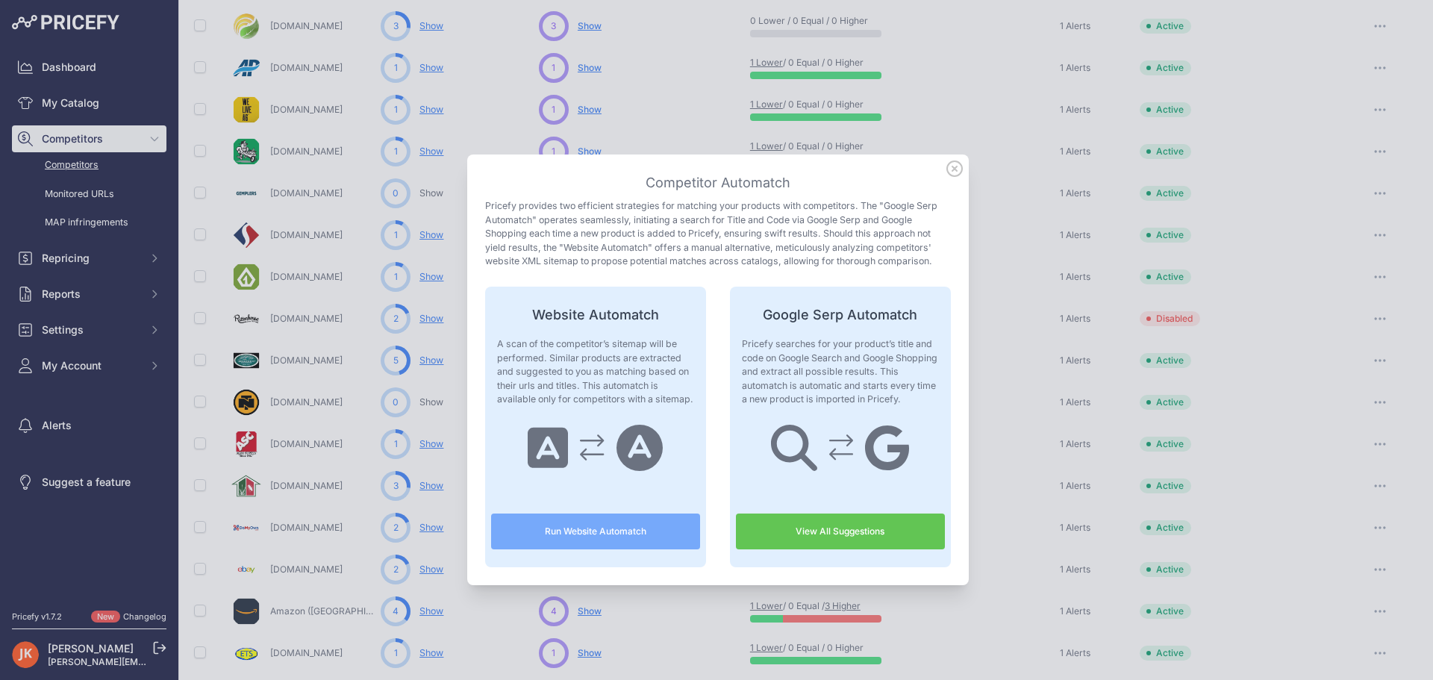
click at [829, 536] on link "View All Suggestions" at bounding box center [840, 531] width 209 height 36
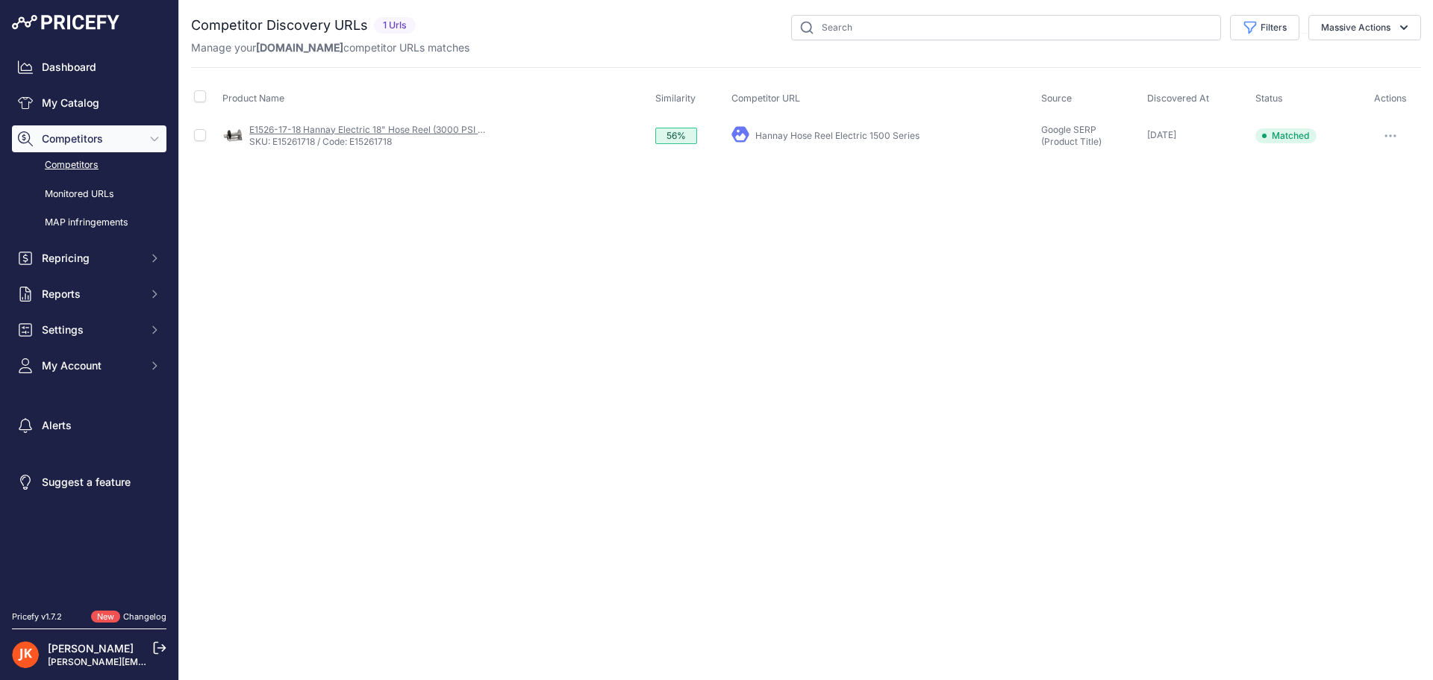
click at [392, 133] on link "E1526-17-18 Hannay Electric 18" Hose Reel (3000 PSI Max)" at bounding box center [374, 129] width 250 height 11
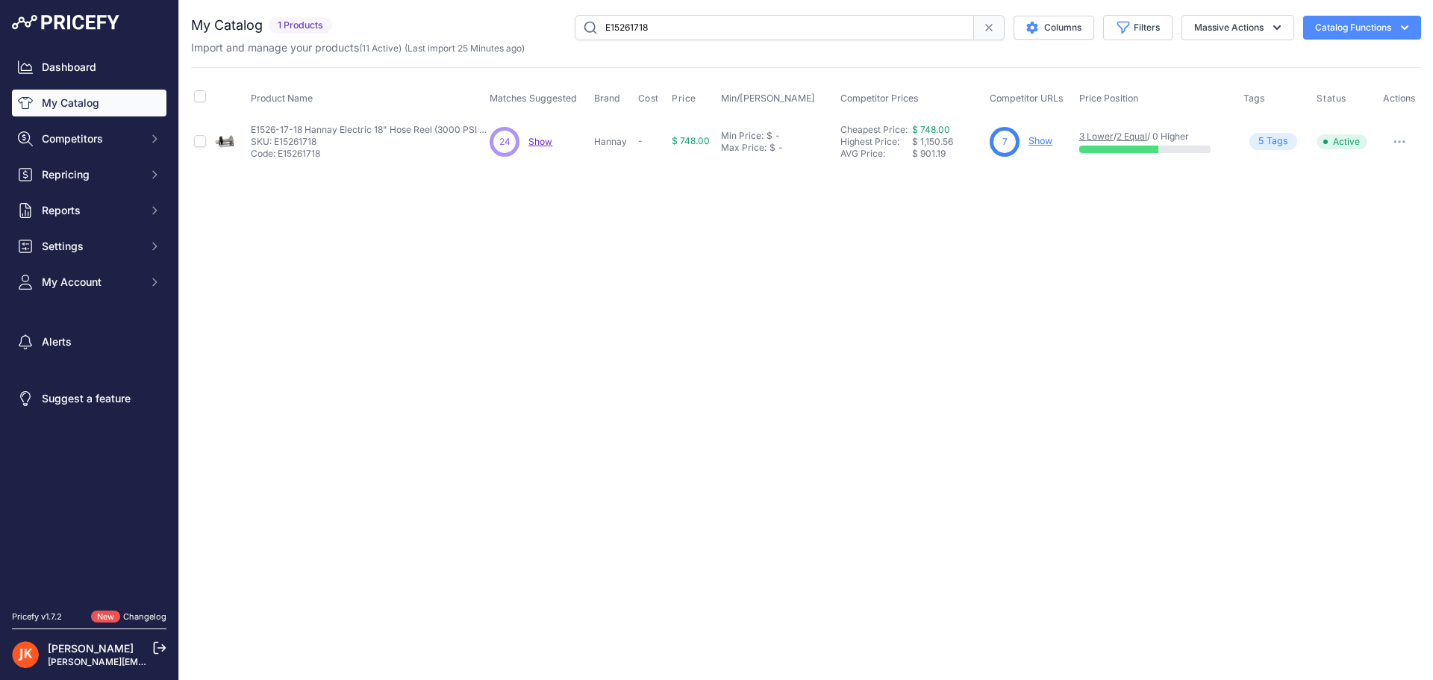
click at [549, 143] on span "Show" at bounding box center [540, 141] width 24 height 11
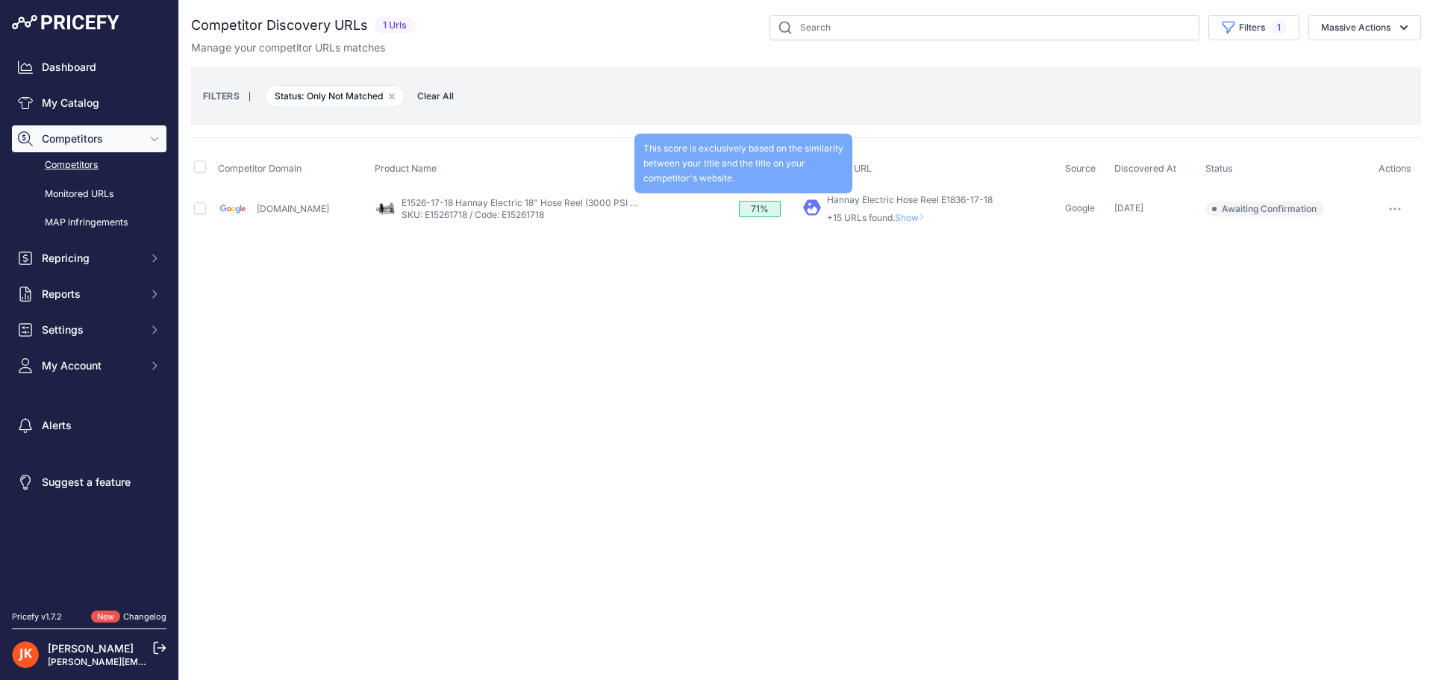
click at [739, 213] on div "71%" at bounding box center [760, 209] width 42 height 16
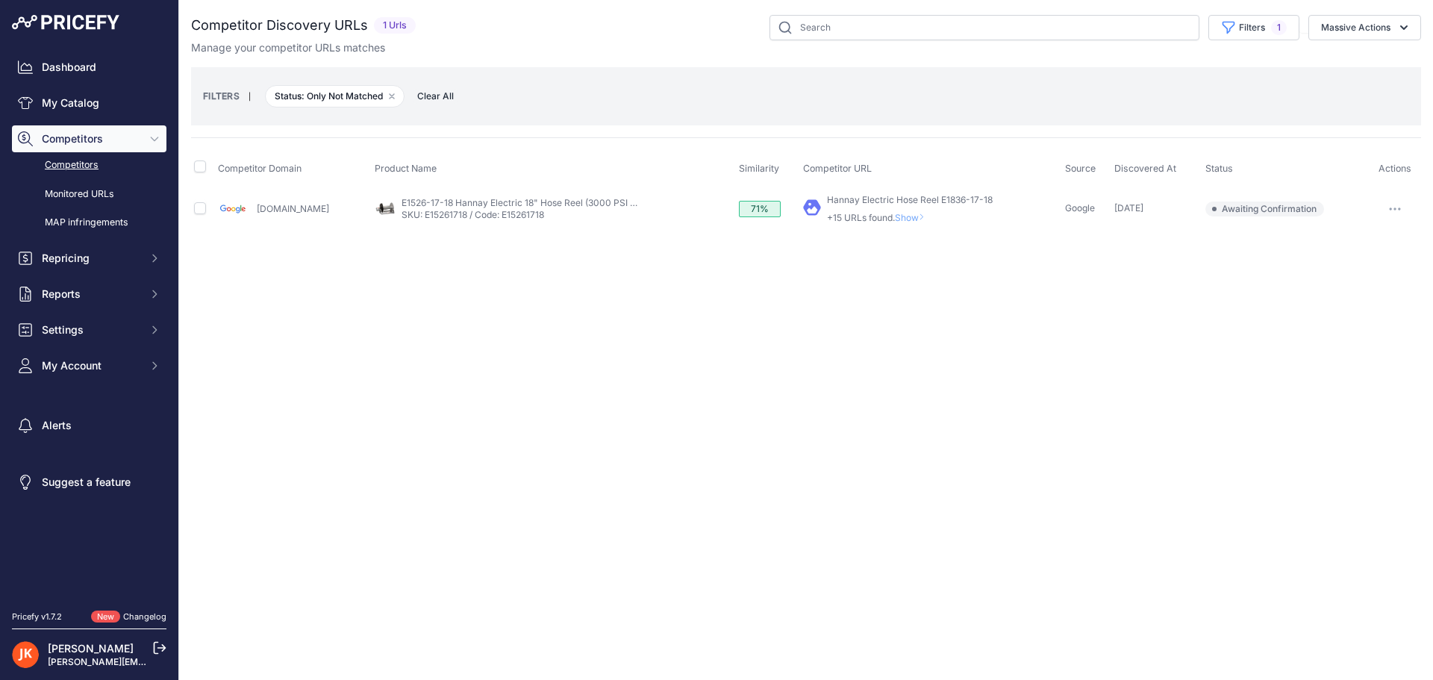
click at [1390, 208] on icon "button" at bounding box center [1390, 208] width 1 height 1
click at [990, 272] on div "Close You are not connected to the internet." at bounding box center [806, 340] width 1254 height 680
click at [896, 221] on span "Show" at bounding box center [913, 217] width 36 height 11
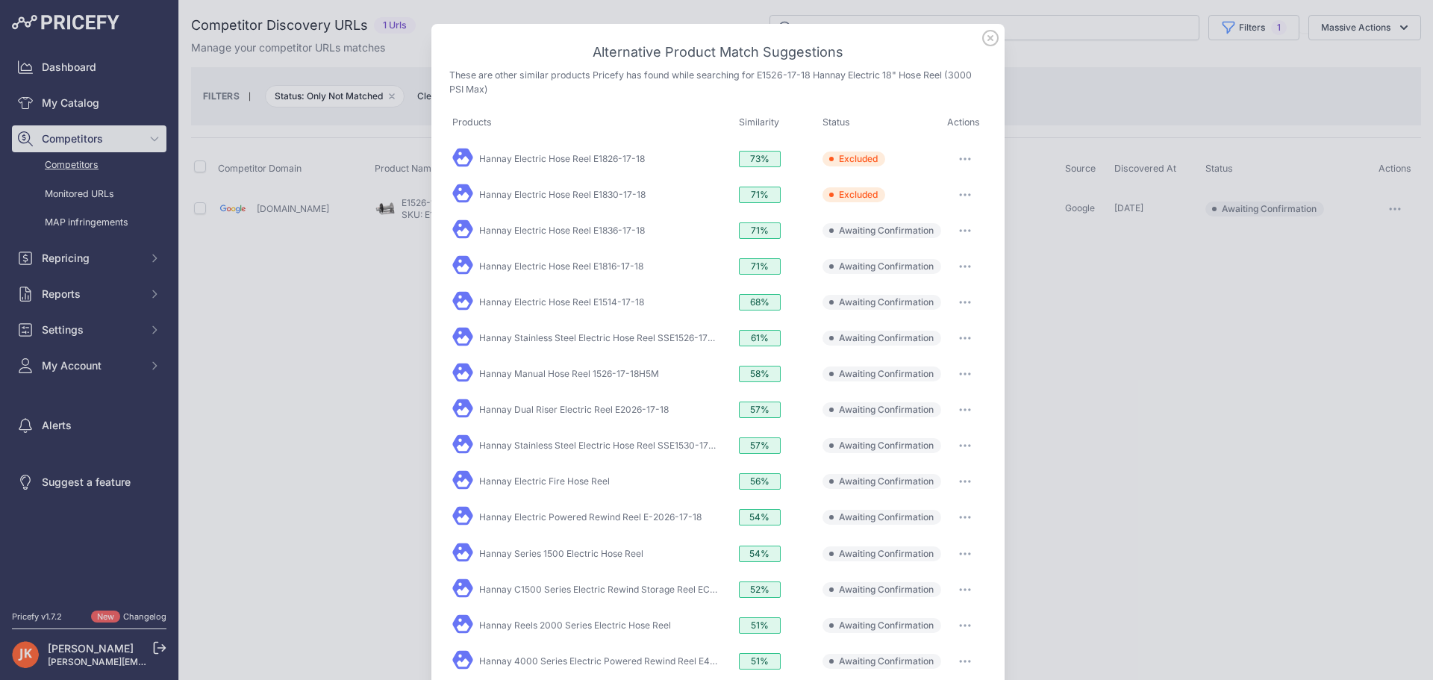
click at [985, 36] on icon at bounding box center [990, 38] width 16 height 16
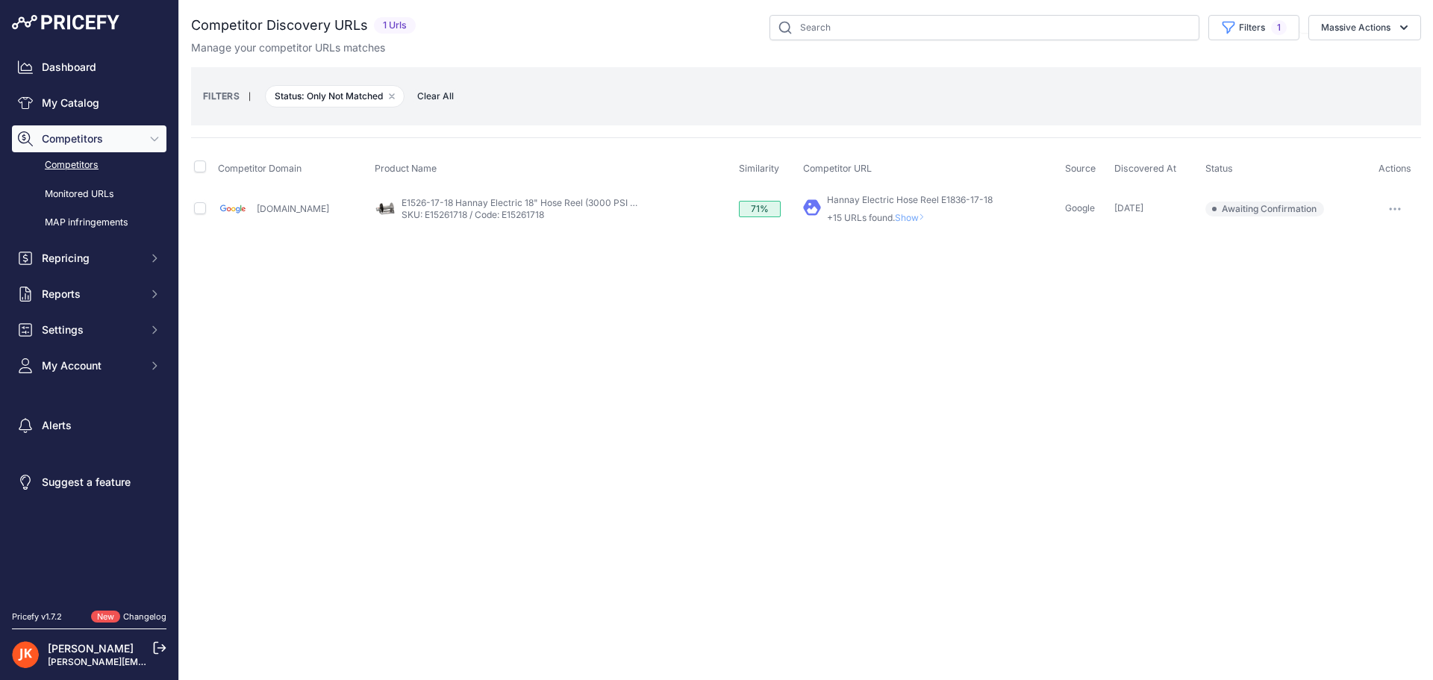
click at [60, 133] on span "Competitors" at bounding box center [91, 138] width 98 height 15
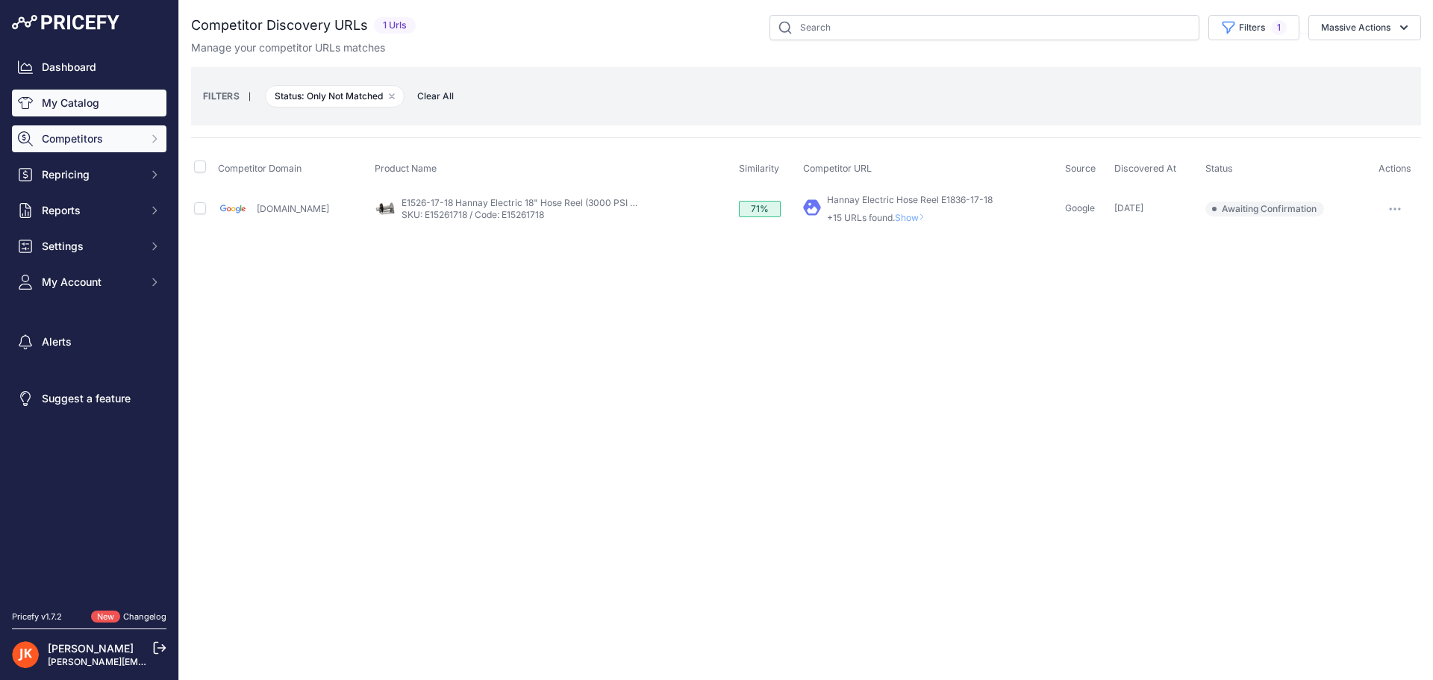
click at [82, 106] on link "My Catalog" at bounding box center [89, 103] width 154 height 27
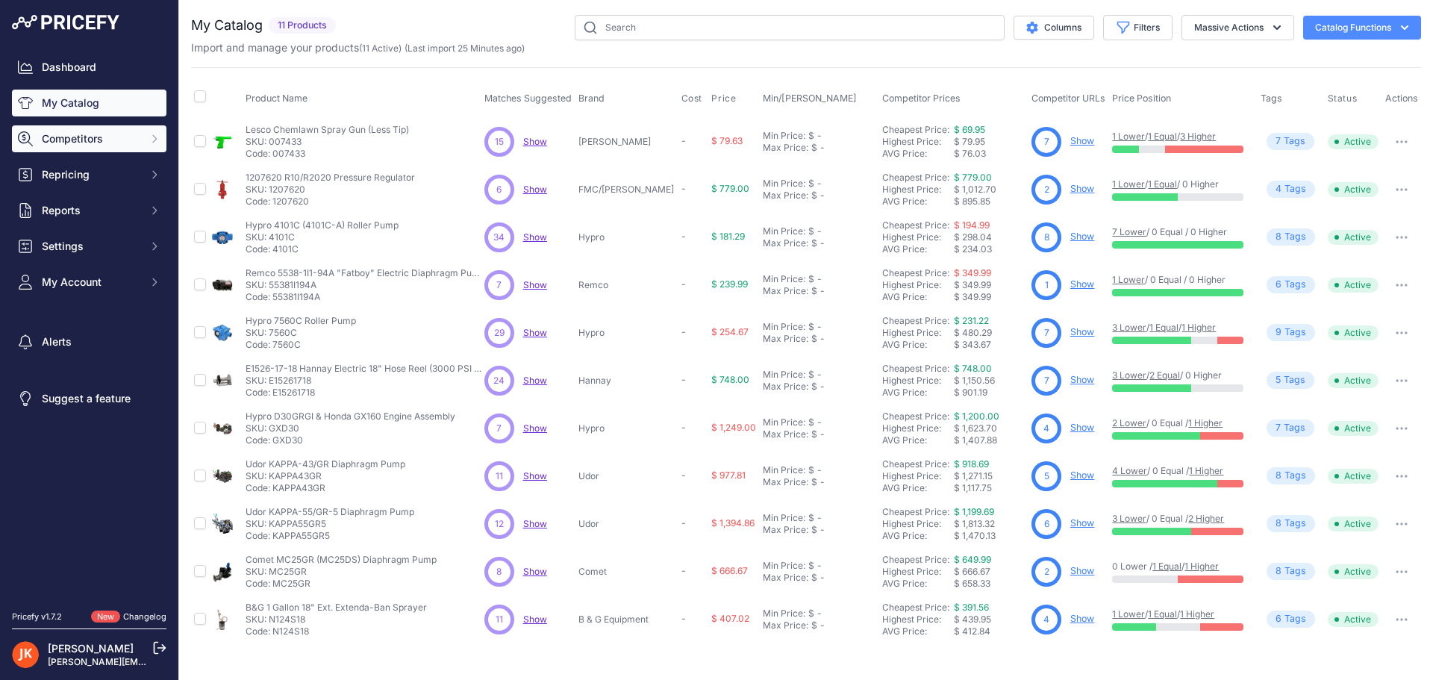
click at [131, 136] on span "Competitors" at bounding box center [91, 138] width 98 height 15
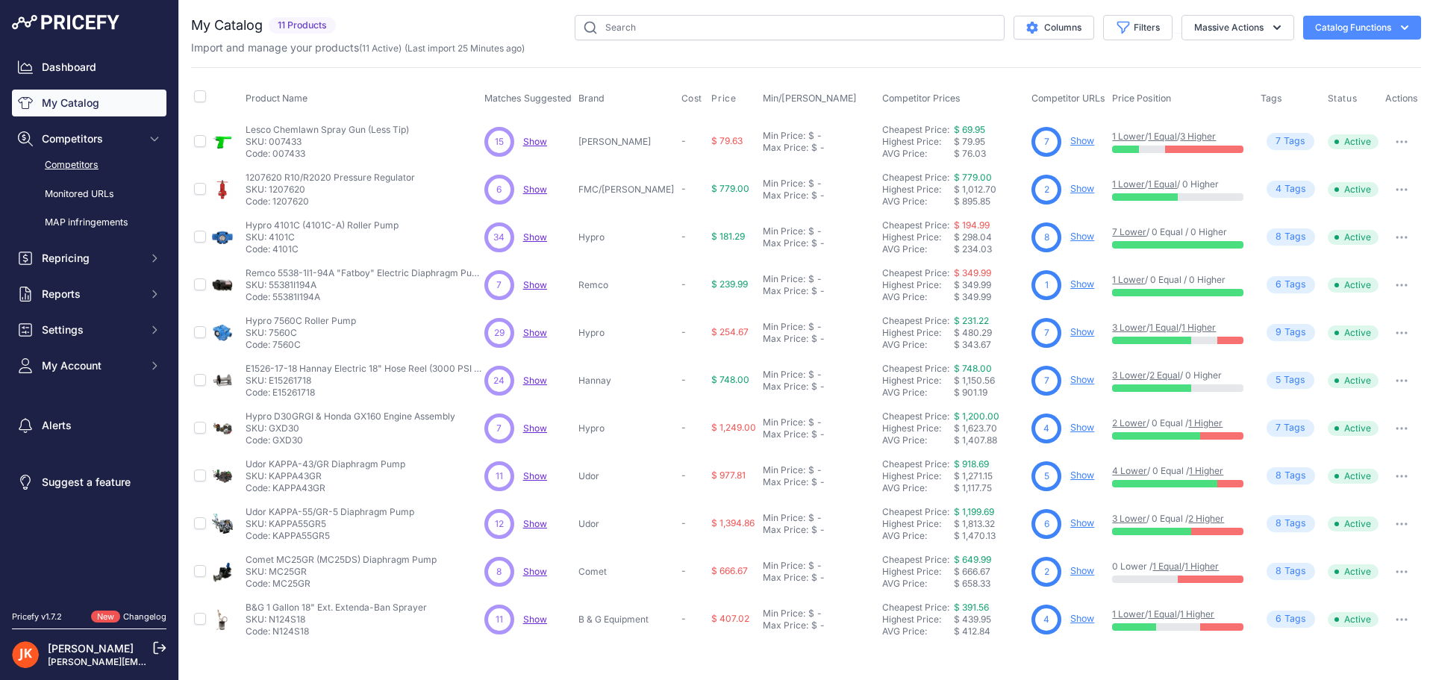
click at [78, 164] on link "Competitors" at bounding box center [89, 165] width 154 height 26
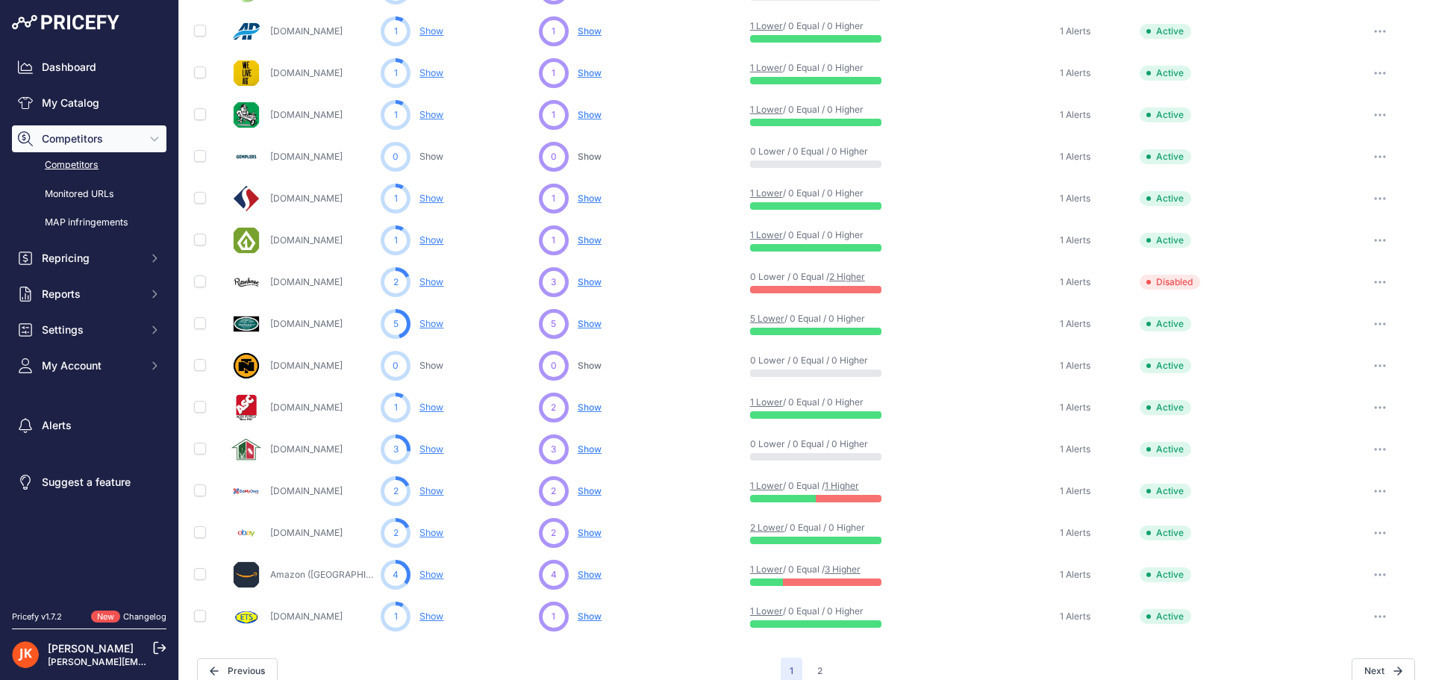
scroll to position [578, 0]
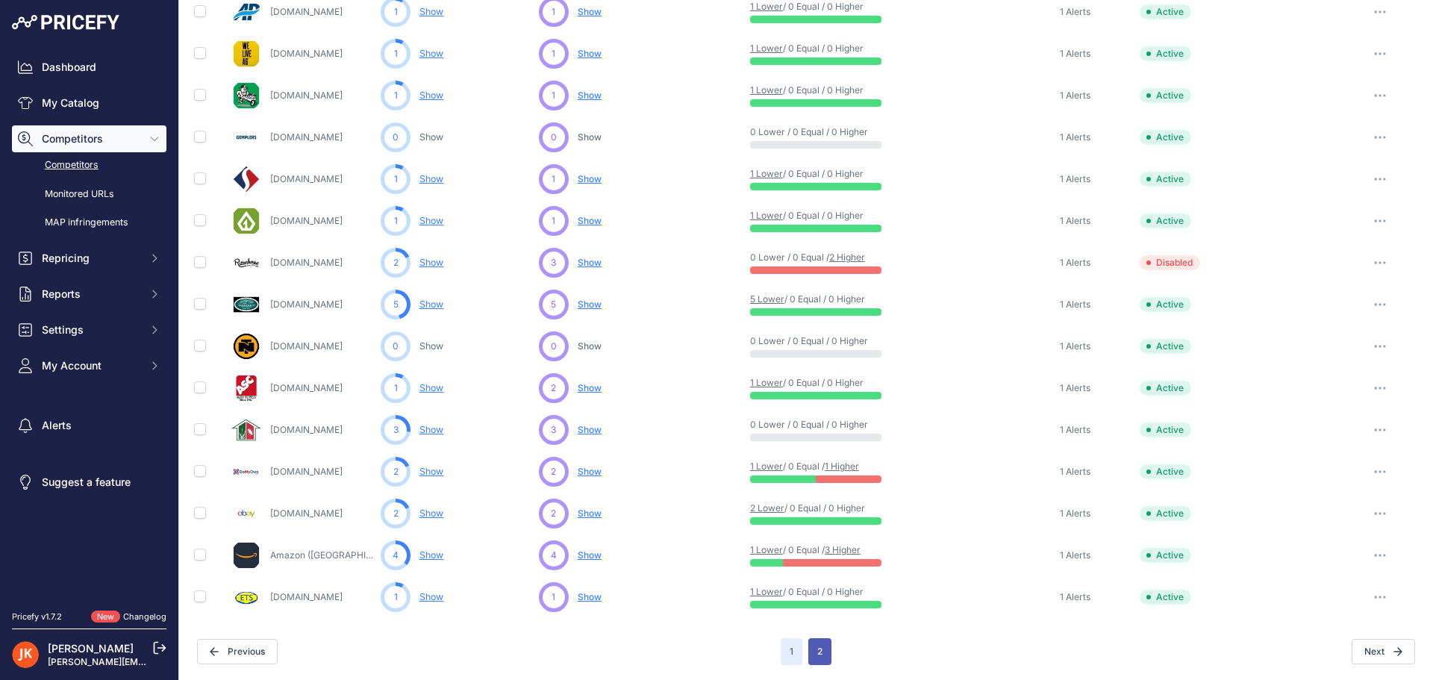
click at [817, 649] on button "2" at bounding box center [819, 651] width 23 height 27
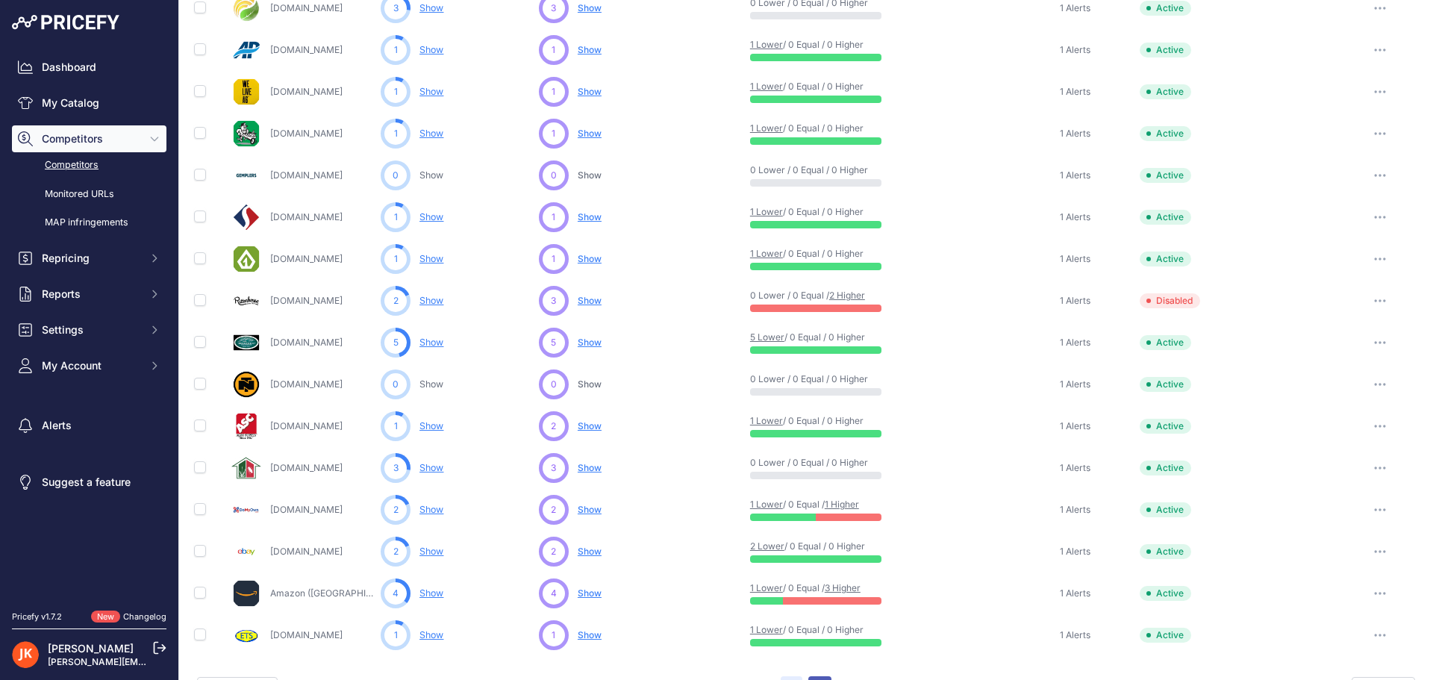
scroll to position [616, 0]
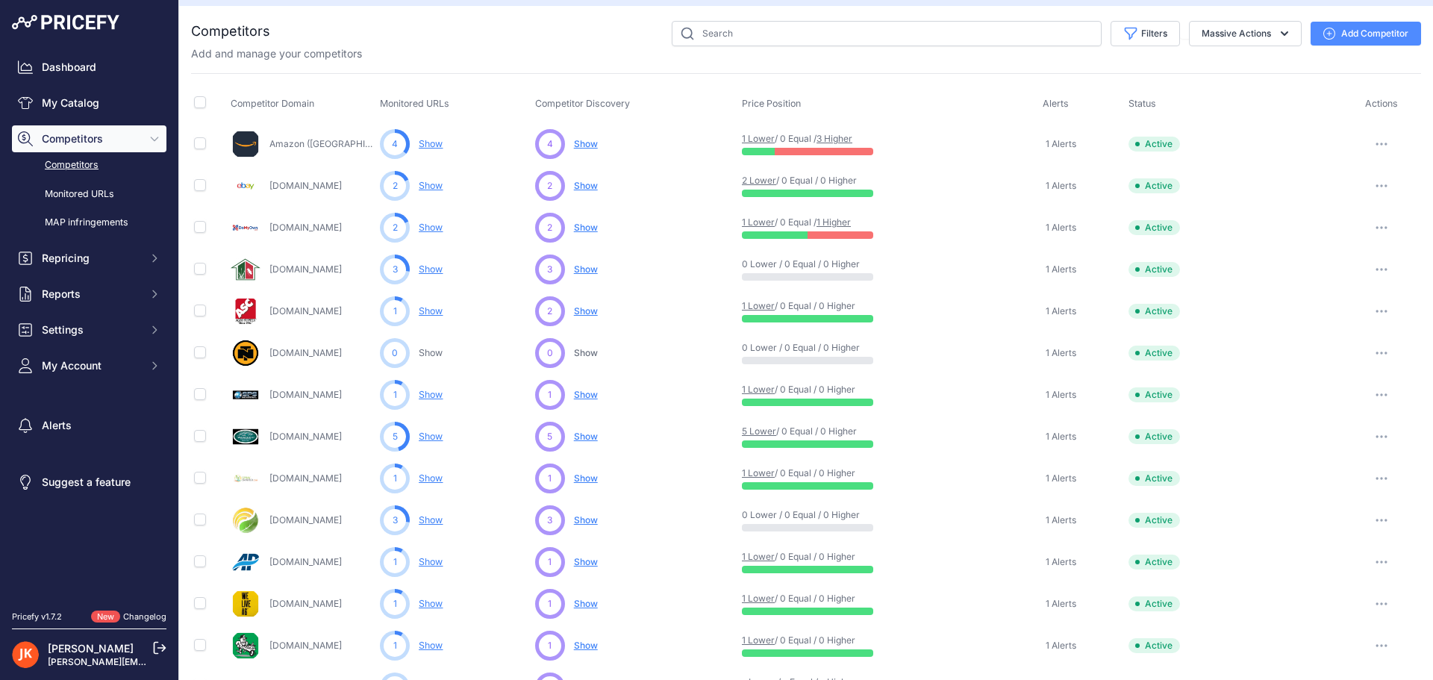
scroll to position [5, 0]
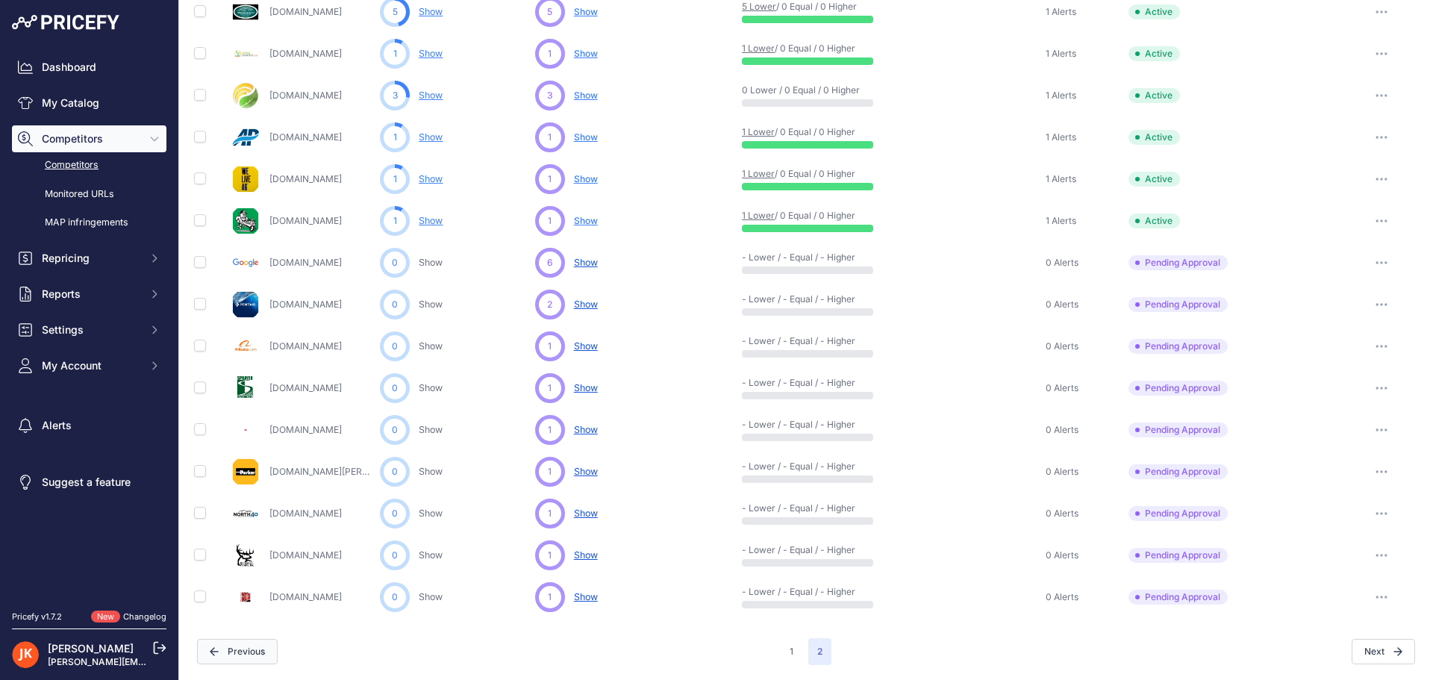
click at [259, 652] on button "Previous" at bounding box center [237, 651] width 81 height 25
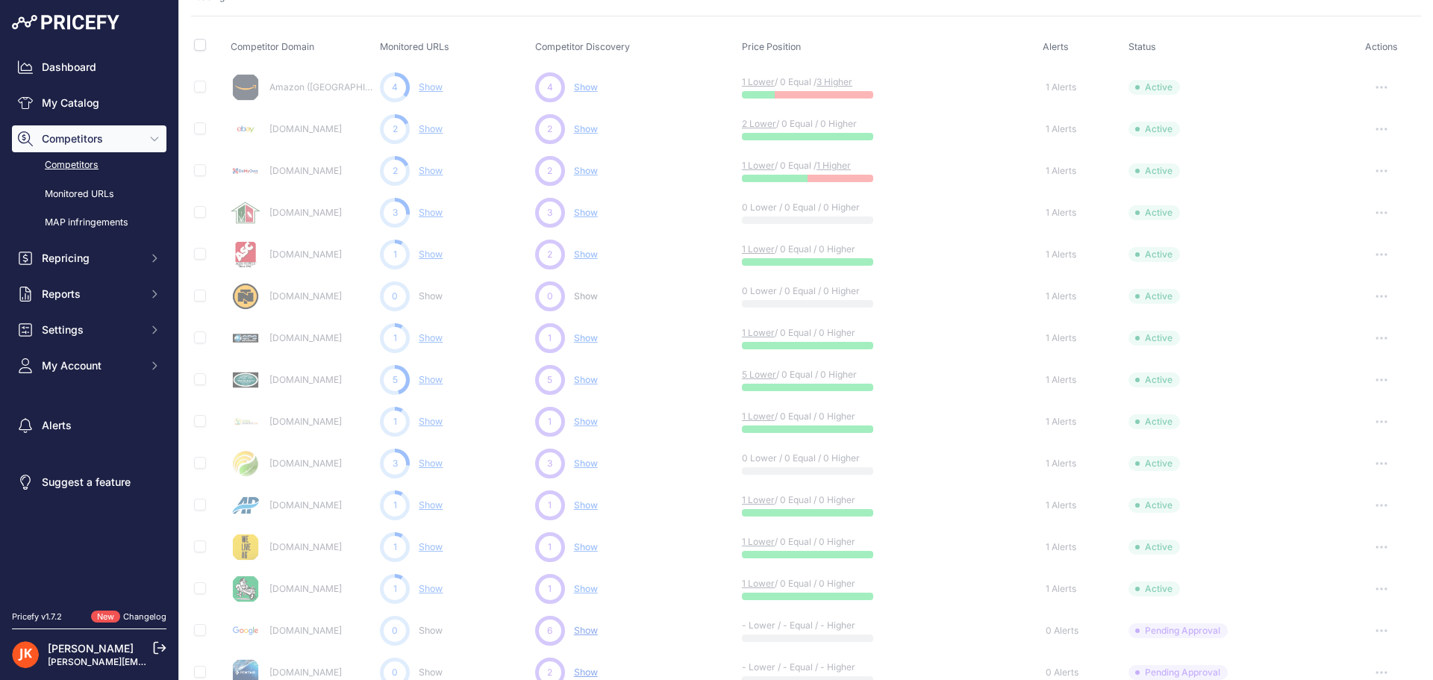
scroll to position [0, 0]
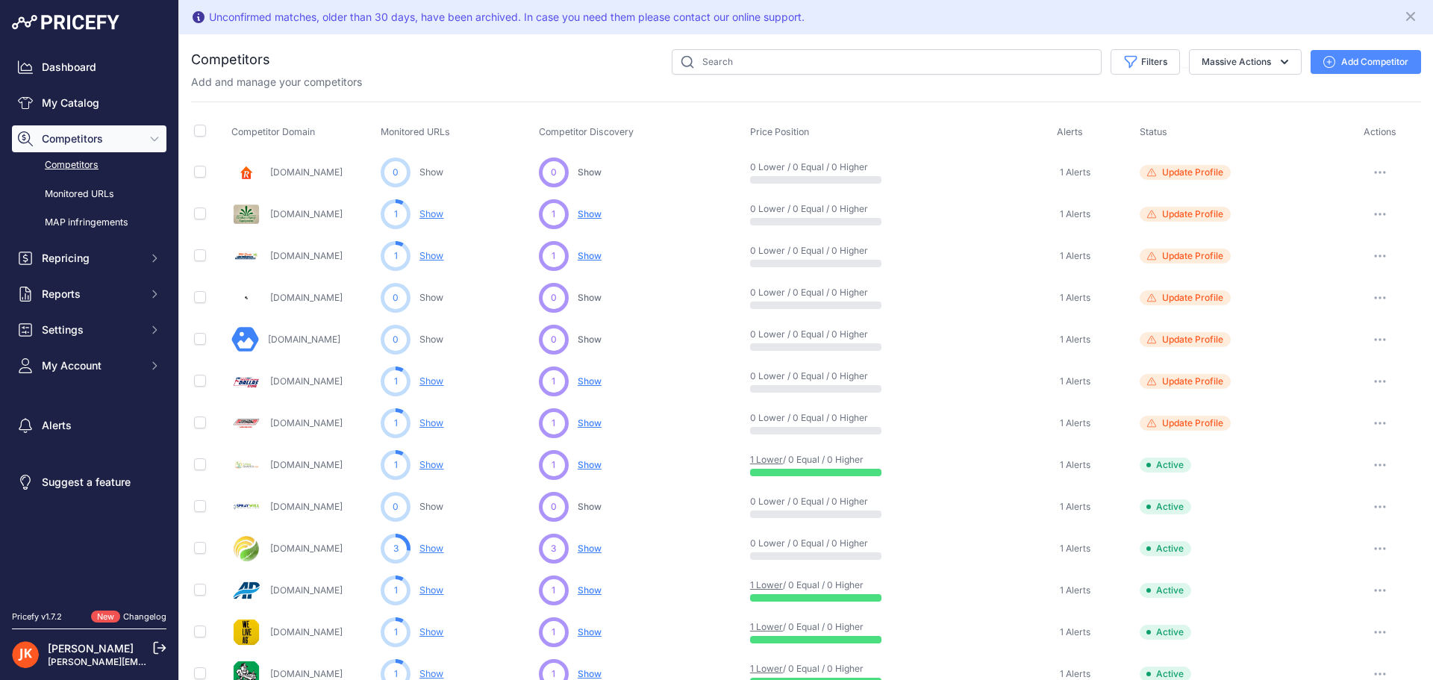
click at [1375, 60] on button "Add Competitor" at bounding box center [1365, 62] width 110 height 24
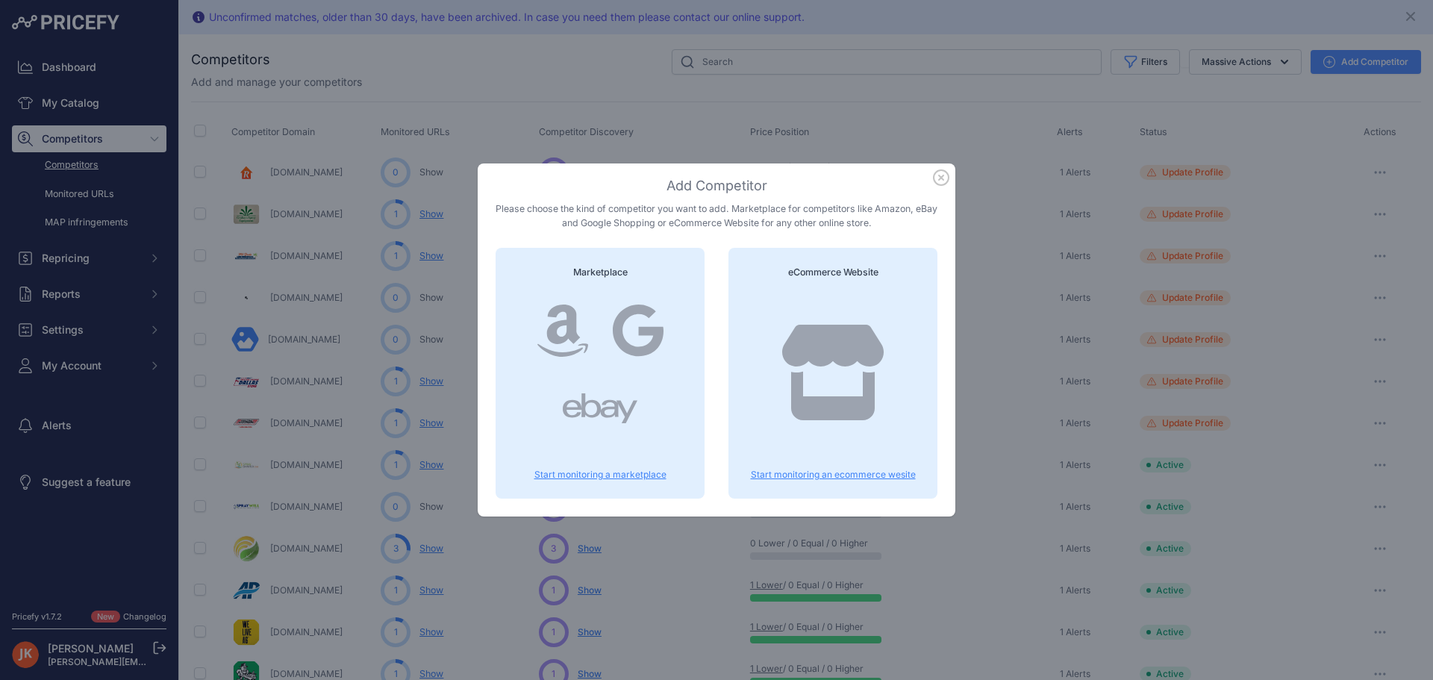
click at [834, 374] on icon at bounding box center [832, 373] width 107 height 96
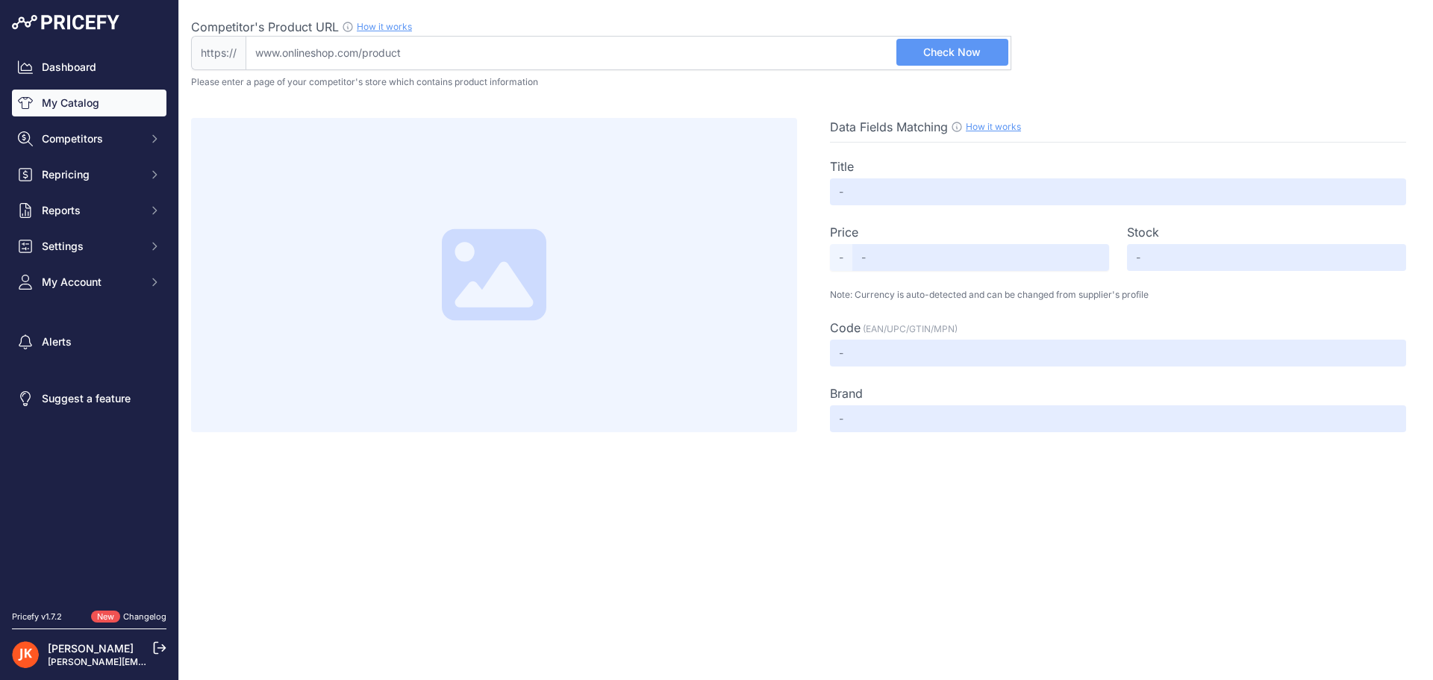
click at [95, 104] on link "My Catalog" at bounding box center [89, 103] width 154 height 27
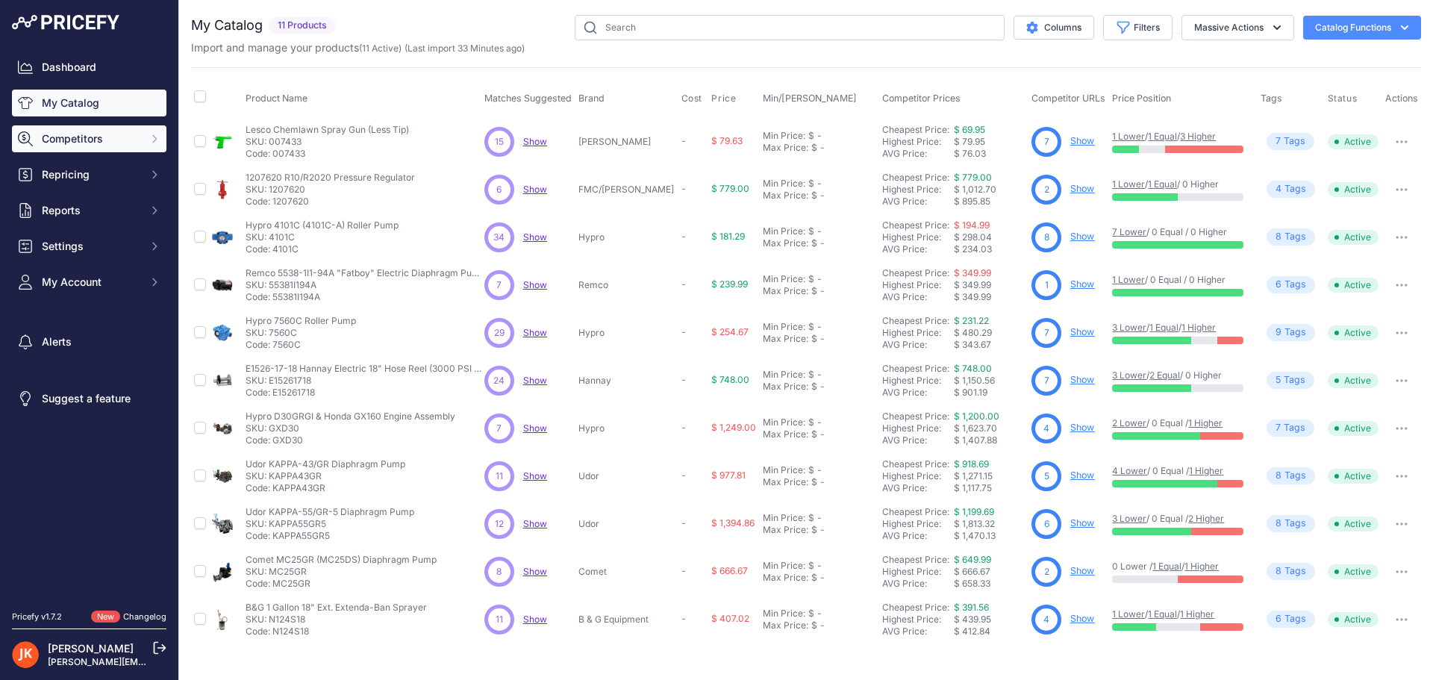
click at [94, 146] on span "Competitors" at bounding box center [91, 138] width 98 height 15
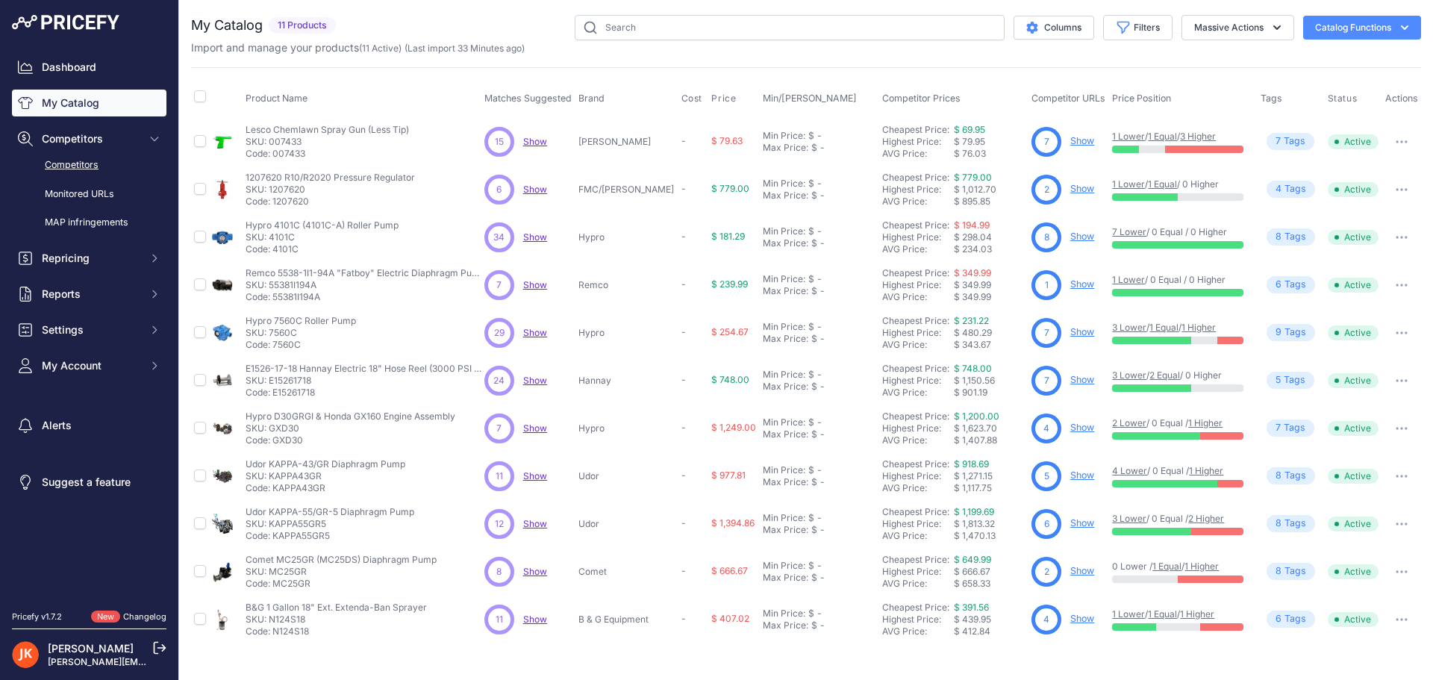
click at [90, 166] on link "Competitors" at bounding box center [89, 165] width 154 height 26
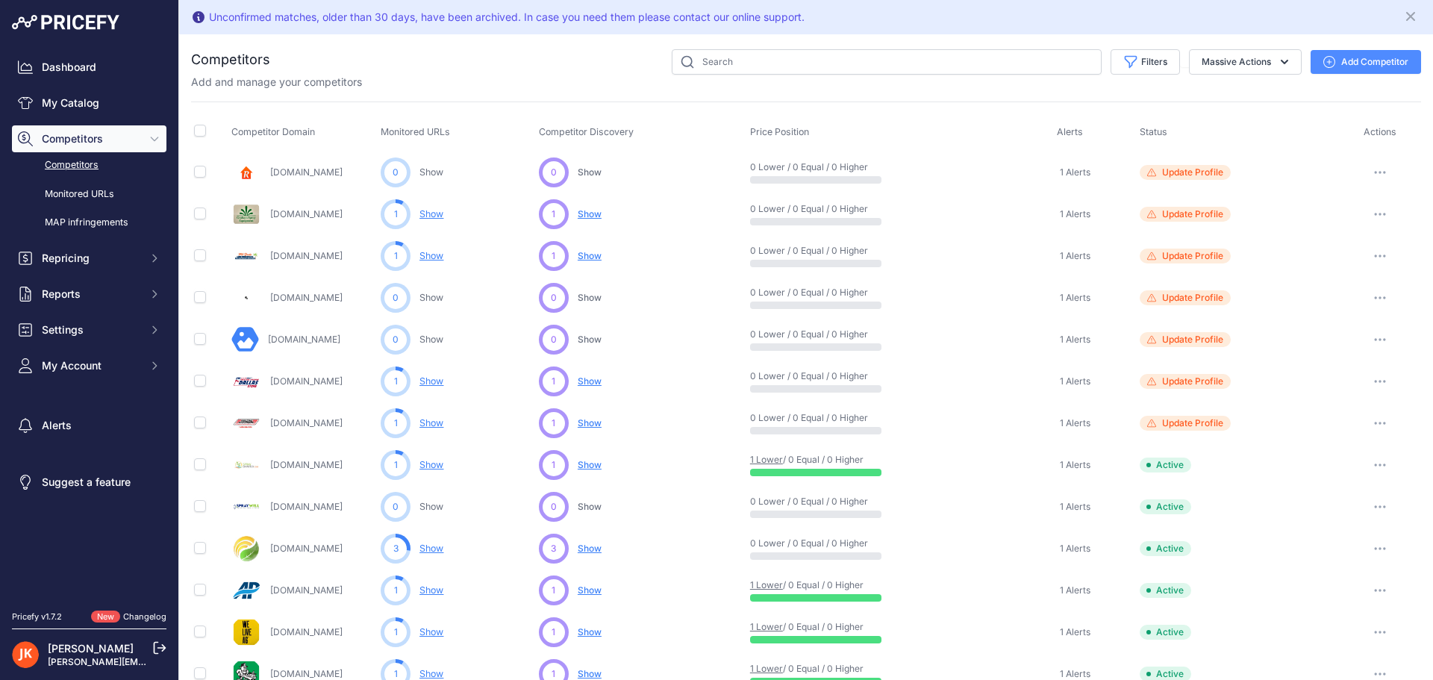
click at [1366, 66] on button "Add Competitor" at bounding box center [1365, 62] width 110 height 24
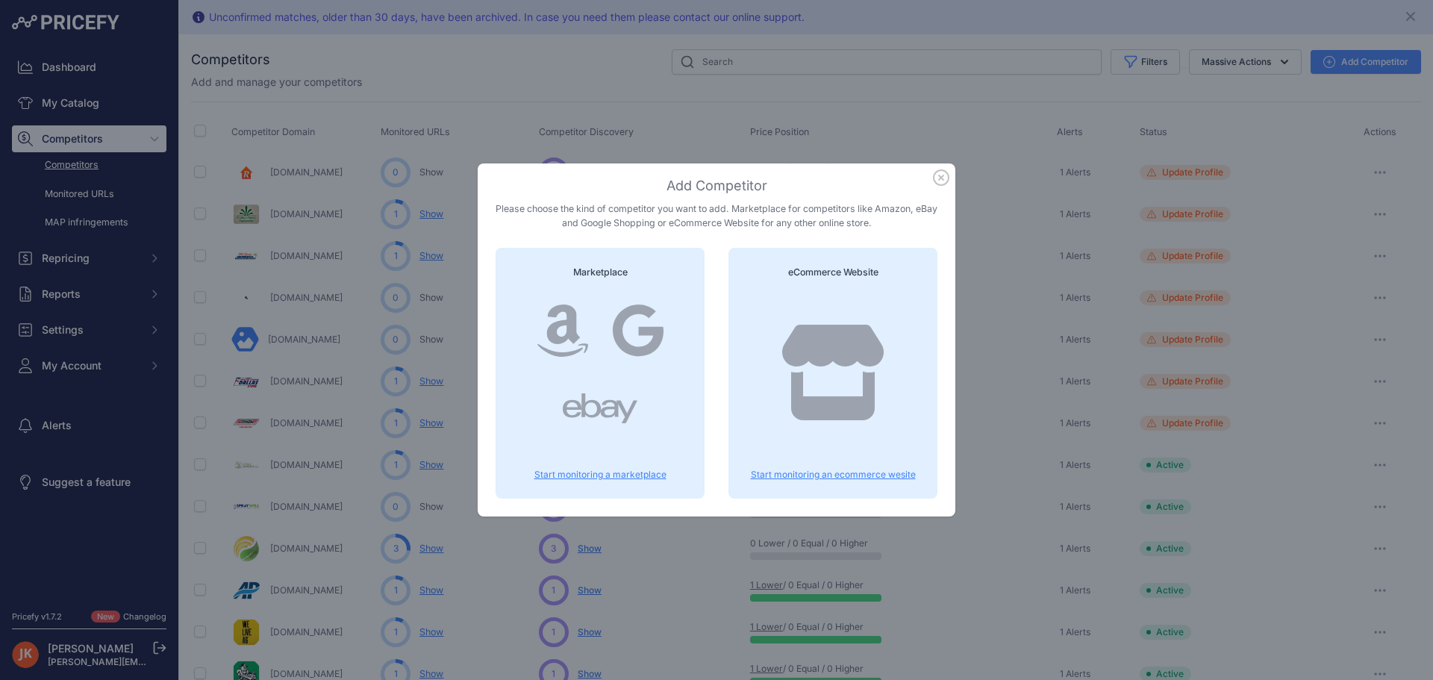
click at [793, 311] on div at bounding box center [832, 387] width 173 height 191
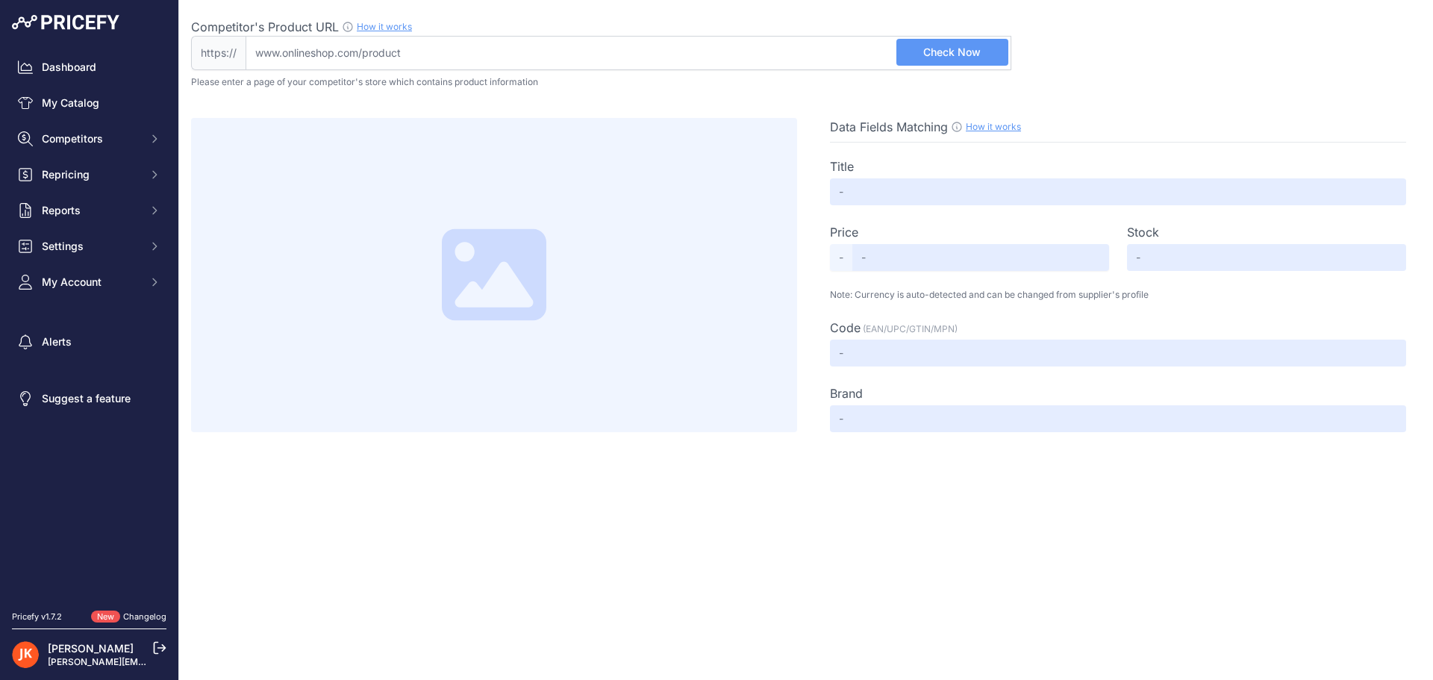
click at [481, 60] on input "Competitor's Product URL How it works In order to create your competitor's extr…" at bounding box center [629, 53] width 766 height 34
paste input "[URL][DOMAIN_NAME]"
drag, startPoint x: 290, startPoint y: 52, endPoint x: 203, endPoint y: 52, distance: 87.3
click at [203, 52] on div "https:// [URL][DOMAIN_NAME] Valid Not A Product URL" at bounding box center [601, 53] width 820 height 34
type input "[DOMAIN_NAME][URL]"
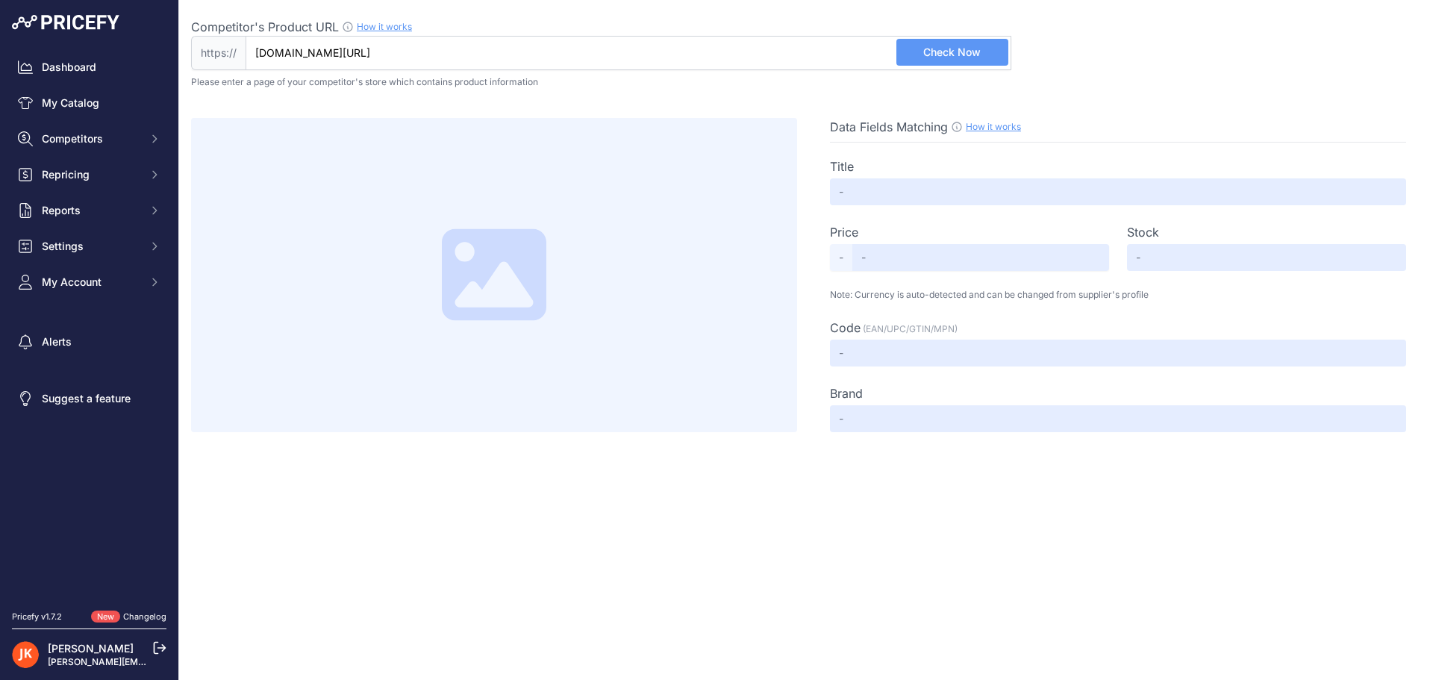
click at [975, 53] on span "Check Now" at bounding box center [951, 52] width 57 height 15
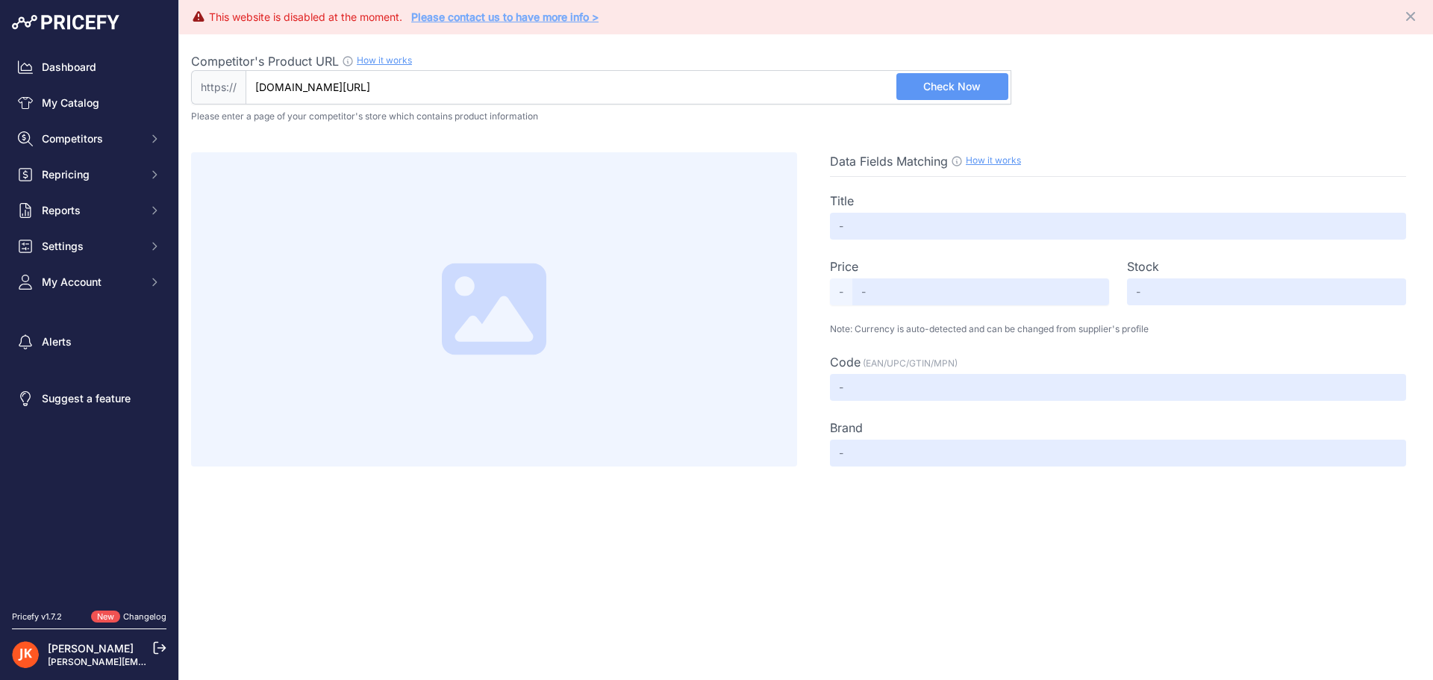
click at [566, 13] on link "Please contact us to have more info >" at bounding box center [504, 16] width 187 height 13
click at [577, 16] on link "Please contact us to have more info >" at bounding box center [504, 16] width 187 height 13
click at [1415, 18] on icon "Close" at bounding box center [1410, 16] width 15 height 15
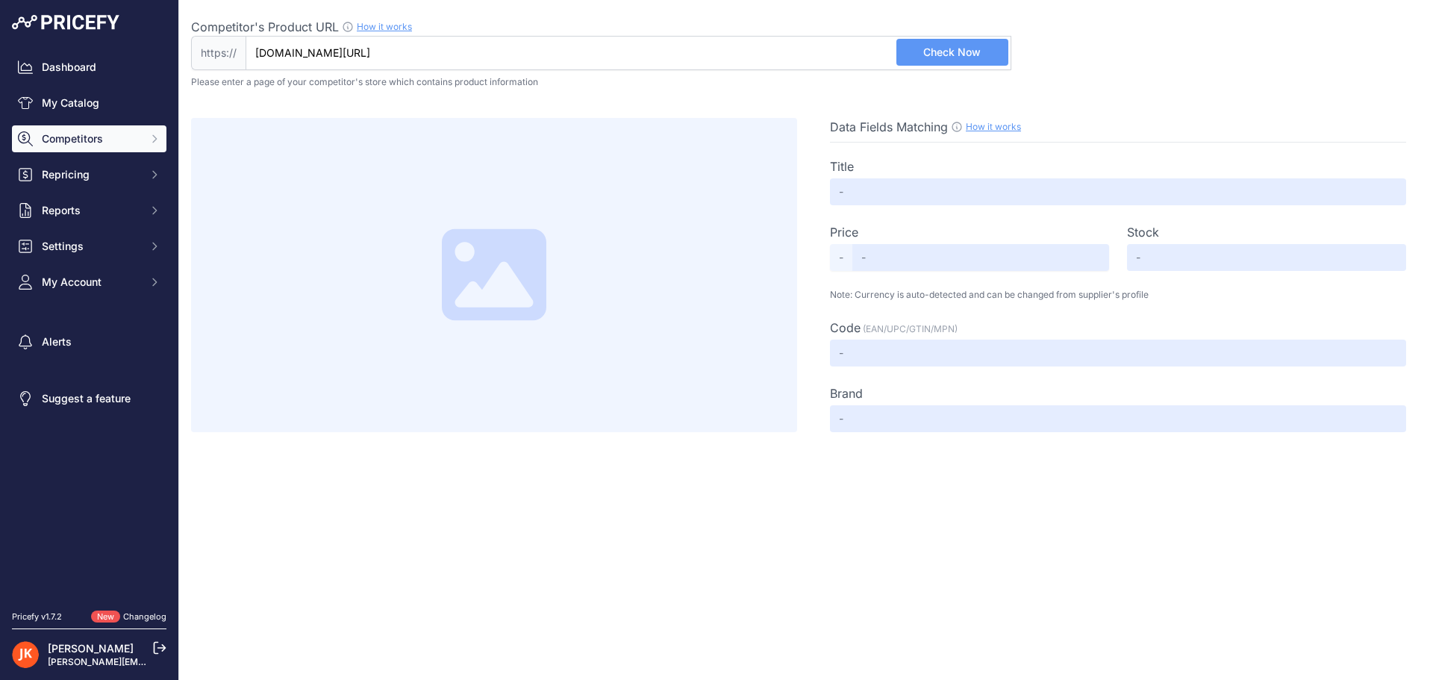
click at [112, 139] on span "Competitors" at bounding box center [91, 138] width 98 height 15
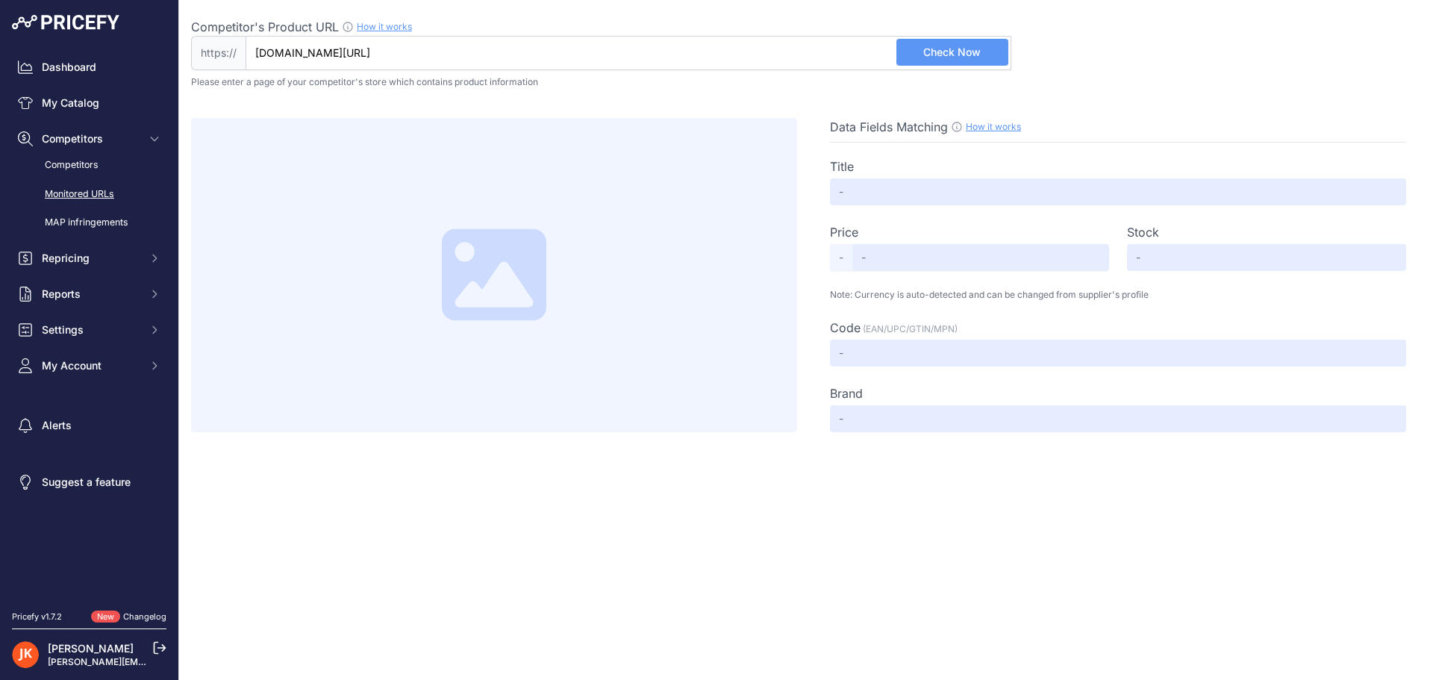
click at [110, 196] on link "Monitored URLs" at bounding box center [89, 194] width 154 height 26
click at [78, 190] on link "Monitored URLs" at bounding box center [89, 194] width 154 height 26
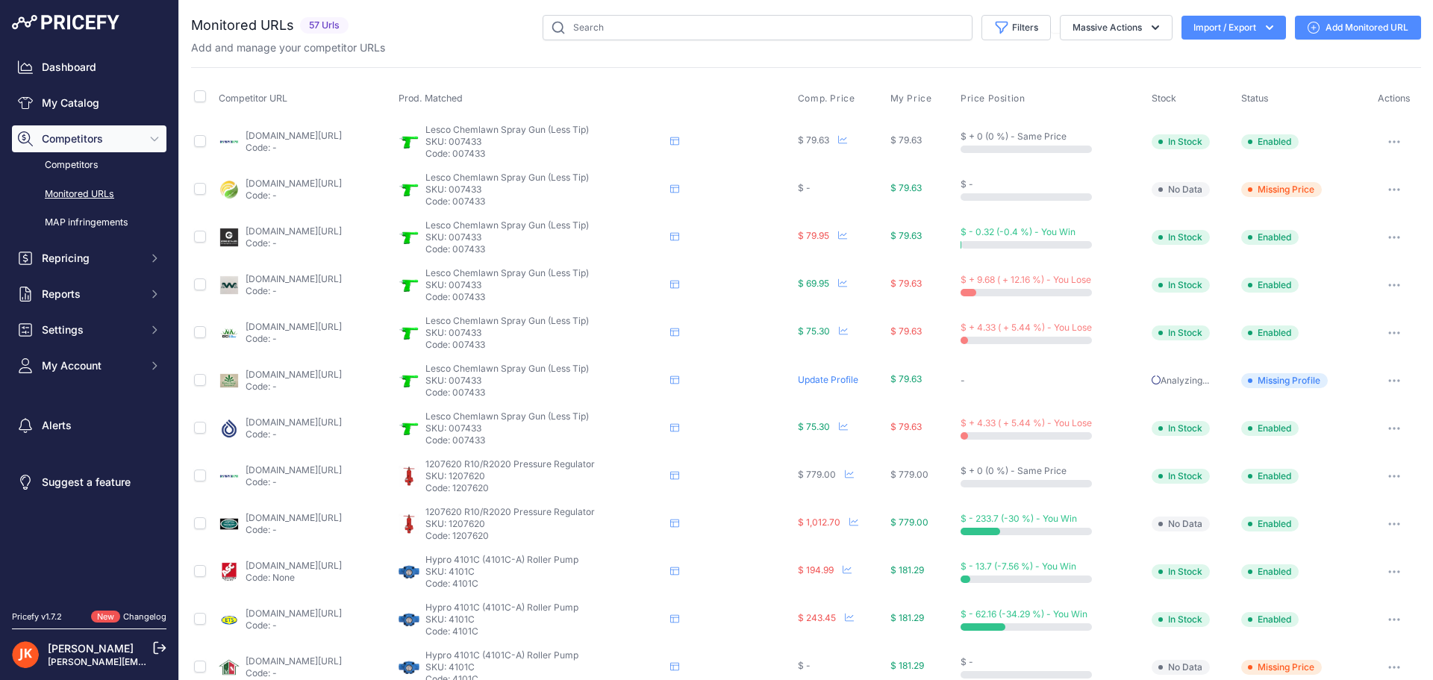
click at [1365, 30] on link "Add Monitored URL" at bounding box center [1358, 28] width 126 height 24
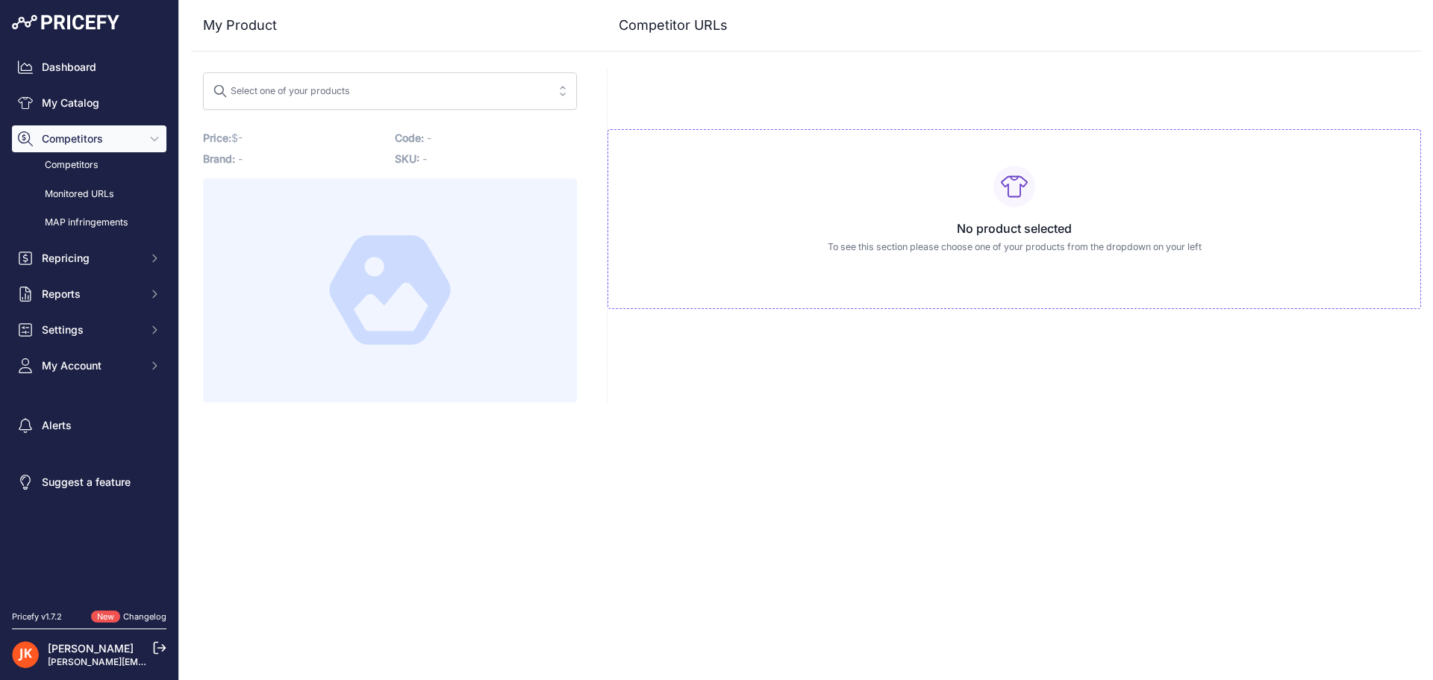
click at [868, 207] on div "No product selected To see this section please choose one of your products from…" at bounding box center [1013, 219] width 813 height 180
click at [402, 92] on span "Select one of your products" at bounding box center [380, 91] width 334 height 24
click at [402, 92] on input "search" at bounding box center [380, 91] width 334 height 24
click at [710, 185] on div "No product selected To see this section please choose one of your products from…" at bounding box center [1013, 219] width 813 height 180
click at [82, 100] on link "My Catalog" at bounding box center [89, 103] width 154 height 27
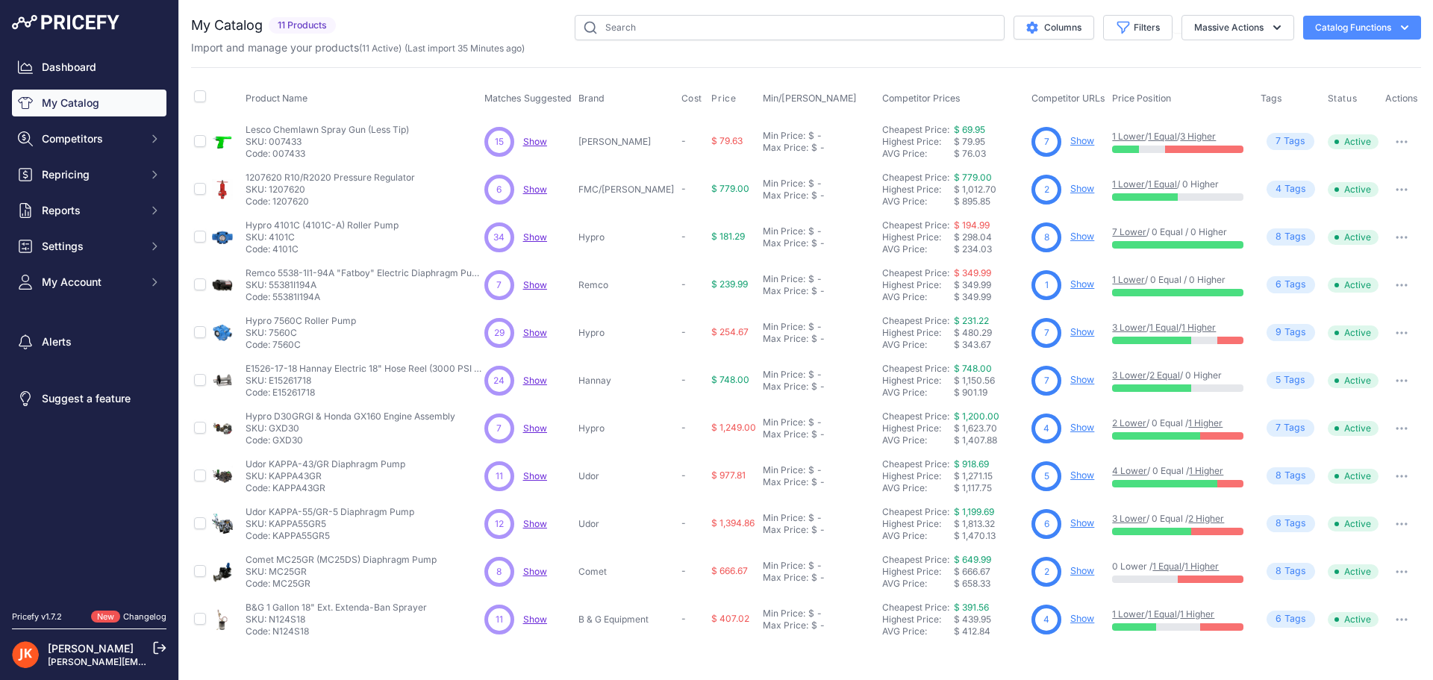
click at [1122, 614] on link "1 Lower" at bounding box center [1128, 613] width 33 height 11
